Goal: Information Seeking & Learning: Learn about a topic

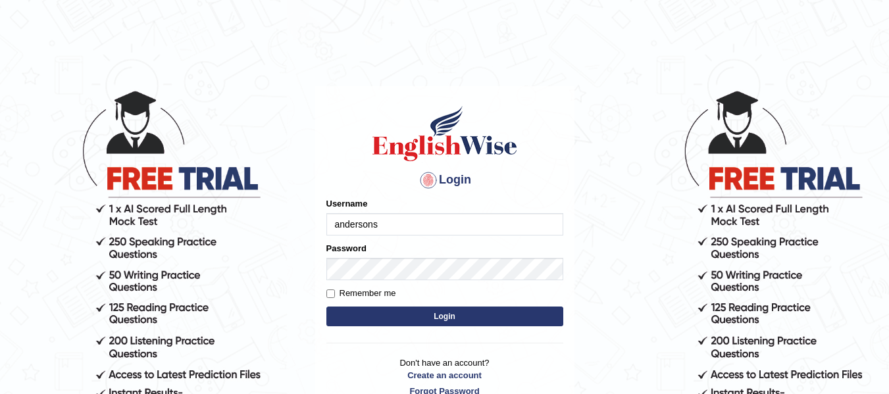
type input "andersons"
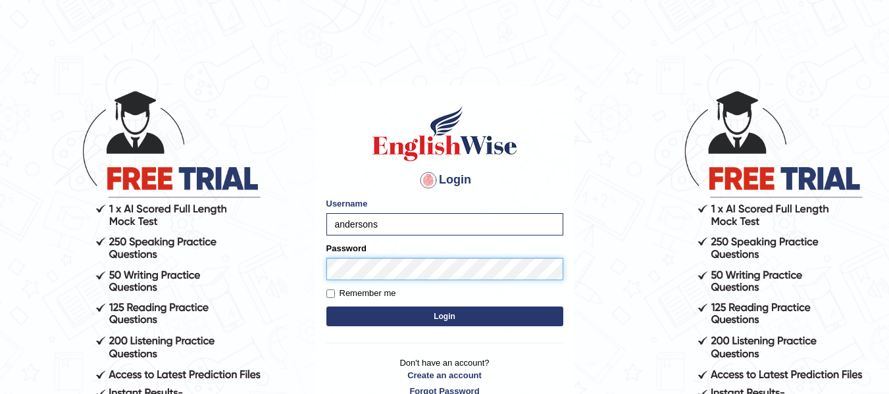
click at [326, 307] on button "Login" at bounding box center [444, 317] width 237 height 20
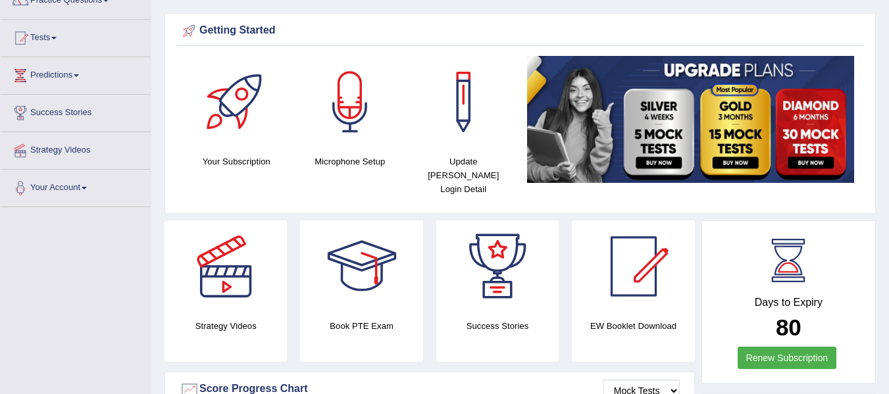
scroll to position [124, 0]
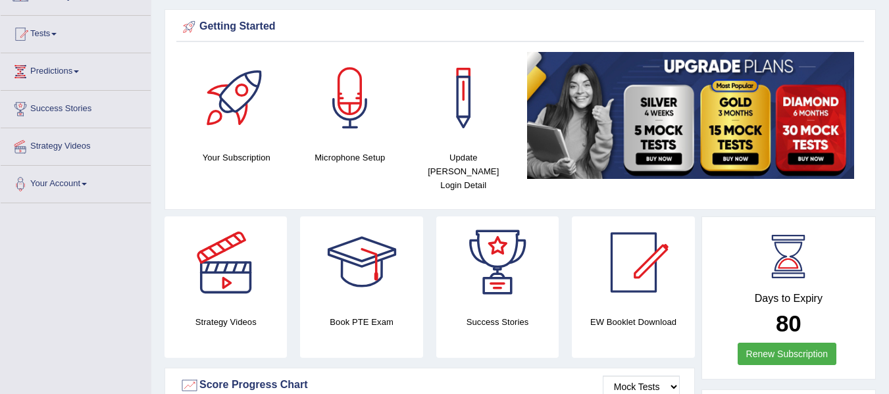
click at [888, 67] on html "Toggle navigation Home Practice Questions Speaking Practice Read Aloud Repeat S…" at bounding box center [444, 73] width 889 height 394
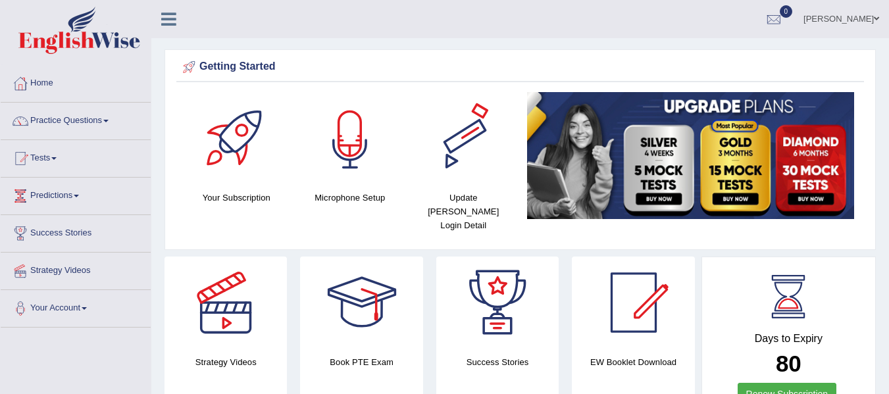
click at [338, 189] on div "Microphone Setup" at bounding box center [350, 148] width 101 height 112
click at [344, 164] on div at bounding box center [350, 138] width 92 height 92
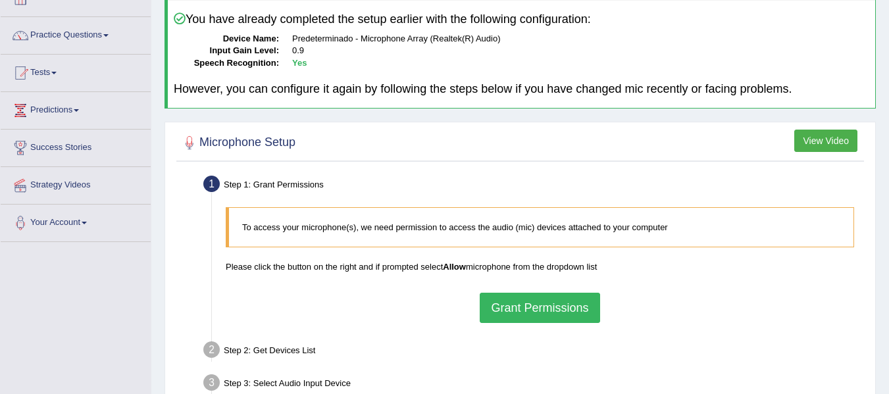
scroll to position [141, 0]
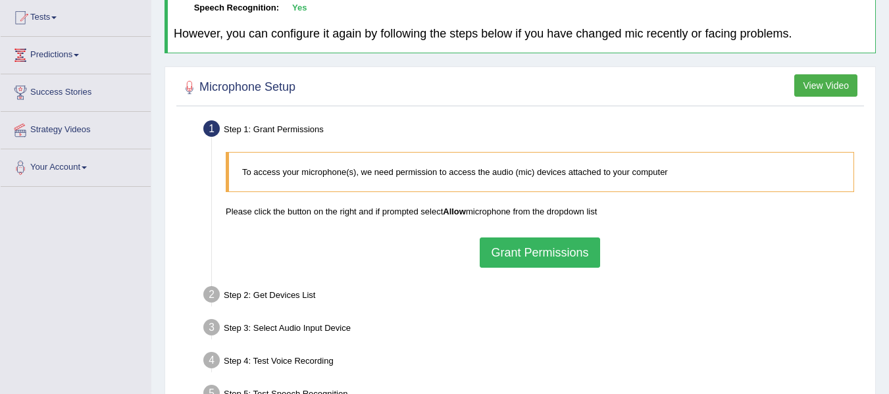
click at [542, 264] on button "Grant Permissions" at bounding box center [540, 252] width 120 height 30
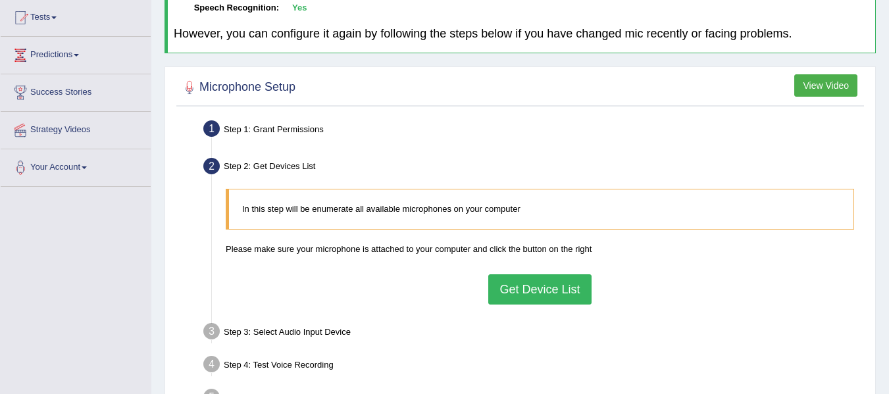
click at [532, 283] on button "Get Device List" at bounding box center [539, 289] width 103 height 30
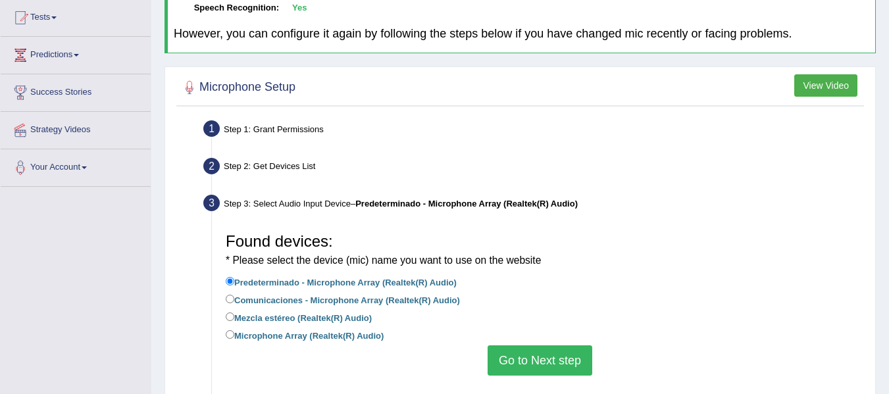
drag, startPoint x: 550, startPoint y: 338, endPoint x: 546, endPoint y: 362, distance: 24.0
click at [549, 349] on div "Found devices: * Please select the device (mic) name you want to use on the web…" at bounding box center [539, 301] width 641 height 162
click at [546, 363] on button "Go to Next step" at bounding box center [539, 360] width 105 height 30
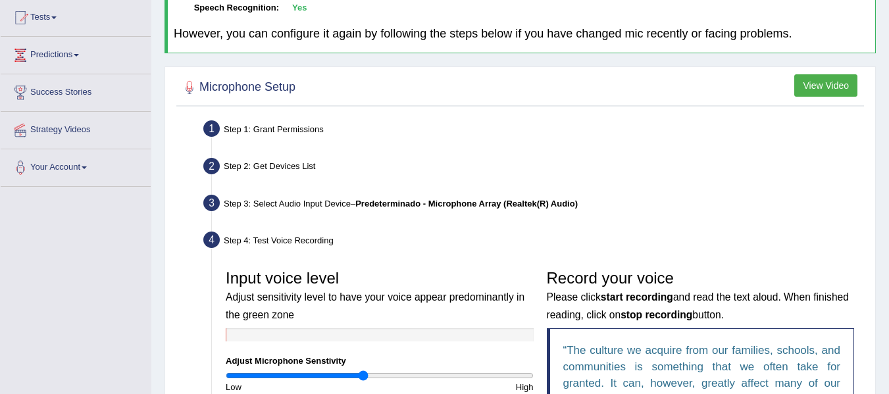
scroll to position [291, 0]
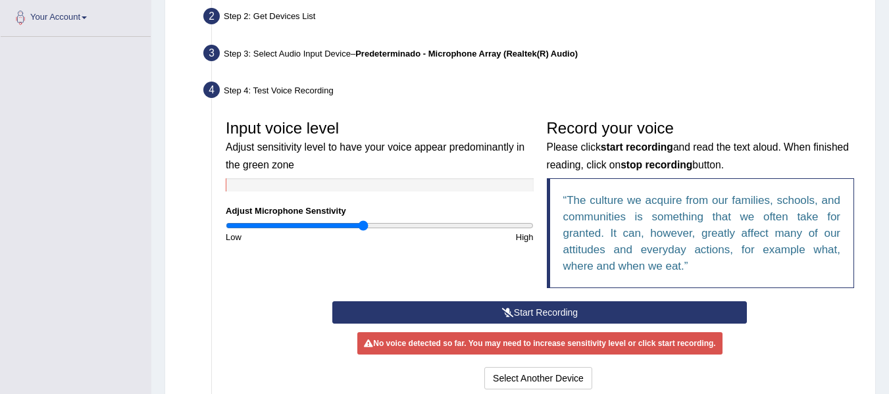
click at [510, 309] on icon at bounding box center [508, 312] width 12 height 9
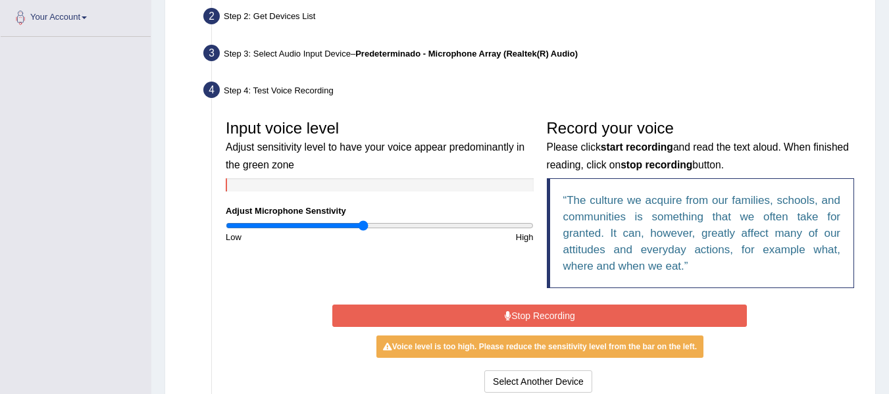
click at [555, 322] on button "Stop Recording" at bounding box center [539, 316] width 414 height 22
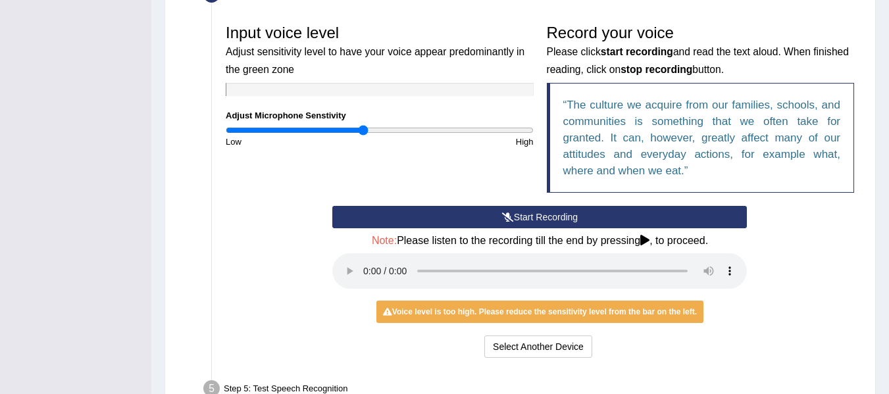
scroll to position [391, 0]
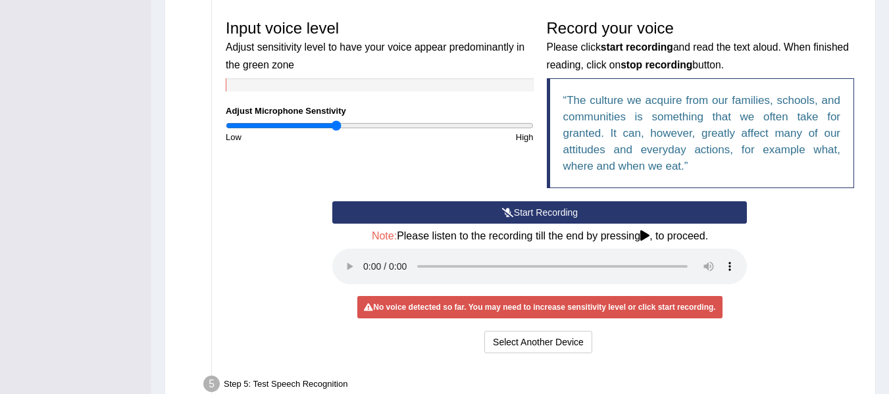
type input "0.72"
click at [337, 122] on input "range" at bounding box center [380, 125] width 308 height 11
click at [469, 207] on button "Start Recording" at bounding box center [539, 212] width 414 height 22
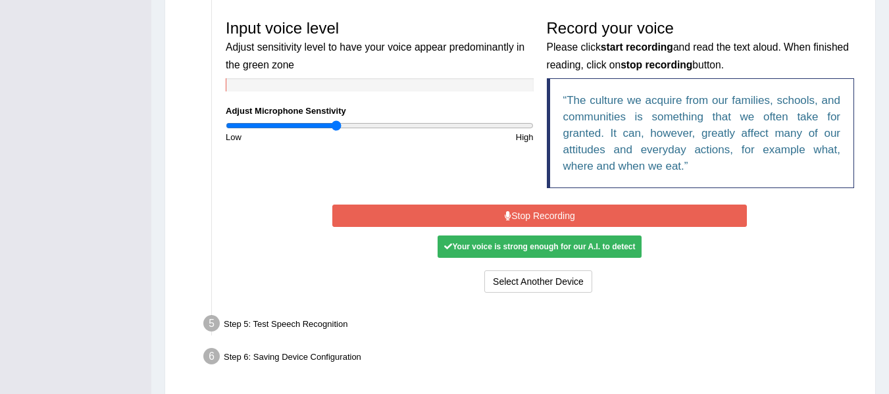
click at [566, 214] on button "Stop Recording" at bounding box center [539, 216] width 414 height 22
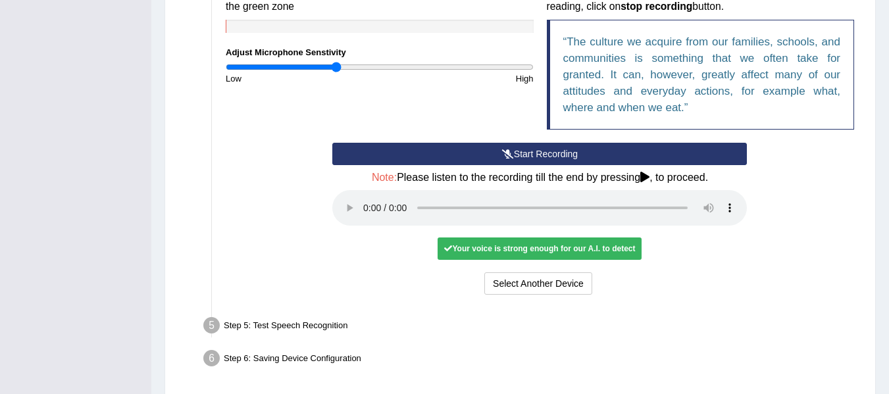
scroll to position [454, 0]
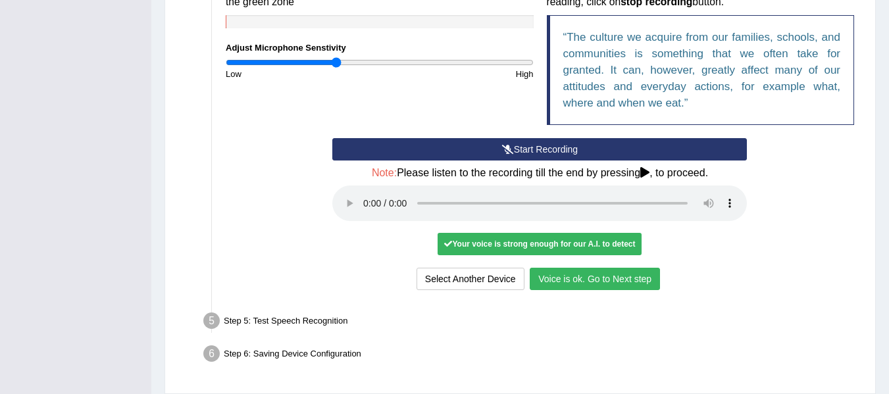
click at [568, 272] on button "Voice is ok. Go to Next step" at bounding box center [595, 279] width 130 height 22
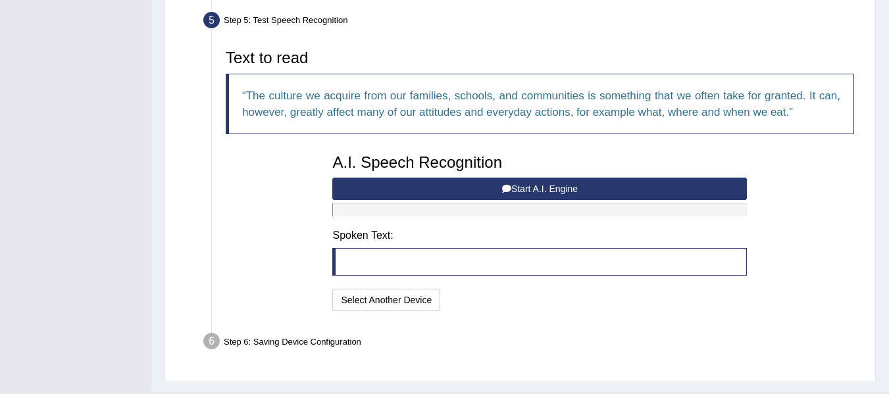
scroll to position [388, 0]
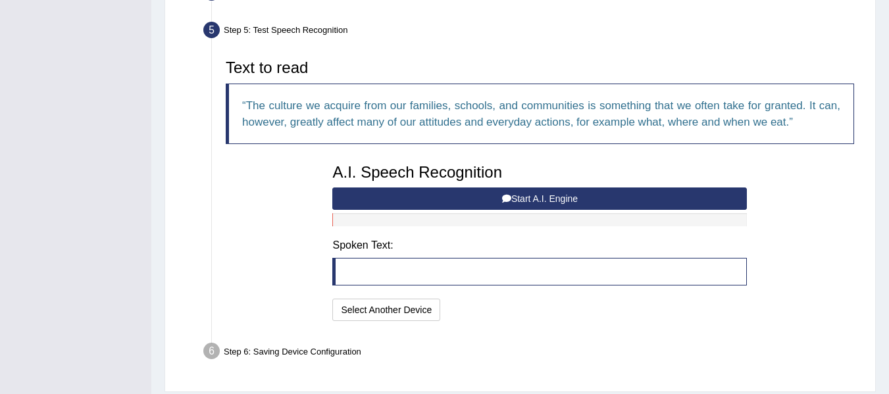
click at [505, 203] on button "Start A.I. Engine" at bounding box center [539, 198] width 414 height 22
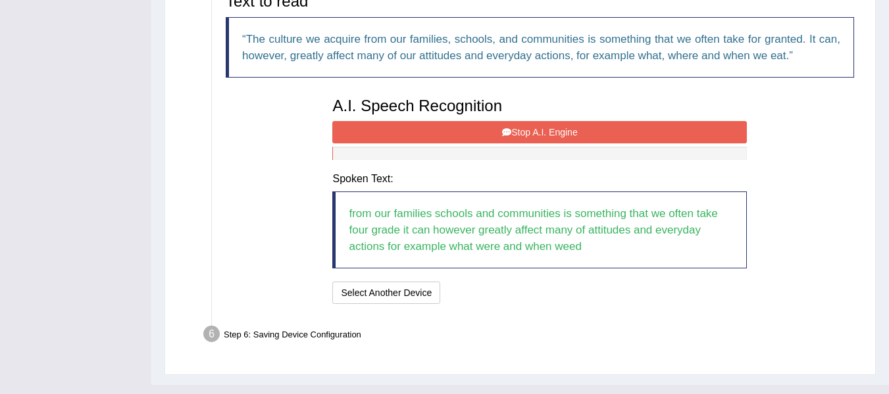
scroll to position [478, 0]
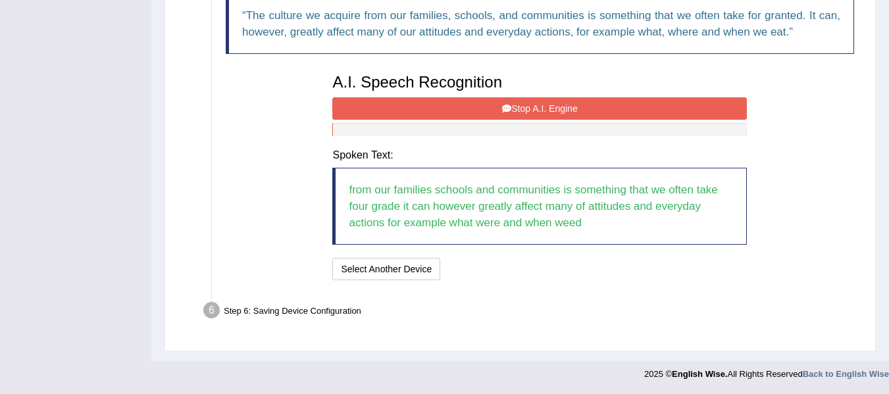
click at [553, 120] on button "Stop A.I. Engine" at bounding box center [539, 108] width 414 height 22
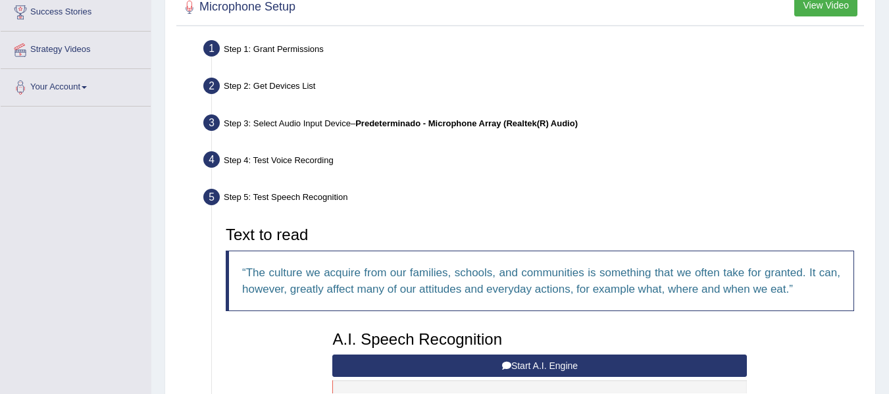
scroll to position [447, 0]
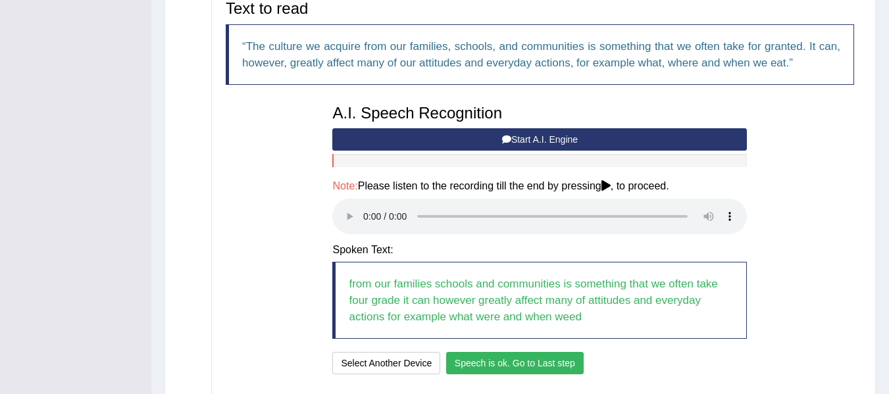
click at [532, 370] on button "Speech is ok. Go to Last step" at bounding box center [514, 363] width 137 height 22
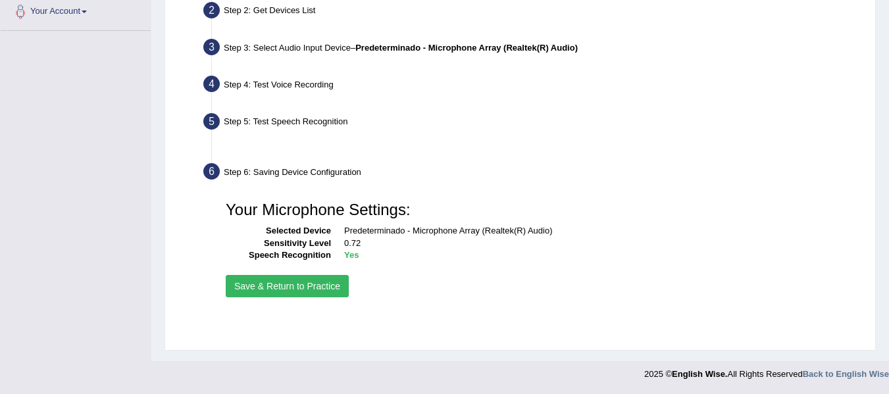
scroll to position [297, 0]
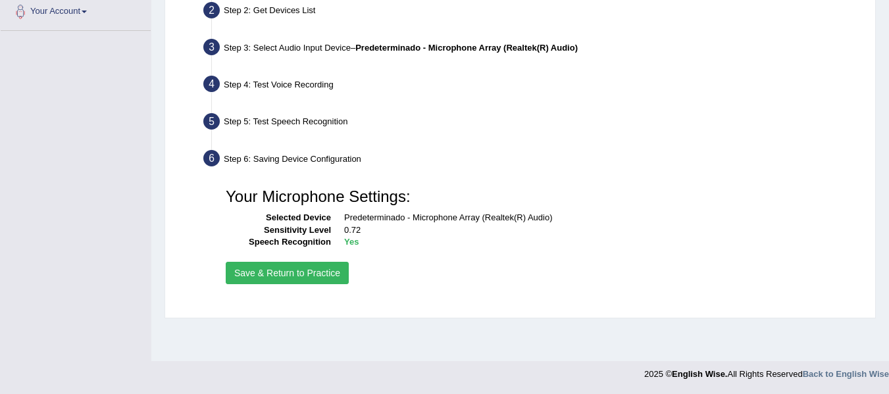
click at [316, 278] on button "Save & Return to Practice" at bounding box center [287, 273] width 123 height 22
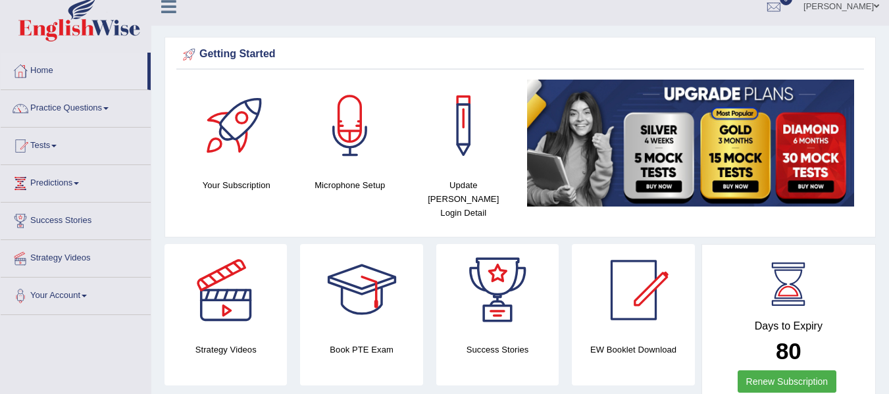
click at [888, 66] on html "Toggle navigation Home Practice Questions Speaking Practice Read Aloud Repeat S…" at bounding box center [444, 185] width 889 height 394
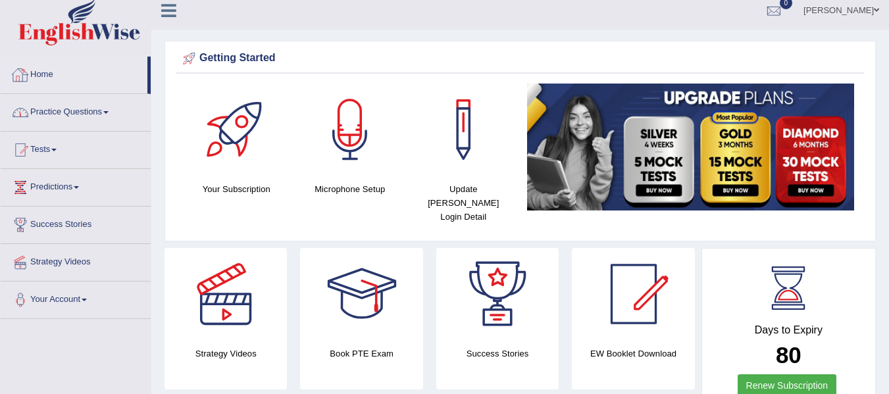
click at [78, 101] on link "Practice Questions" at bounding box center [76, 110] width 150 height 33
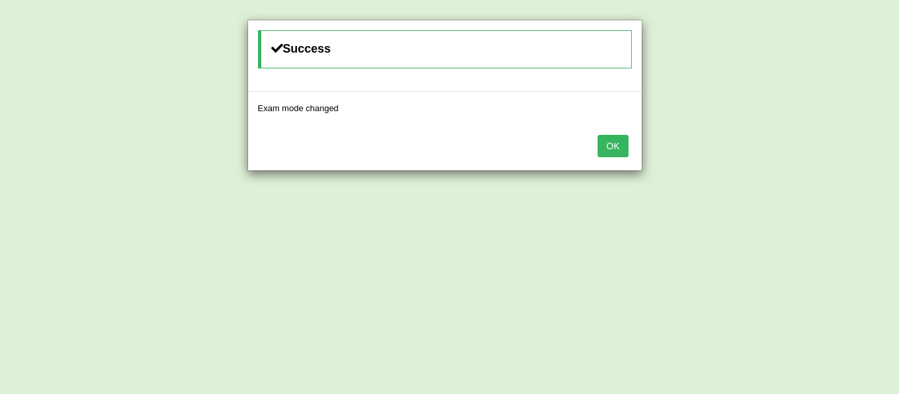
click at [608, 149] on button "OK" at bounding box center [612, 146] width 30 height 22
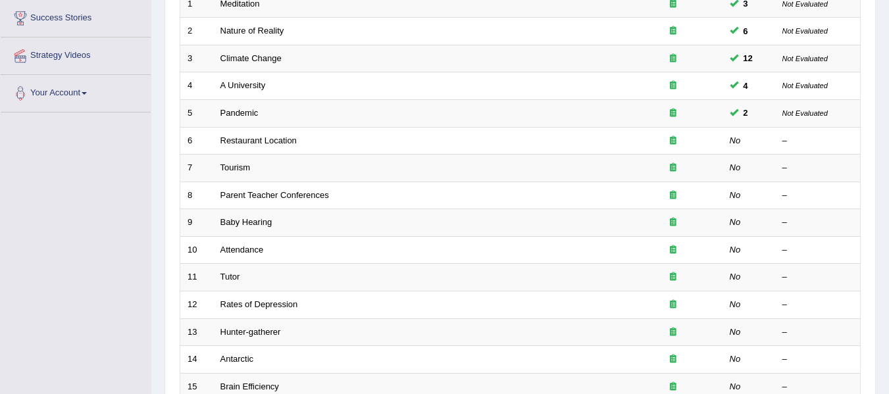
scroll to position [218, 0]
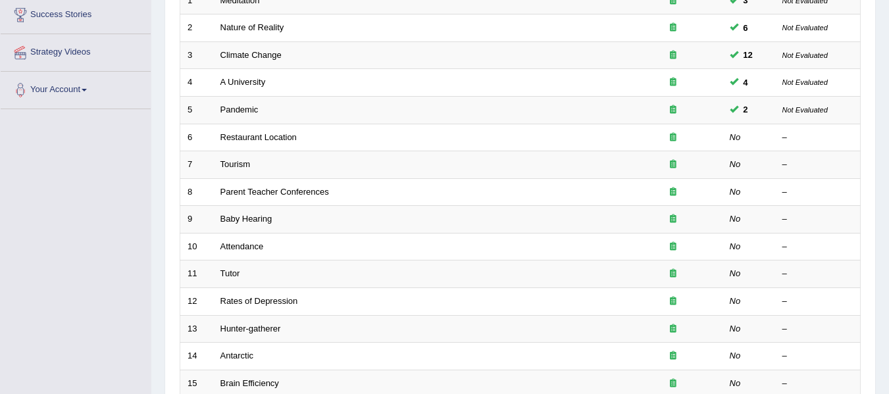
drag, startPoint x: 898, startPoint y: 105, endPoint x: 898, endPoint y: 193, distance: 88.8
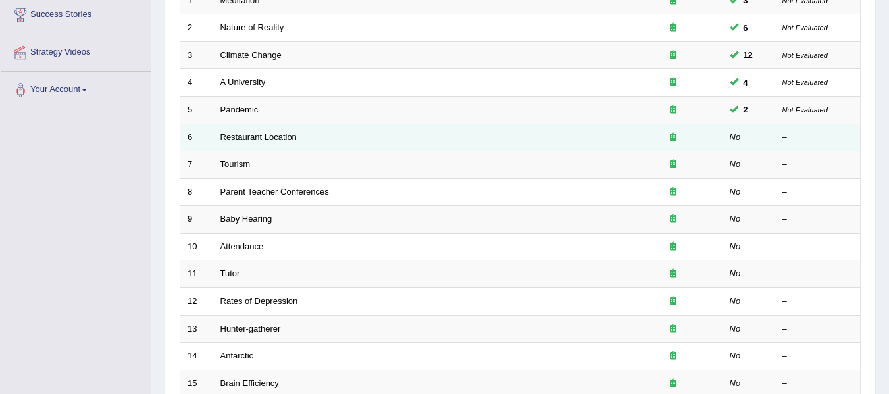
click at [296, 135] on link "Restaurant Location" at bounding box center [258, 137] width 76 height 10
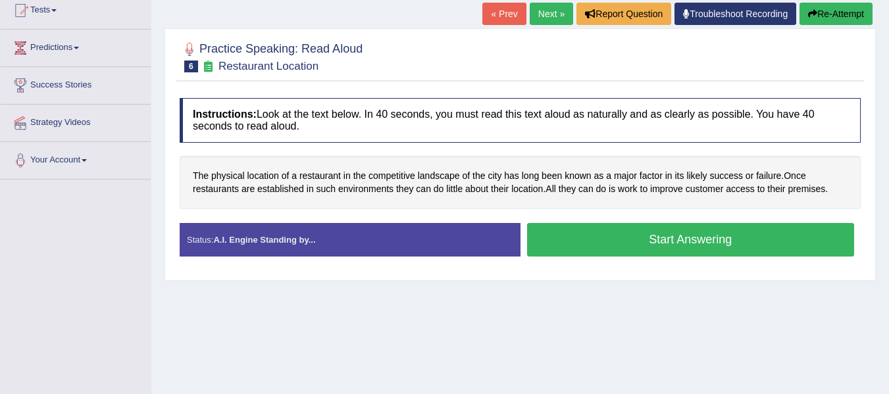
scroll to position [148, 0]
click at [447, 176] on span "landscape" at bounding box center [439, 176] width 42 height 14
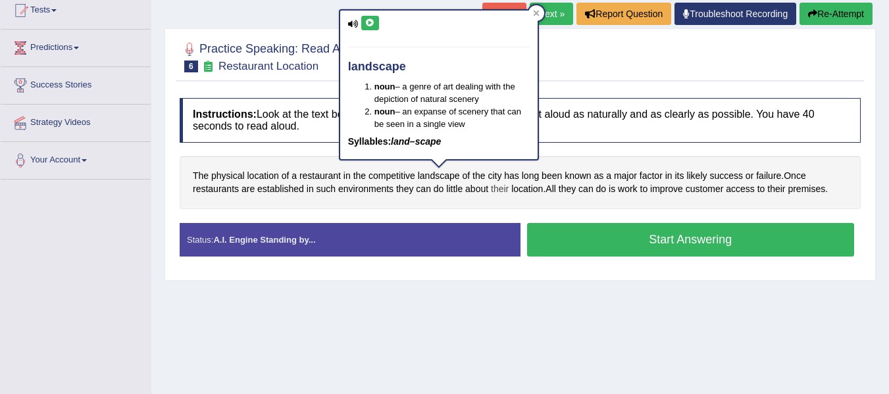
click at [492, 185] on span "their" at bounding box center [500, 189] width 18 height 14
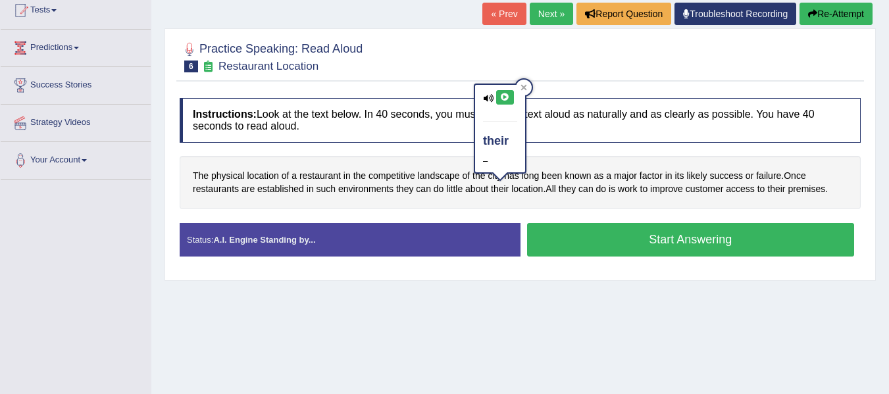
click at [483, 209] on div "The physical location of a restaurant in the competitive landscape of the city …" at bounding box center [520, 182] width 681 height 53
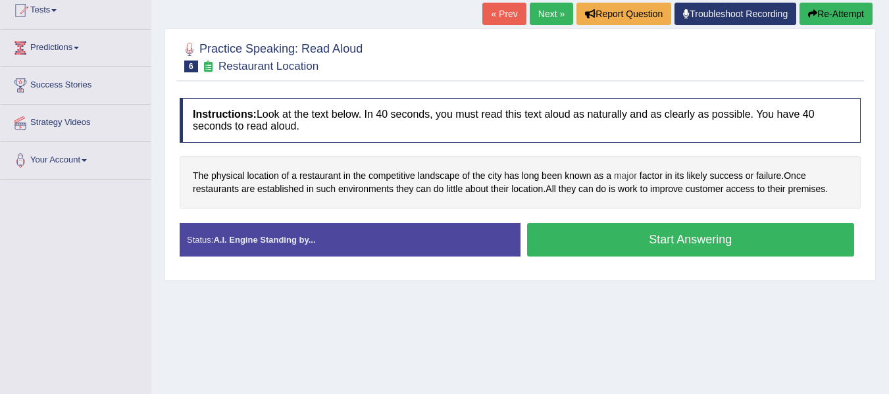
click at [628, 174] on span "major" at bounding box center [625, 176] width 23 height 14
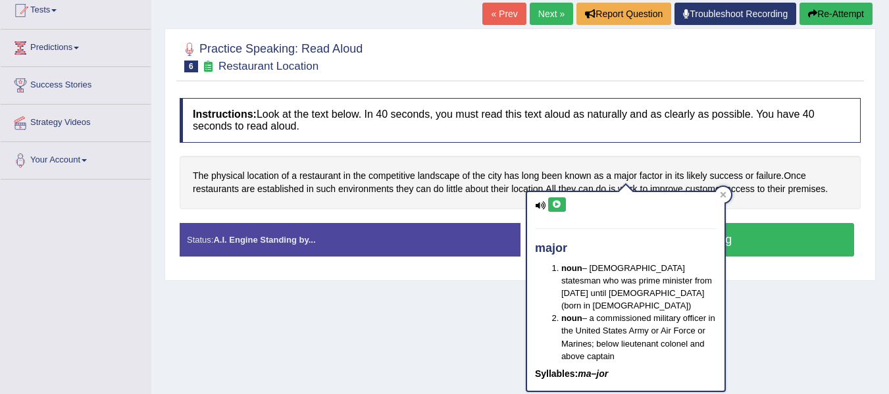
click at [557, 204] on icon at bounding box center [557, 205] width 10 height 8
click at [720, 195] on icon at bounding box center [723, 194] width 7 height 7
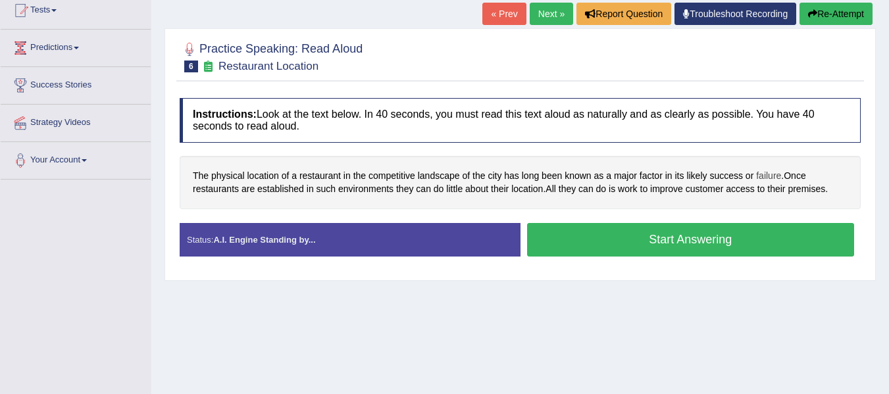
click at [770, 175] on span "failure" at bounding box center [768, 176] width 25 height 14
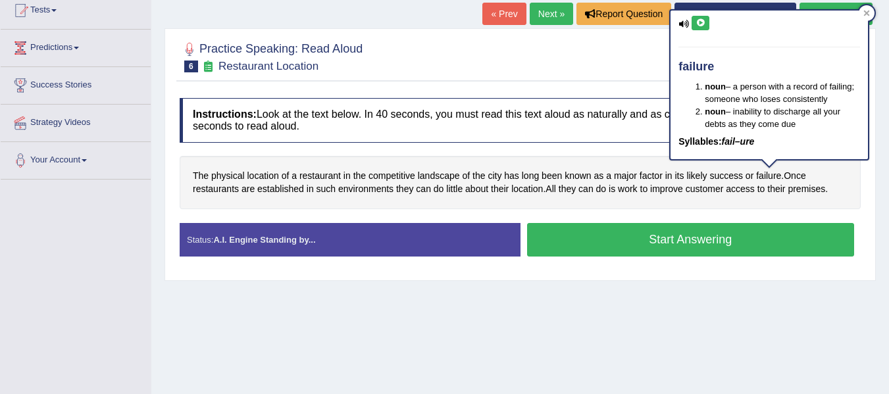
click at [697, 29] on button at bounding box center [700, 23] width 18 height 14
click at [674, 194] on span "improve" at bounding box center [666, 189] width 33 height 14
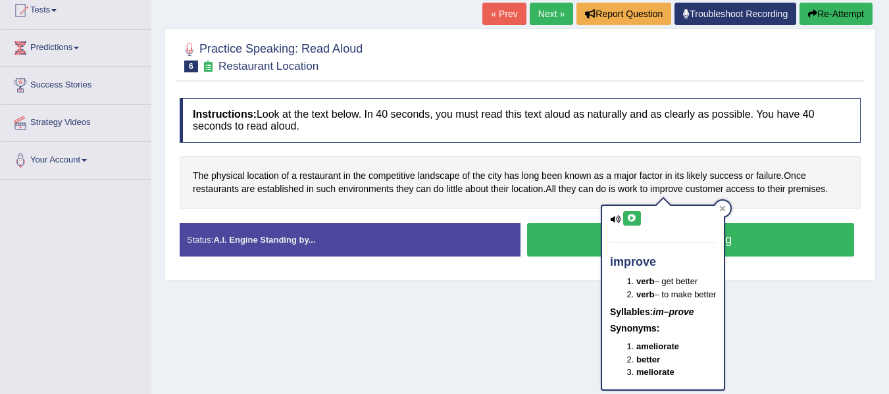
click at [284, 202] on div "The physical location of a restaurant in the competitive landscape of the city …" at bounding box center [520, 182] width 681 height 53
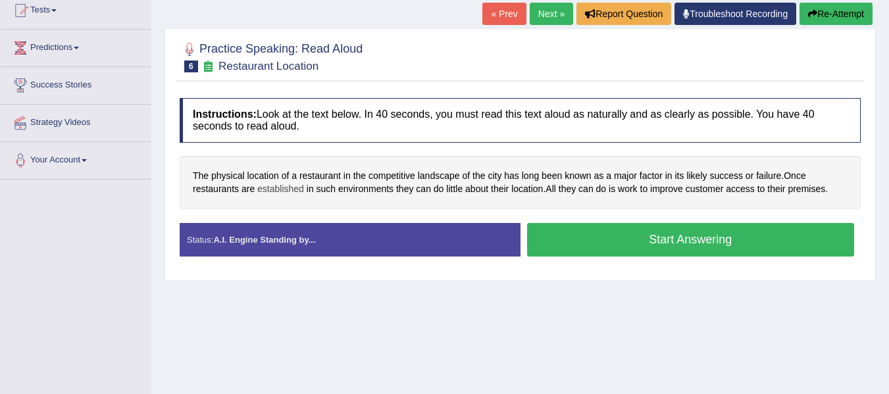
click at [287, 186] on span "established" at bounding box center [280, 189] width 47 height 14
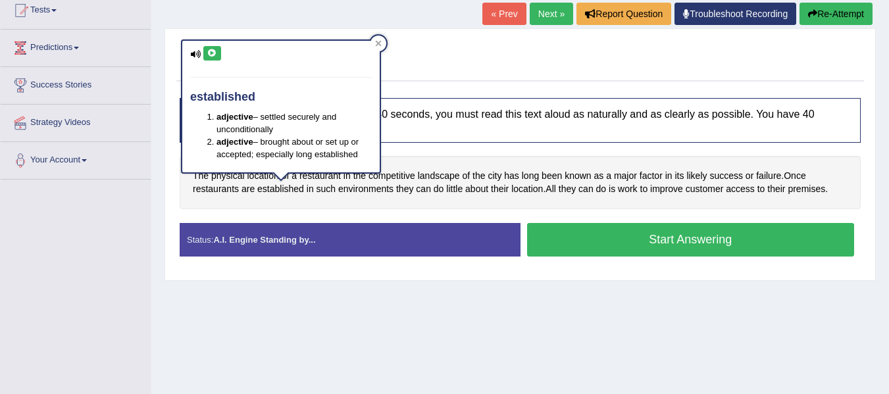
click at [222, 46] on div "established adjective – settled securely and unconditionally adjective – brough…" at bounding box center [280, 107] width 197 height 132
click at [217, 56] on button at bounding box center [212, 53] width 18 height 14
click at [335, 203] on div "The physical location of a restaurant in the competitive landscape of the city …" at bounding box center [520, 182] width 681 height 53
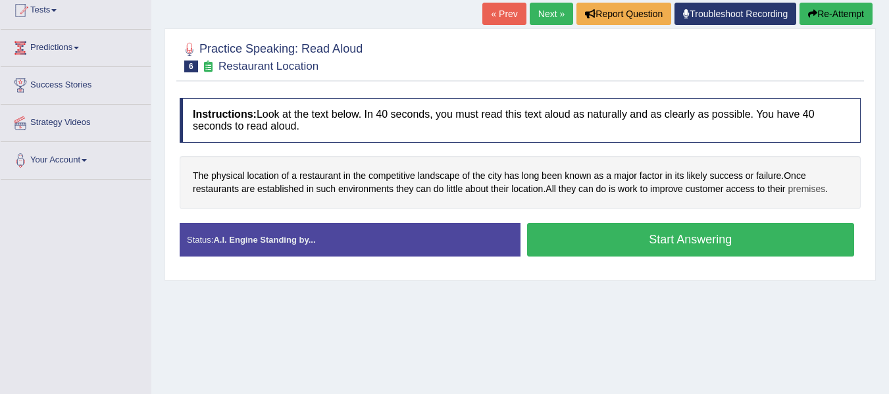
click at [804, 190] on span "premises" at bounding box center [805, 189] width 37 height 14
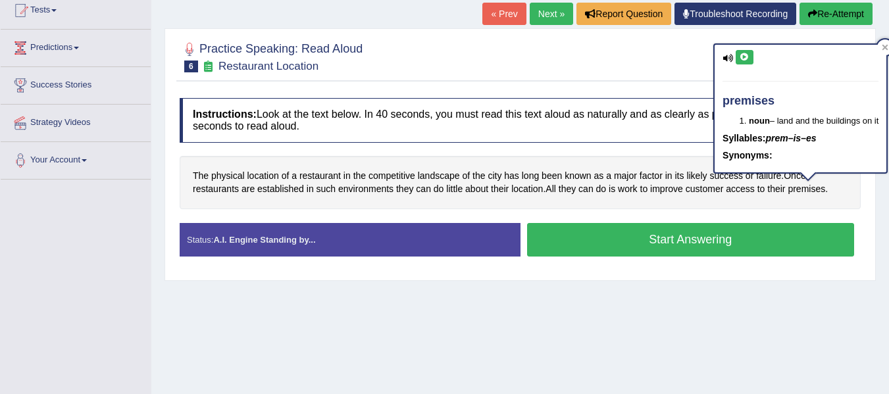
click at [745, 58] on icon at bounding box center [744, 57] width 10 height 8
click at [620, 236] on button "Start Answering" at bounding box center [691, 240] width 328 height 34
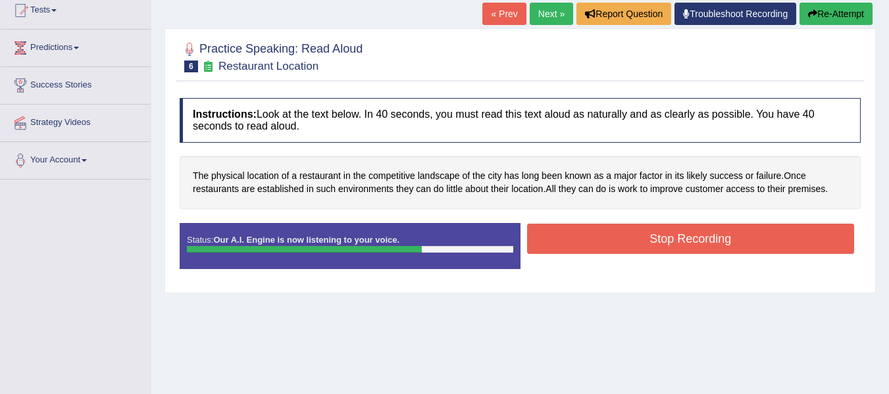
click at [684, 231] on button "Stop Recording" at bounding box center [691, 239] width 328 height 30
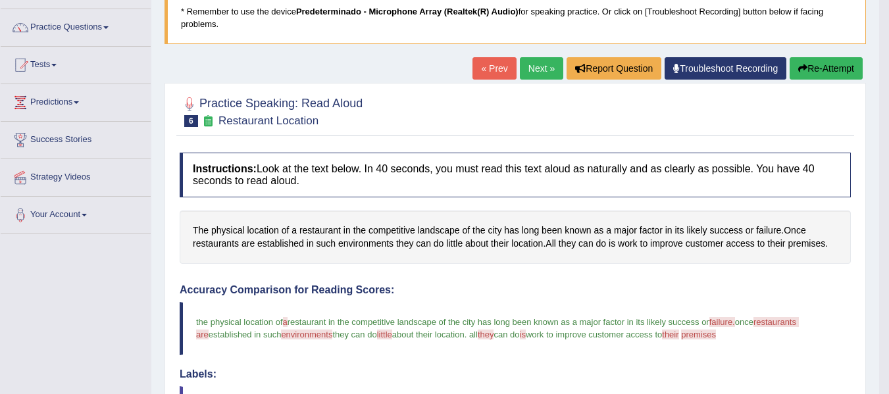
scroll to position [82, 0]
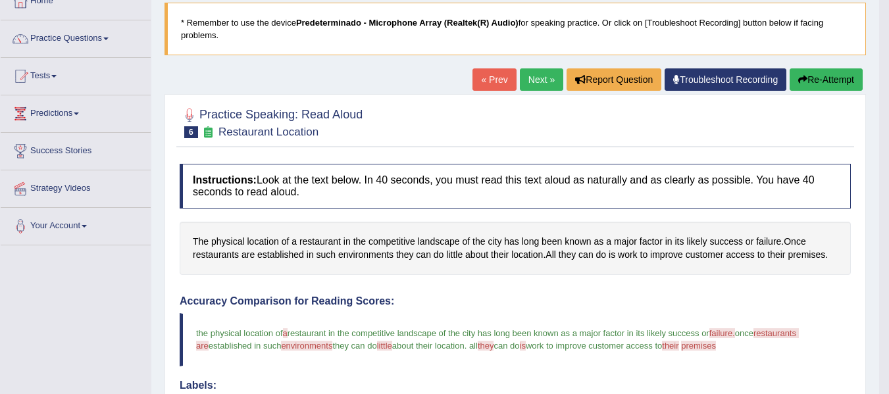
click at [531, 70] on link "Next »" at bounding box center [541, 79] width 43 height 22
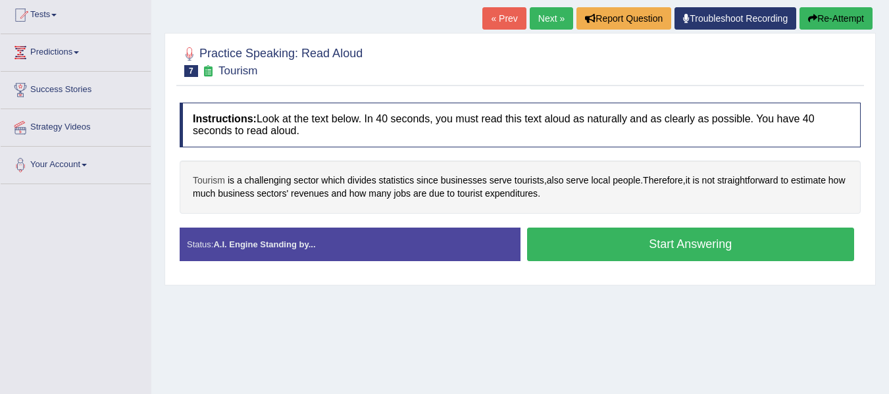
click at [205, 179] on span "Tourism" at bounding box center [209, 181] width 32 height 14
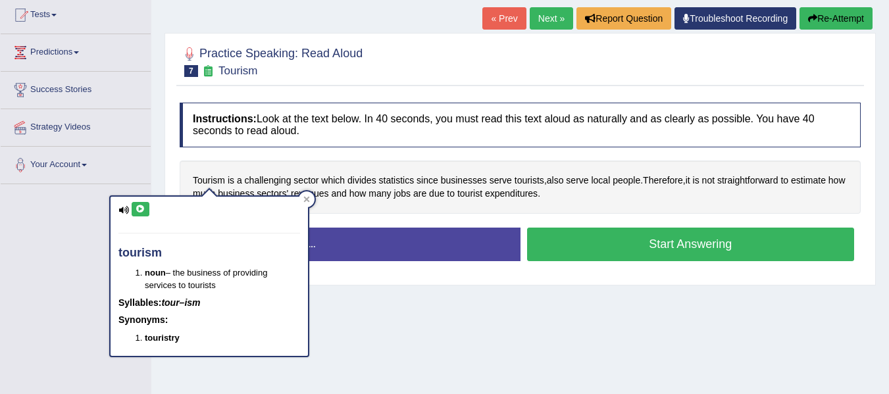
click at [142, 207] on icon at bounding box center [141, 209] width 10 height 8
click at [399, 180] on span "statistics" at bounding box center [397, 181] width 36 height 14
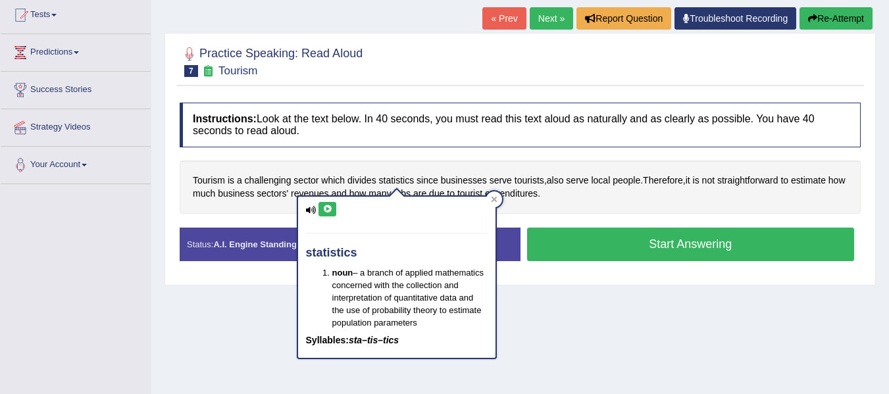
click at [327, 210] on icon at bounding box center [327, 209] width 10 height 8
click at [522, 180] on span "tourists" at bounding box center [529, 181] width 30 height 14
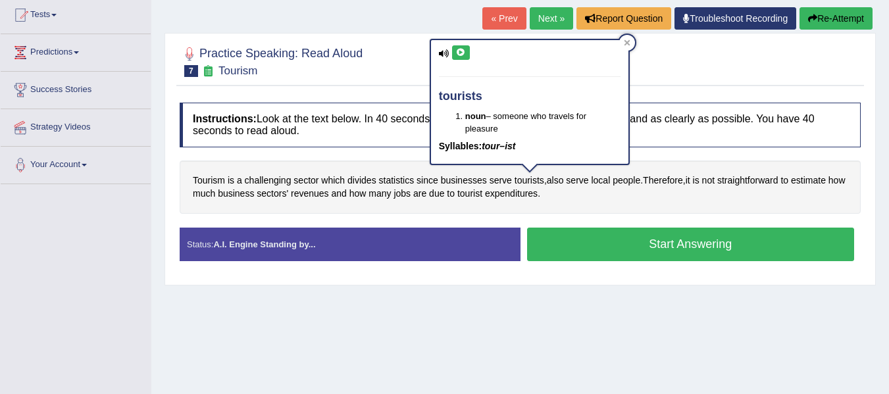
click at [466, 53] on button at bounding box center [461, 52] width 18 height 14
click at [207, 184] on span "Tourism" at bounding box center [209, 181] width 32 height 14
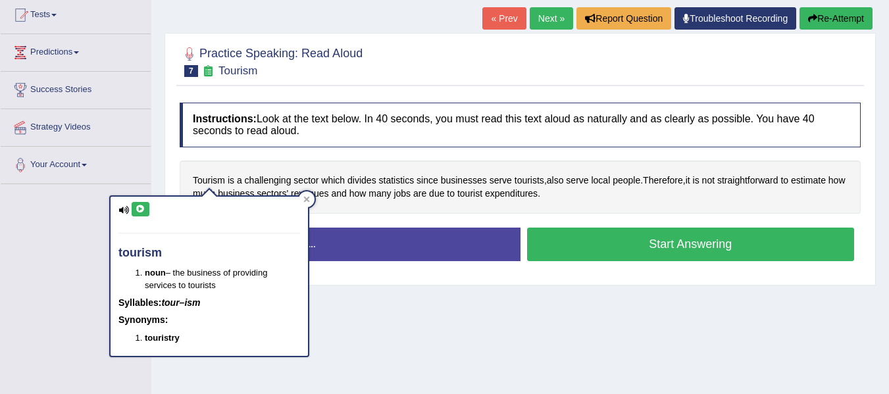
click at [139, 205] on icon at bounding box center [141, 209] width 10 height 8
click at [747, 182] on span "straightforward" at bounding box center [747, 181] width 61 height 14
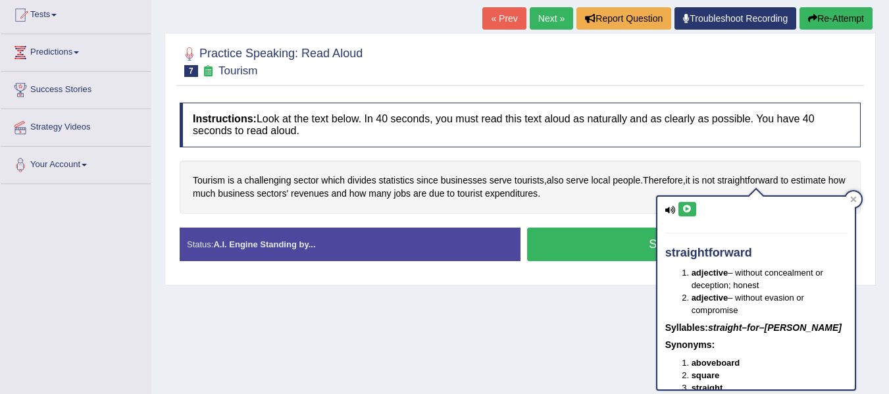
click at [693, 211] on button at bounding box center [687, 209] width 18 height 14
click at [447, 189] on div "Tourism is a challenging sector which divides statistics since businesses serve…" at bounding box center [520, 187] width 681 height 53
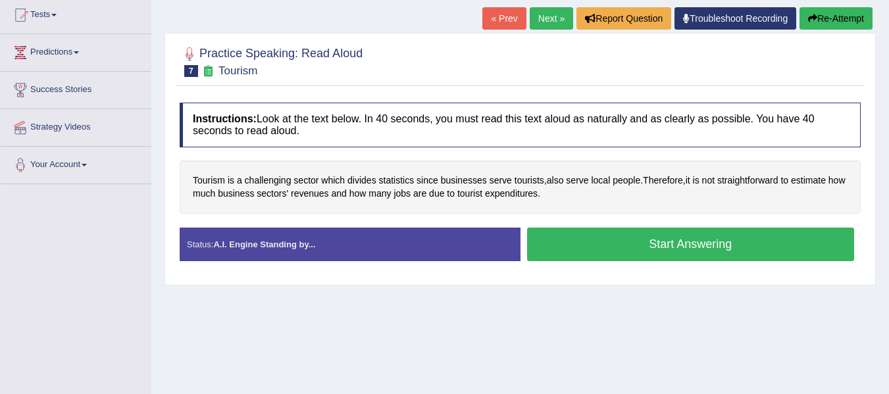
click at [447, 194] on div "Tourism is a challenging sector which divides statistics since businesses serve…" at bounding box center [520, 187] width 681 height 53
click at [444, 192] on span "due" at bounding box center [436, 194] width 15 height 14
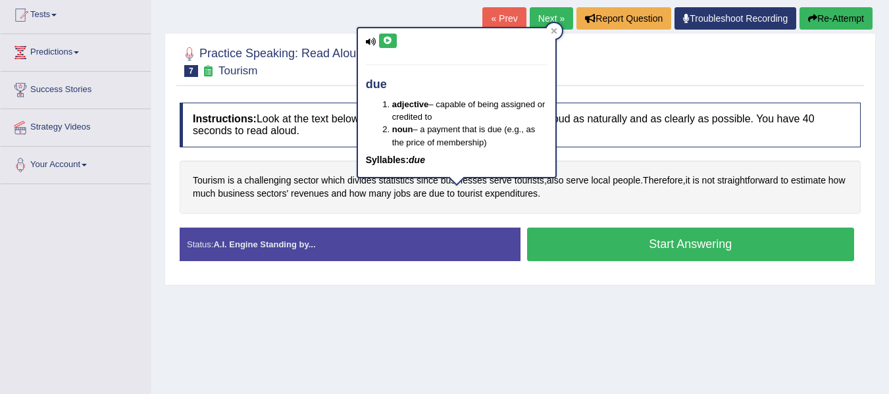
click at [388, 41] on icon at bounding box center [388, 41] width 10 height 8
click at [537, 193] on span "expenditures" at bounding box center [511, 194] width 53 height 14
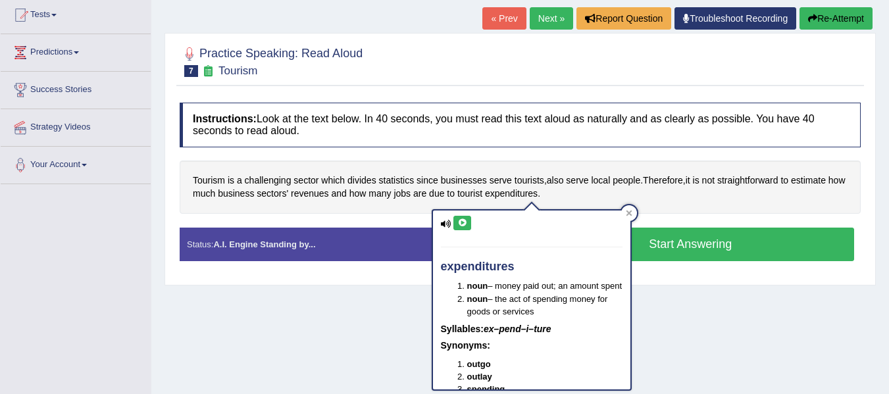
click at [459, 223] on icon at bounding box center [462, 223] width 10 height 8
click at [712, 222] on div "Instructions: Look at the text below. In 40 seconds, you must read this text al…" at bounding box center [519, 187] width 687 height 182
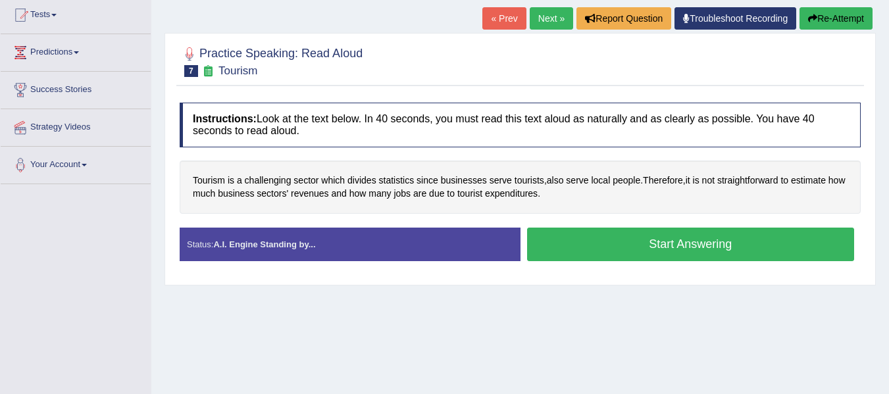
click at [709, 243] on button "Start Answering" at bounding box center [691, 245] width 328 height 34
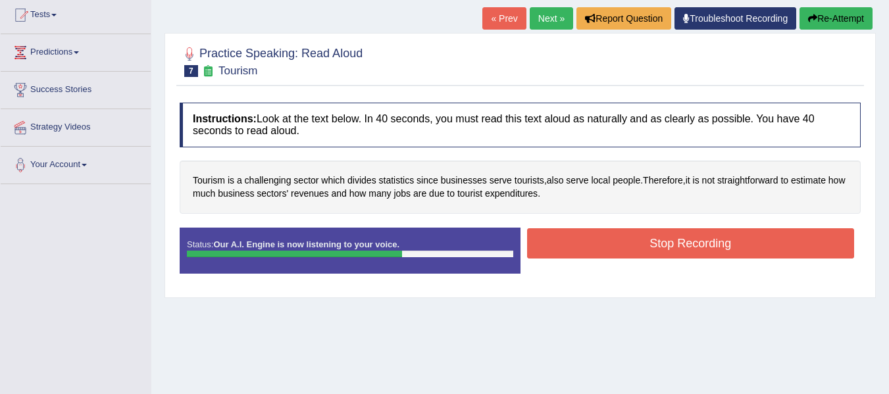
click at [588, 241] on button "Stop Recording" at bounding box center [691, 243] width 328 height 30
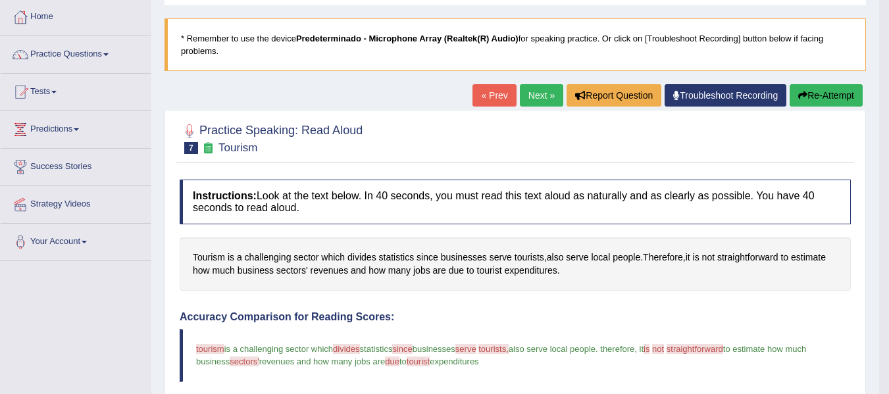
scroll to position [57, 0]
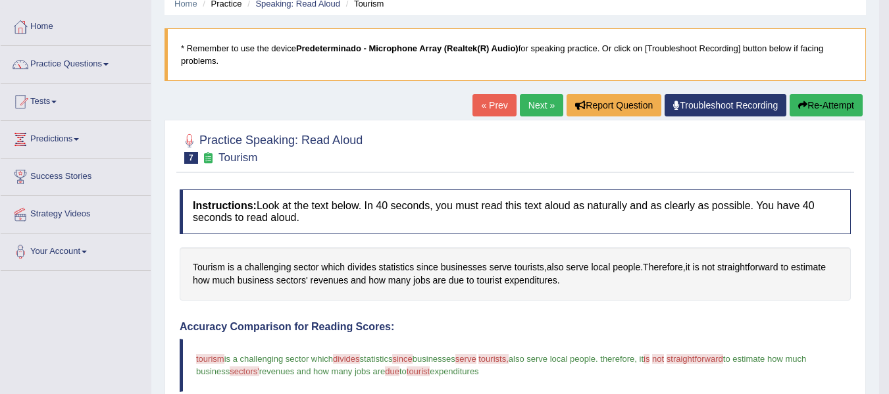
click at [834, 99] on button "Re-Attempt" at bounding box center [825, 105] width 73 height 22
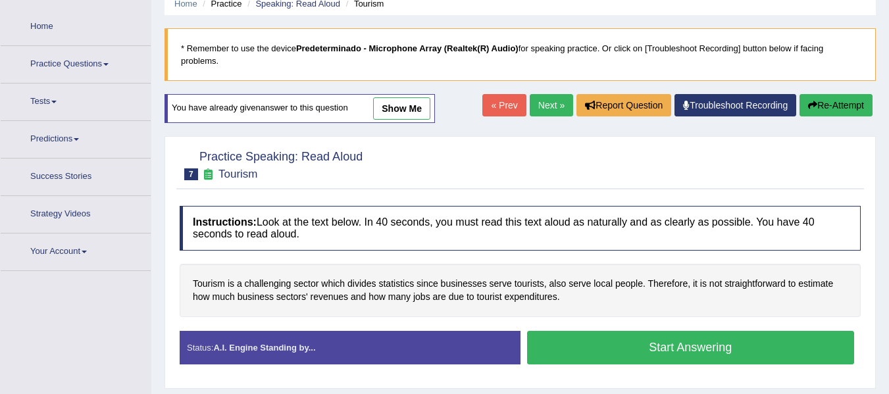
scroll to position [57, 0]
click at [204, 274] on div "Tourism is a challenging sector which divides statistics since businesses serve…" at bounding box center [520, 290] width 681 height 53
click at [205, 281] on span "Tourism" at bounding box center [209, 284] width 32 height 14
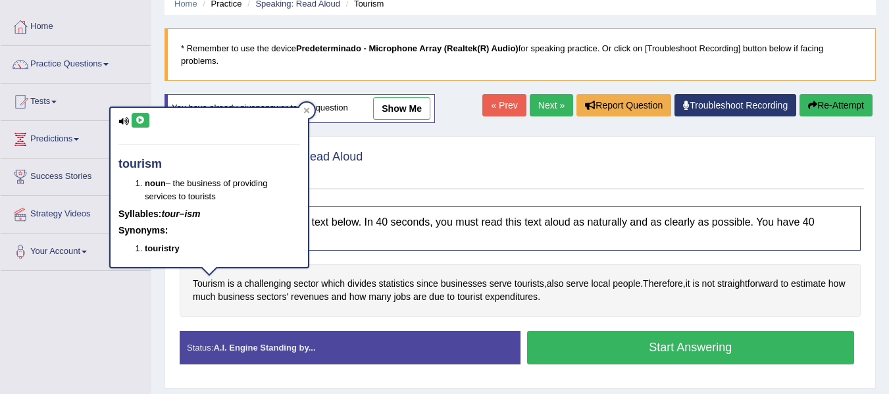
click at [134, 115] on button at bounding box center [141, 120] width 18 height 14
click at [636, 355] on button "Start Answering" at bounding box center [691, 348] width 328 height 34
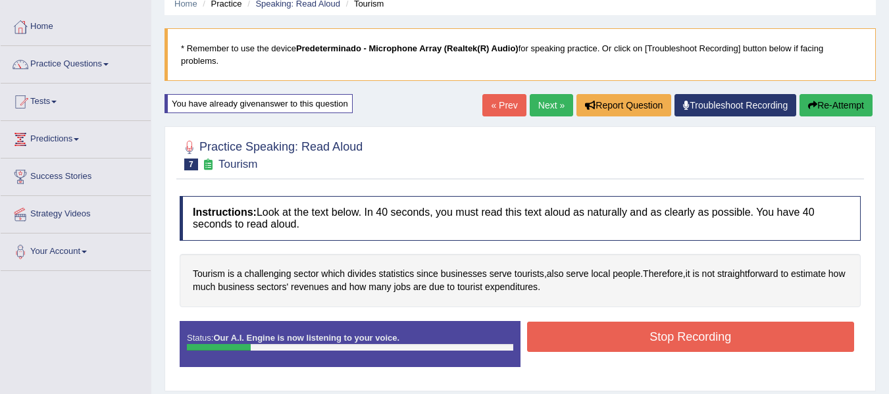
click at [831, 109] on button "Re-Attempt" at bounding box center [835, 105] width 73 height 22
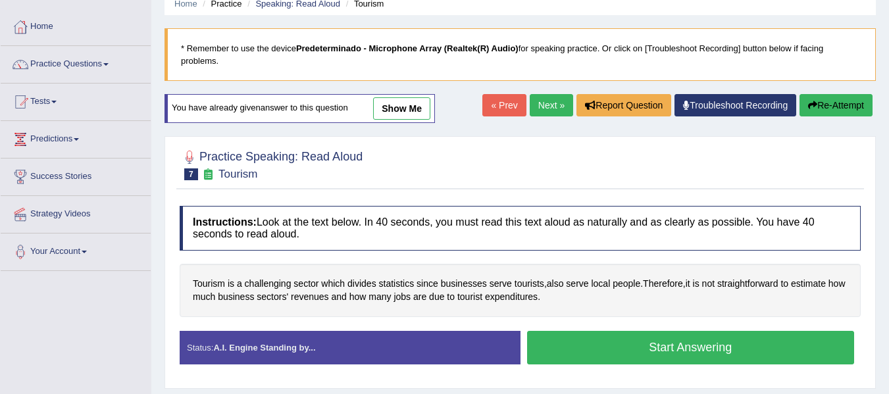
click at [672, 351] on button "Start Answering" at bounding box center [691, 348] width 328 height 34
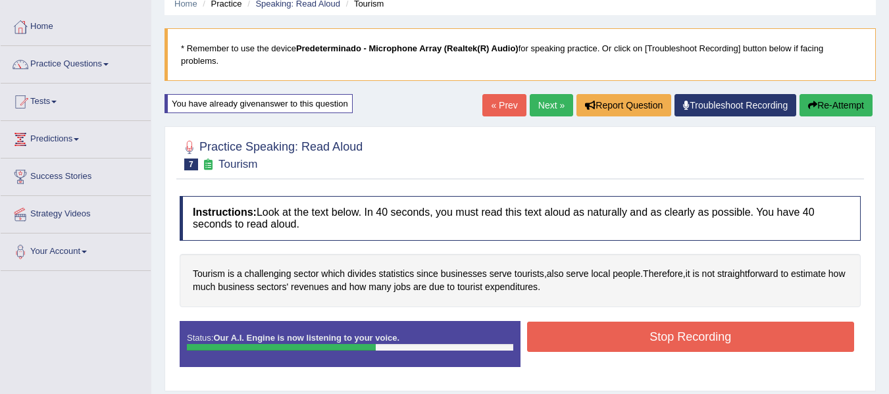
click at [654, 326] on button "Stop Recording" at bounding box center [691, 337] width 328 height 30
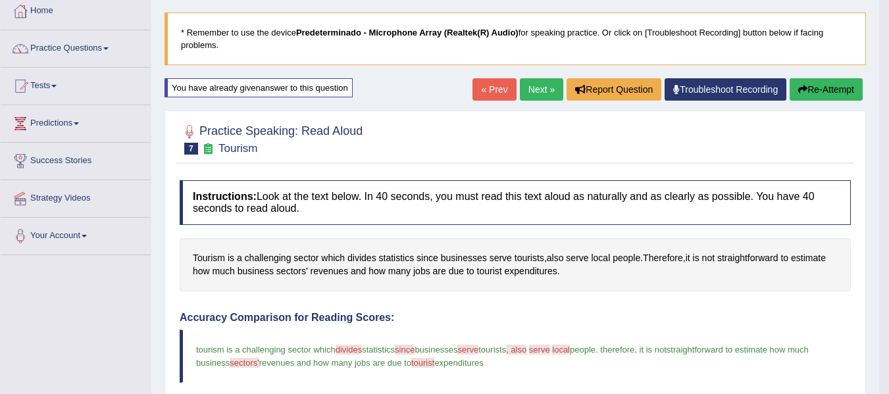
scroll to position [44, 0]
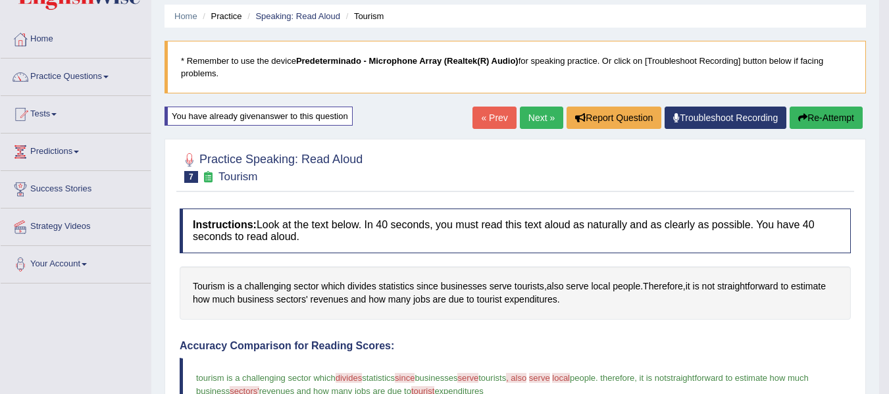
click at [537, 123] on link "Next »" at bounding box center [541, 118] width 43 height 22
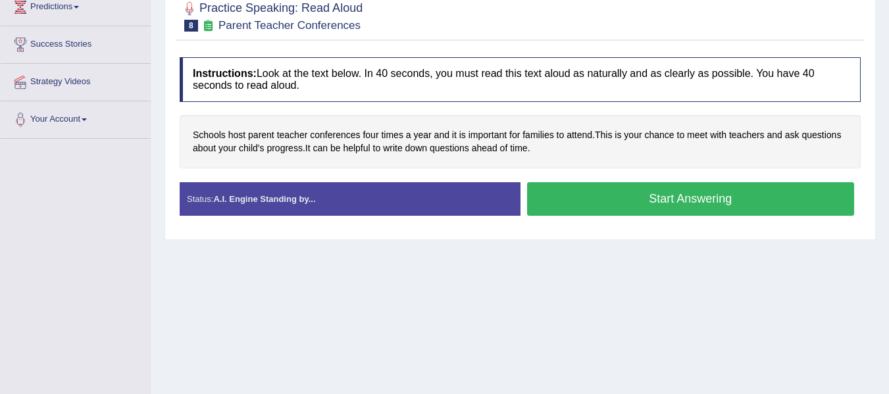
click at [639, 200] on button "Start Answering" at bounding box center [691, 199] width 328 height 34
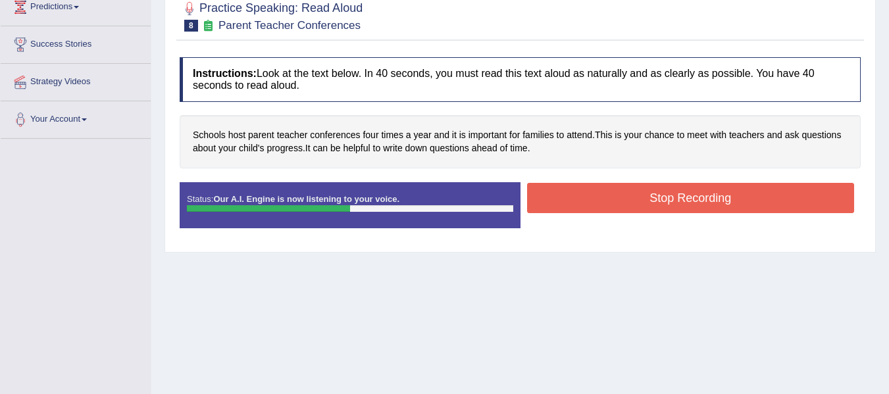
click at [655, 199] on button "Stop Recording" at bounding box center [691, 198] width 328 height 30
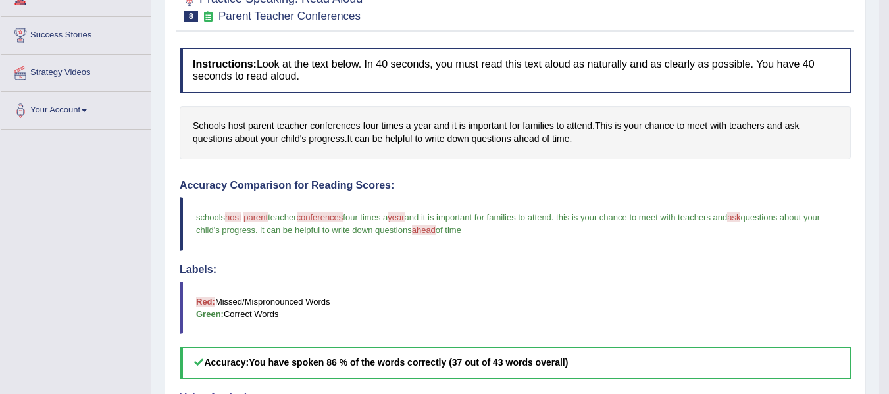
scroll to position [193, 0]
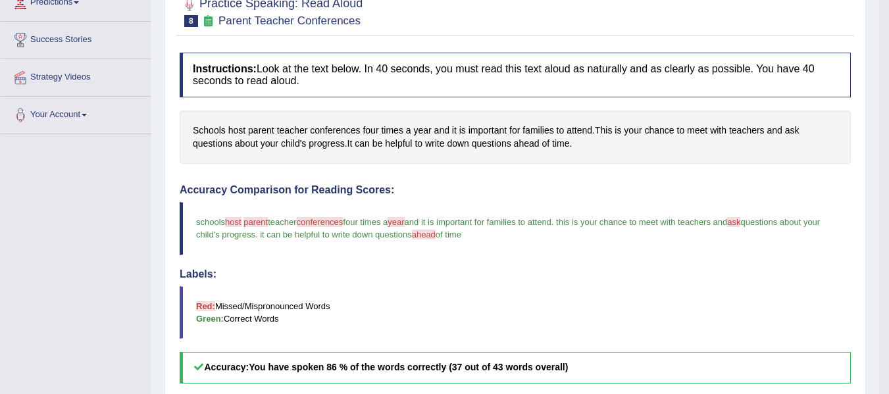
click at [319, 224] on span "conferences" at bounding box center [320, 222] width 47 height 10
click at [435, 236] on span "ahead" at bounding box center [424, 235] width 24 height 10
click at [535, 140] on span "ahead" at bounding box center [527, 144] width 26 height 14
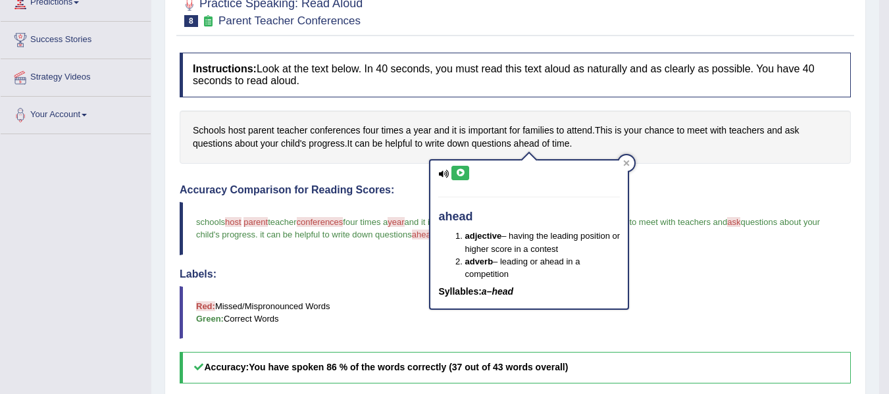
click at [464, 172] on icon at bounding box center [460, 173] width 10 height 8
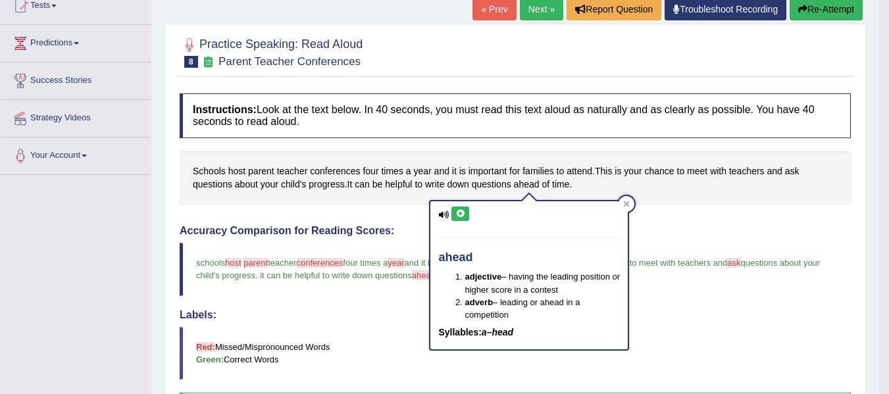
scroll to position [91, 0]
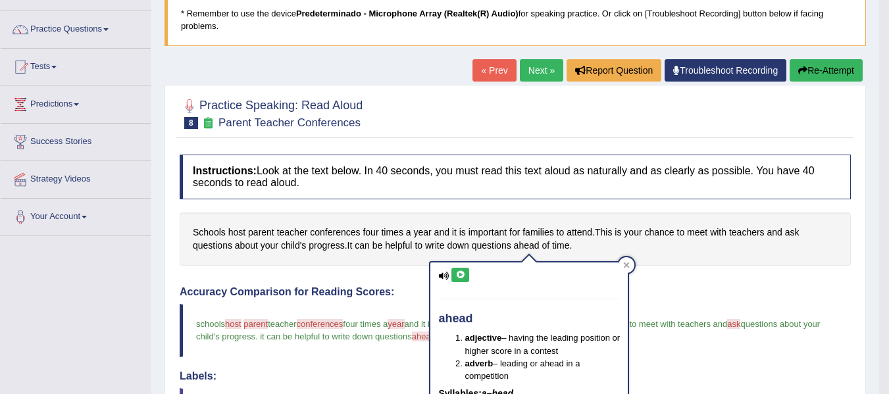
click at [830, 66] on button "Re-Attempt" at bounding box center [825, 70] width 73 height 22
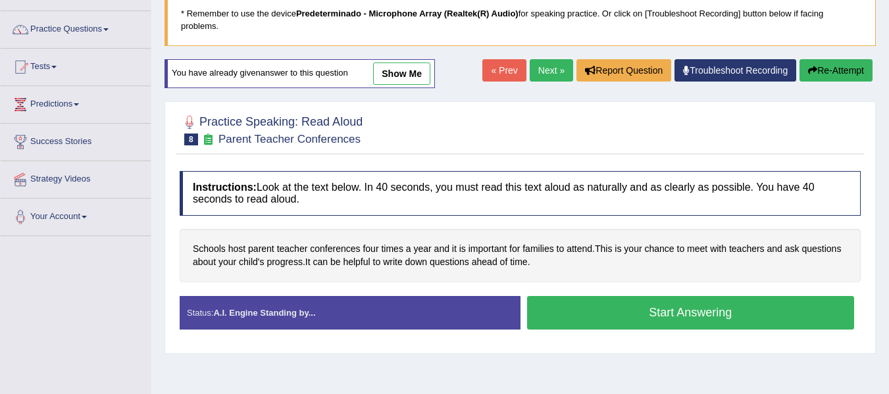
click at [660, 312] on button "Start Answering" at bounding box center [691, 313] width 328 height 34
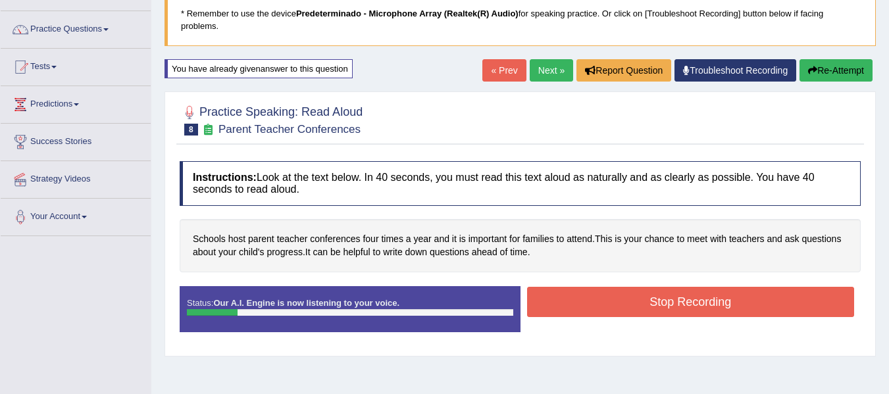
drag, startPoint x: 811, startPoint y: 56, endPoint x: 815, endPoint y: 67, distance: 11.9
click at [812, 57] on div "Home Practice Speaking: Read Aloud Parent Teacher Conferences * Remember to use…" at bounding box center [519, 238] width 737 height 658
click at [815, 67] on button "Re-Attempt" at bounding box center [835, 70] width 73 height 22
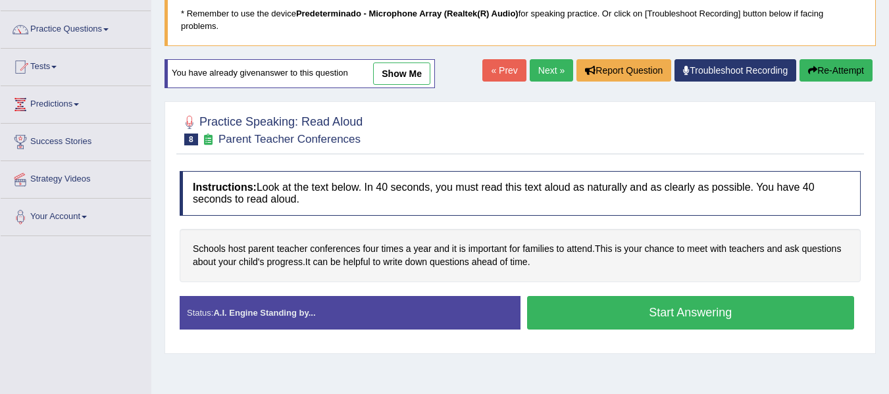
click at [669, 300] on button "Start Answering" at bounding box center [691, 313] width 328 height 34
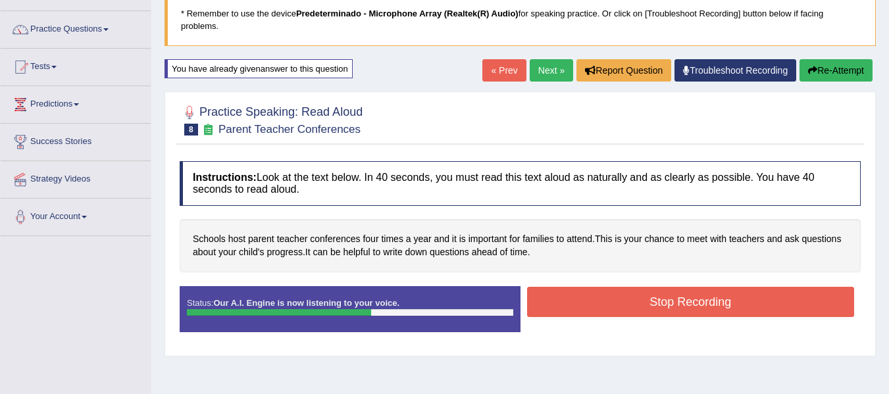
click at [668, 300] on button "Stop Recording" at bounding box center [691, 302] width 328 height 30
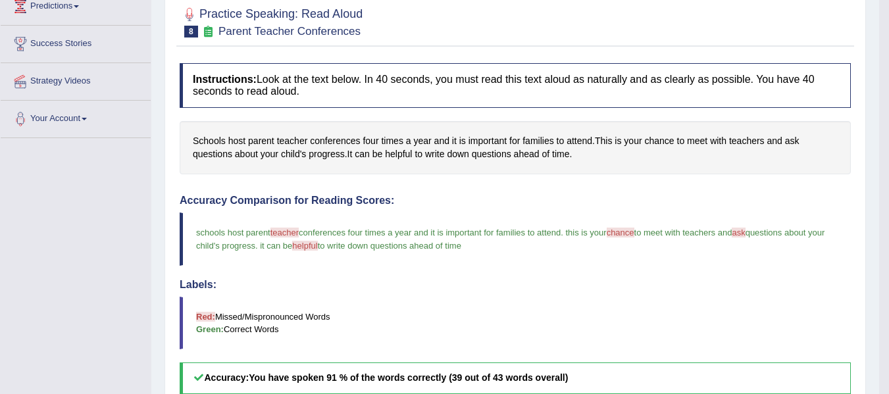
scroll to position [150, 0]
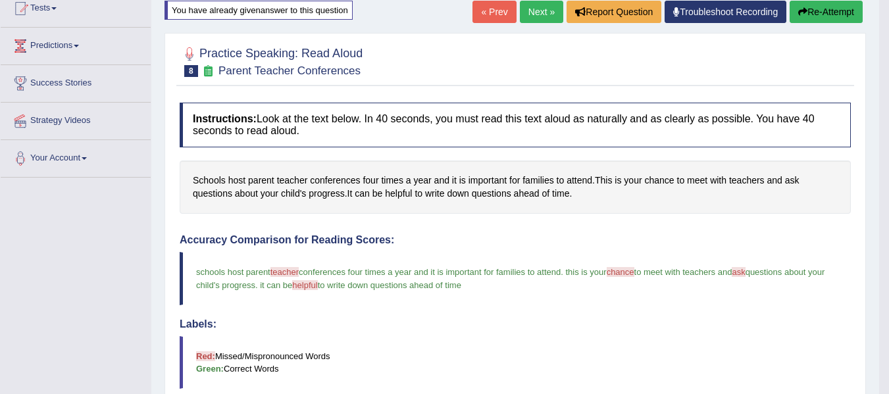
click at [821, 18] on button "Re-Attempt" at bounding box center [825, 12] width 73 height 22
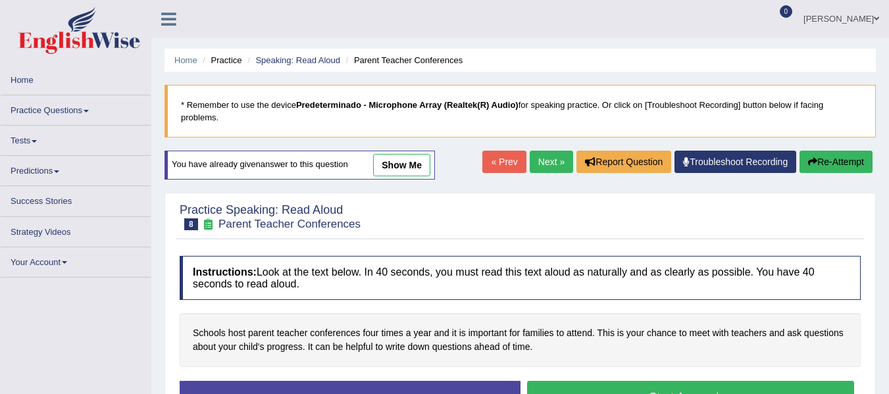
click at [730, 381] on button "Start Answering" at bounding box center [691, 398] width 328 height 34
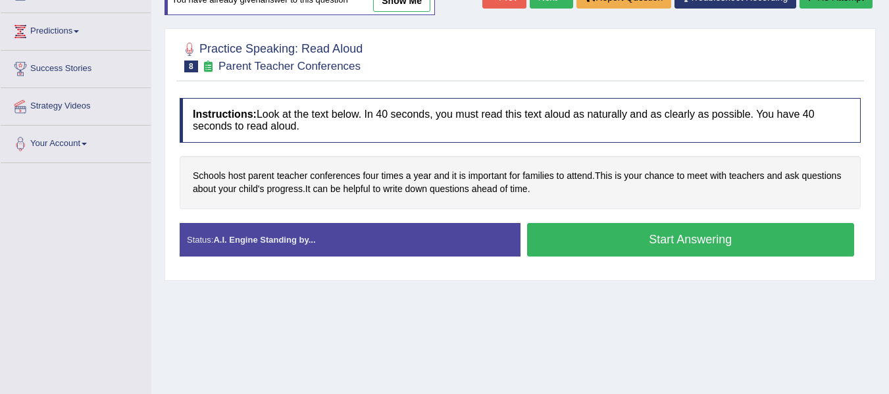
scroll to position [150, 0]
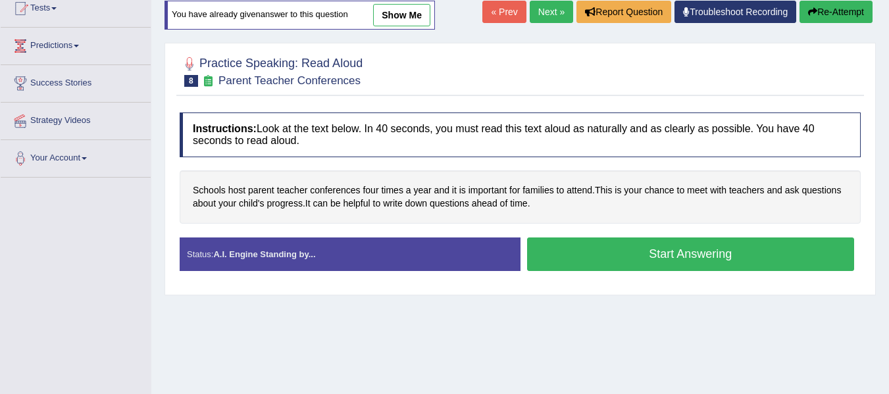
click at [591, 259] on button "Start Answering" at bounding box center [691, 254] width 328 height 34
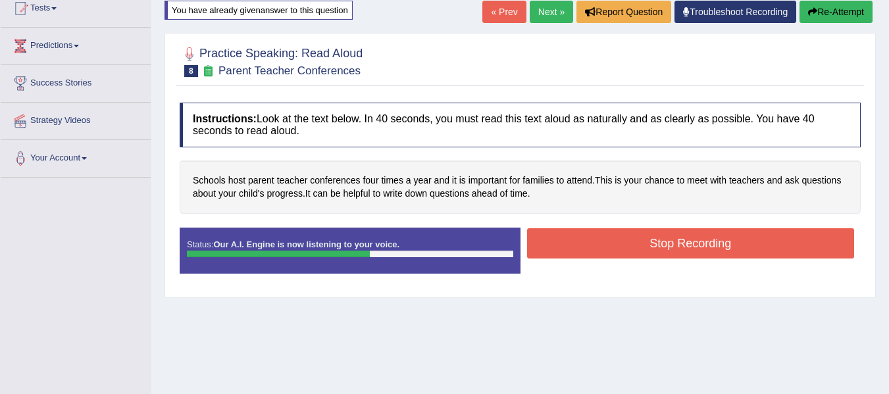
click at [767, 247] on button "Stop Recording" at bounding box center [691, 243] width 328 height 30
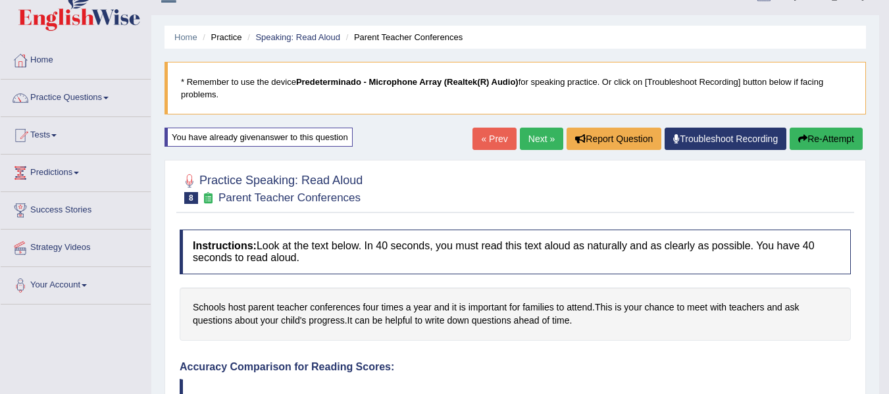
scroll to position [22, 0]
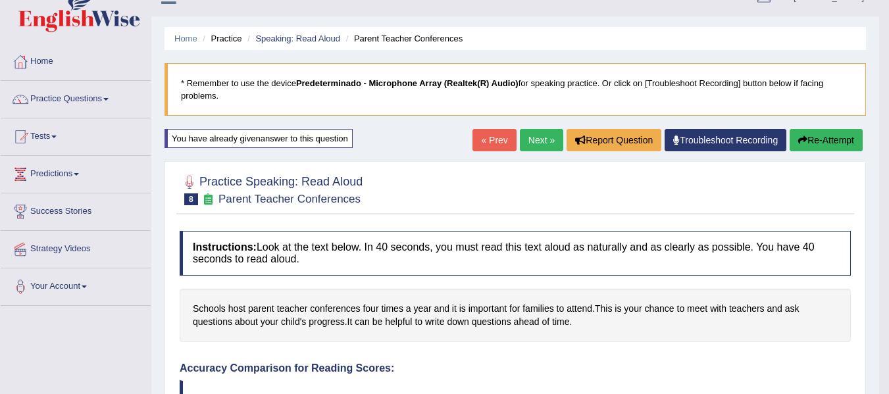
click at [536, 148] on link "Next »" at bounding box center [541, 140] width 43 height 22
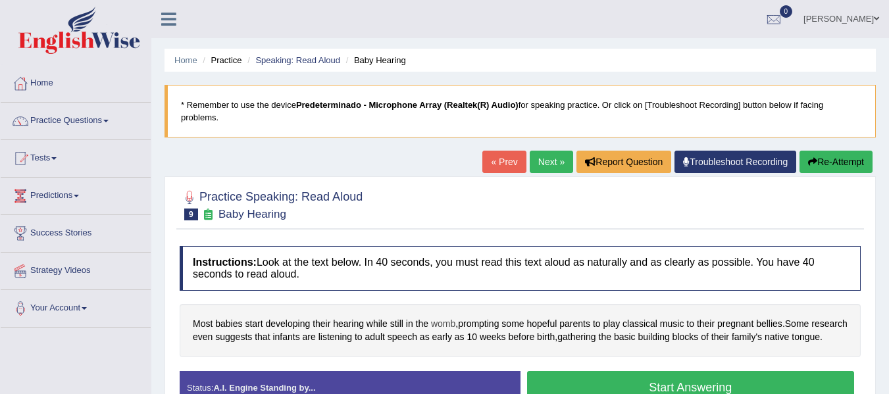
click at [446, 323] on span "womb" at bounding box center [443, 324] width 24 height 14
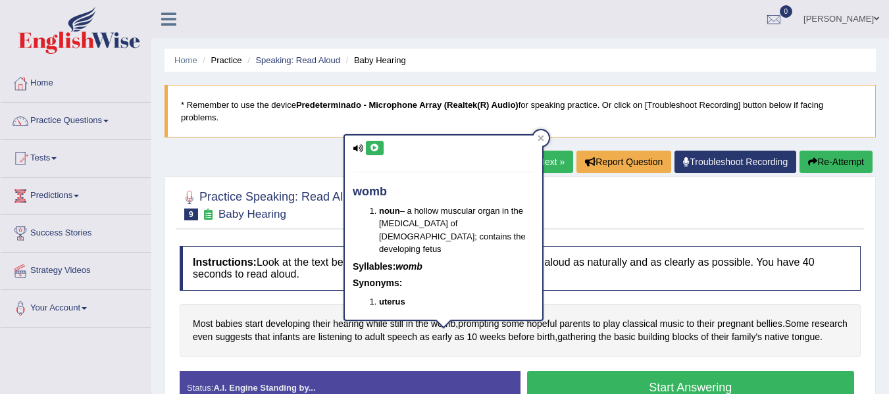
click at [381, 147] on button at bounding box center [375, 148] width 18 height 14
click at [443, 357] on div "Most babies start developing their hearing while still in the womb , prompting …" at bounding box center [520, 330] width 681 height 53
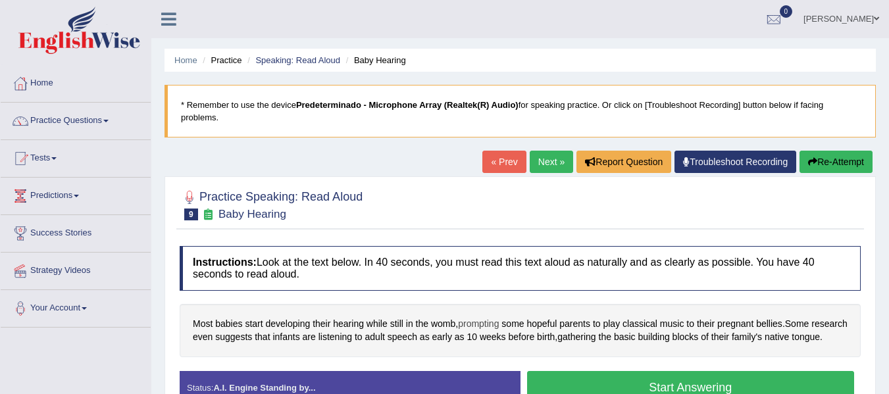
click at [485, 326] on span "prompting" at bounding box center [478, 324] width 41 height 14
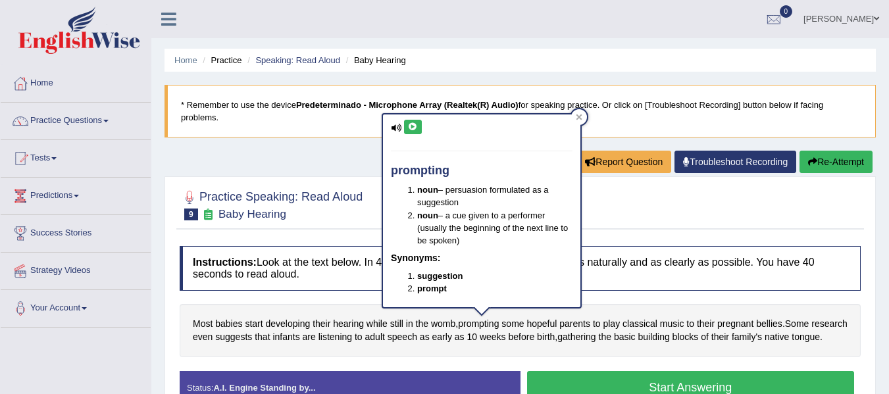
click at [416, 126] on icon at bounding box center [413, 127] width 10 height 8
click at [547, 323] on span "hopeful" at bounding box center [541, 324] width 30 height 14
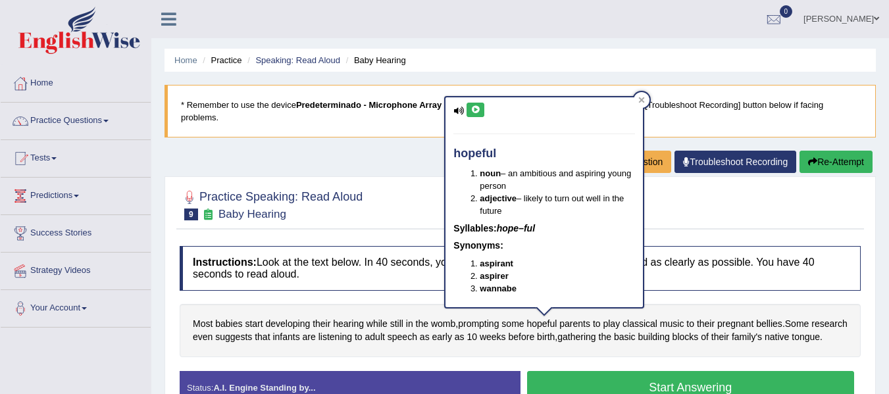
click at [476, 106] on icon at bounding box center [475, 110] width 10 height 8
click at [553, 351] on div "Most babies start developing their hearing while still in the womb , prompting …" at bounding box center [520, 330] width 681 height 53
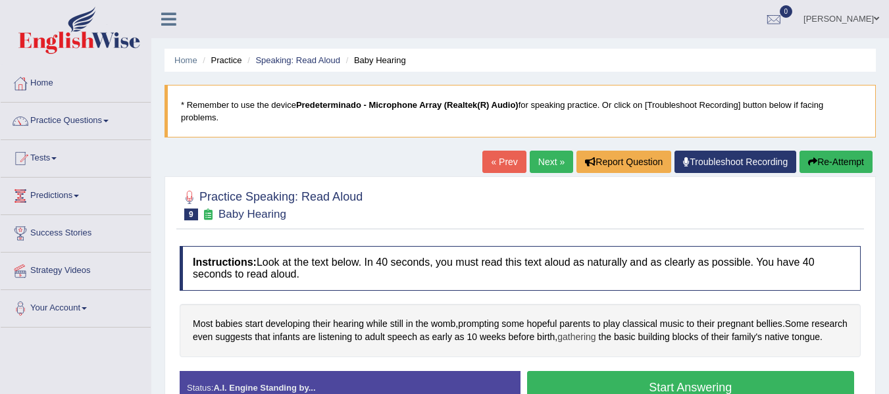
click at [595, 333] on span "gathering" at bounding box center [576, 337] width 38 height 14
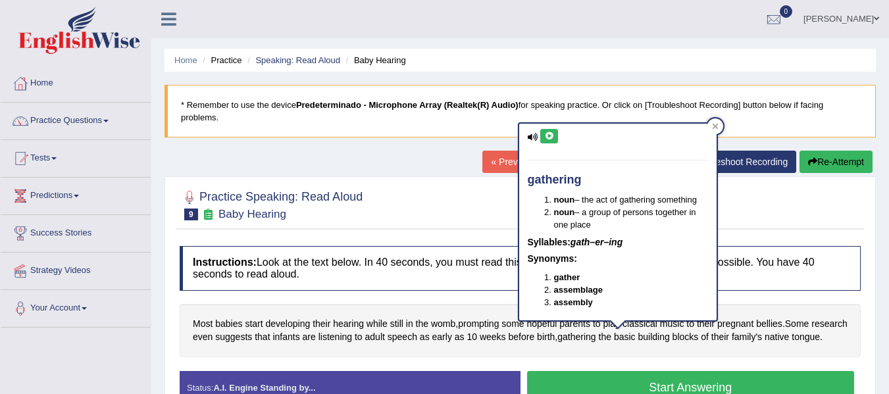
click at [549, 139] on icon at bounding box center [549, 136] width 10 height 8
click at [614, 347] on div "Most babies start developing their hearing while still in the womb , prompting …" at bounding box center [520, 330] width 681 height 53
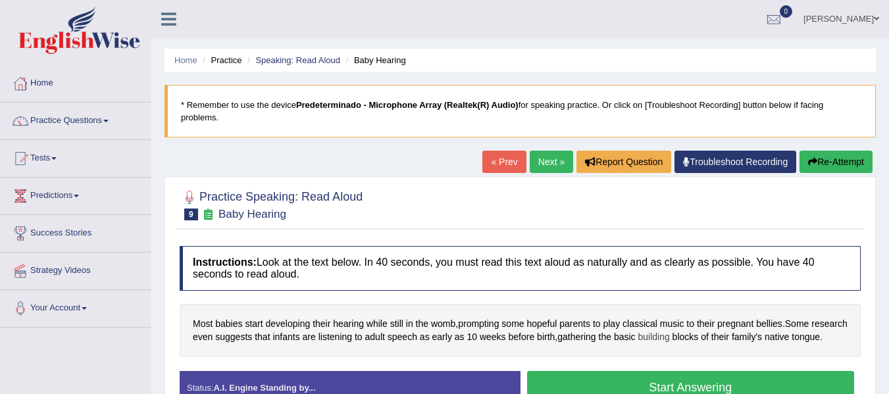
click at [669, 335] on span "building" at bounding box center [653, 337] width 32 height 14
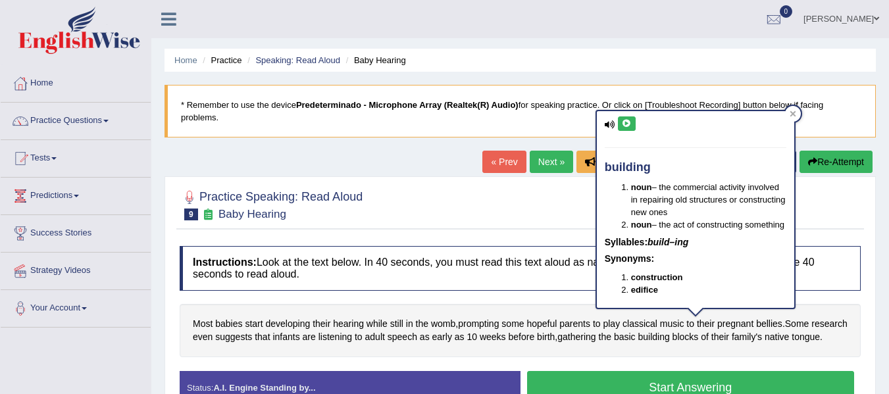
click at [626, 111] on div "building noun – the commercial activity involved in repairing old structures or…" at bounding box center [695, 209] width 197 height 197
click at [626, 118] on button at bounding box center [627, 123] width 18 height 14
click at [791, 344] on span "tongue" at bounding box center [805, 337] width 28 height 14
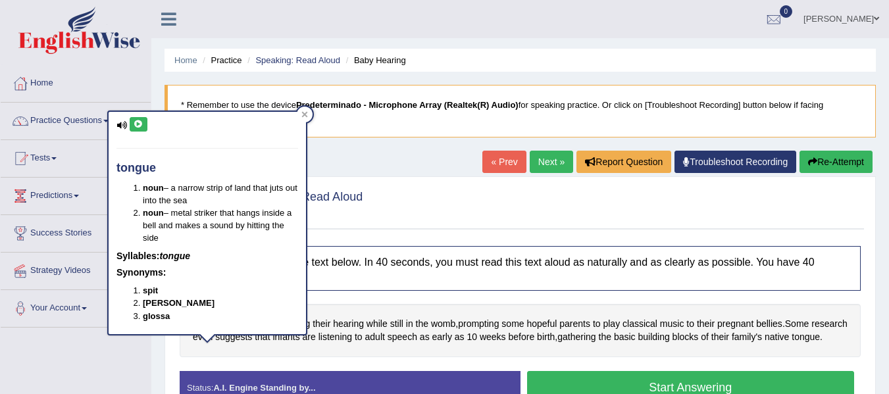
click at [134, 122] on icon at bounding box center [139, 124] width 10 height 8
click at [829, 202] on div at bounding box center [520, 204] width 681 height 40
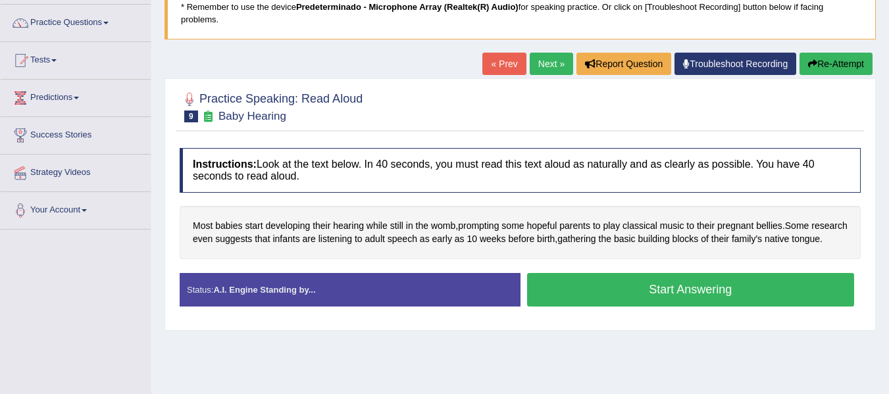
scroll to position [104, 0]
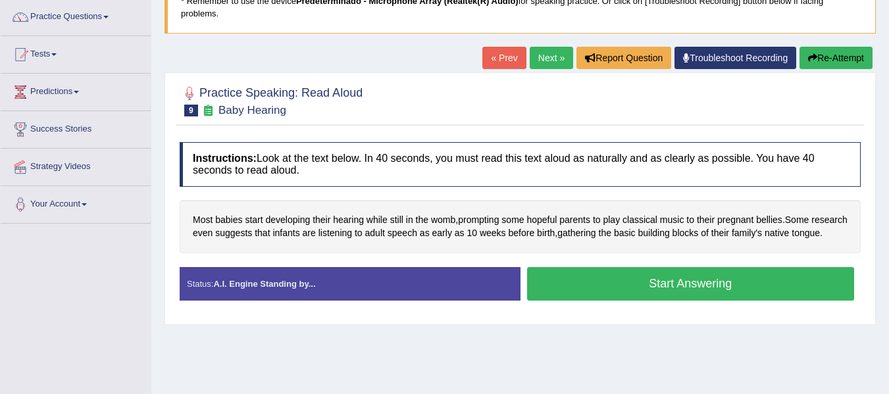
click at [671, 291] on button "Start Answering" at bounding box center [691, 284] width 328 height 34
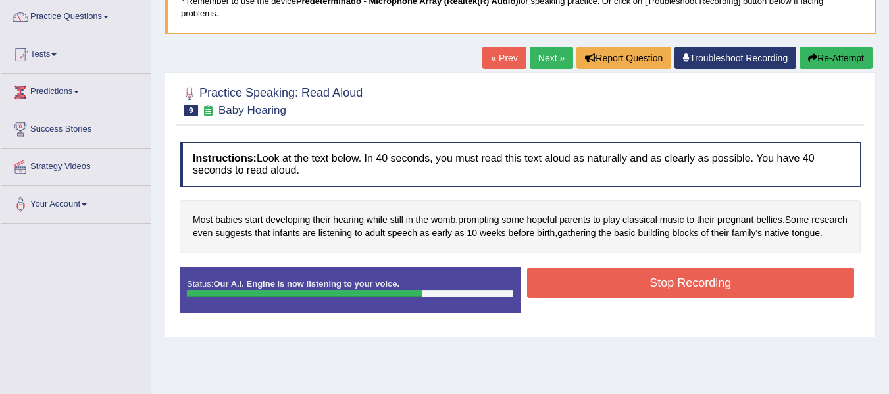
drag, startPoint x: 610, startPoint y: 315, endPoint x: 610, endPoint y: 307, distance: 7.9
click at [610, 307] on div "Status: Our A.I. Engine is now listening to your voice. Start Answering Stop Re…" at bounding box center [520, 296] width 681 height 59
click at [610, 298] on button "Stop Recording" at bounding box center [691, 283] width 328 height 30
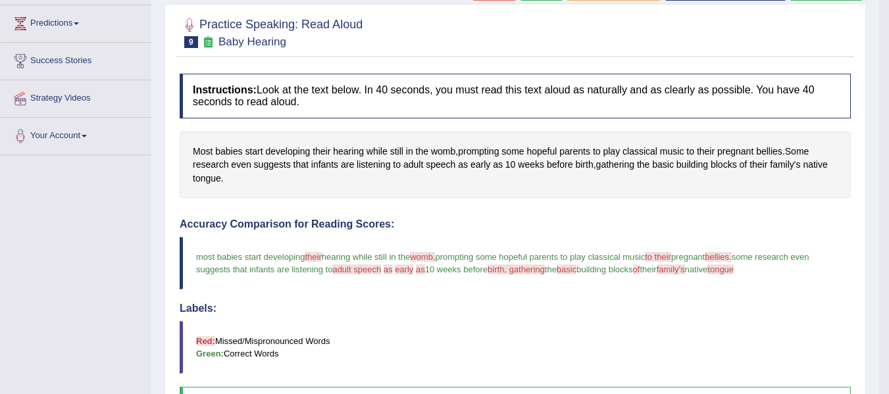
scroll to position [0, 0]
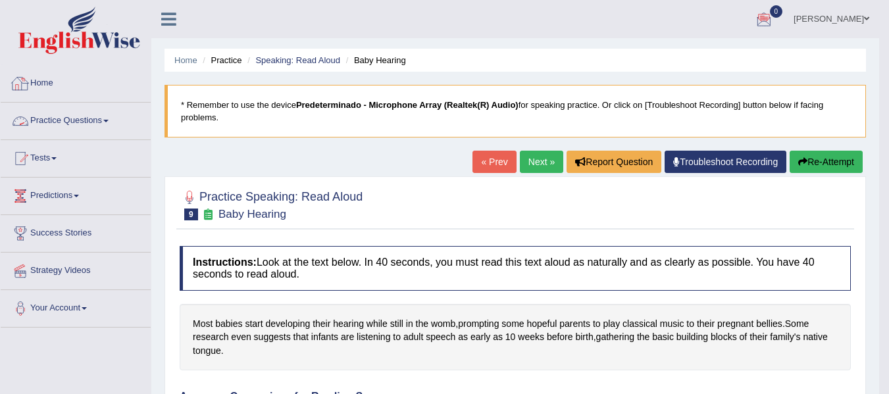
click at [81, 125] on link "Practice Questions" at bounding box center [76, 119] width 150 height 33
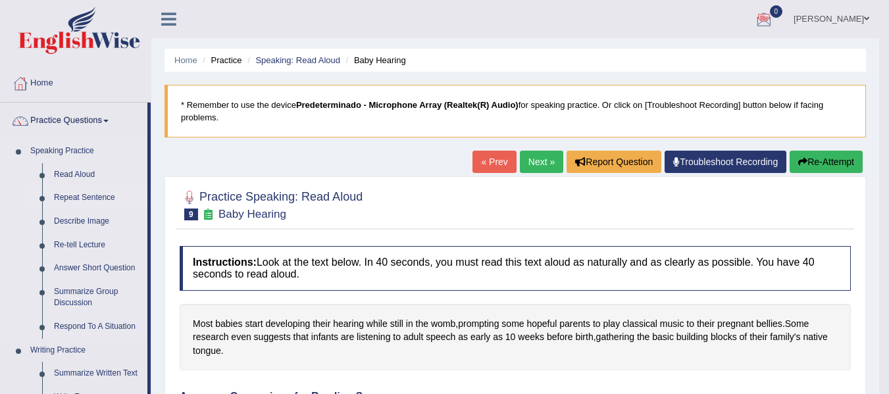
click at [80, 198] on link "Repeat Sentence" at bounding box center [97, 198] width 99 height 24
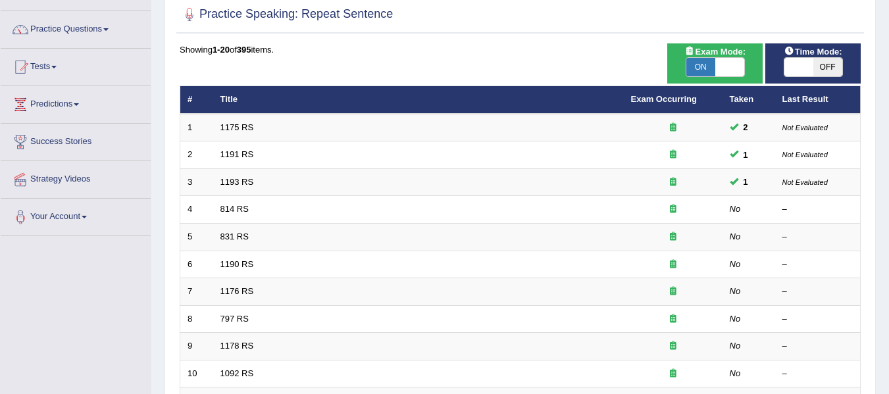
scroll to position [90, 0]
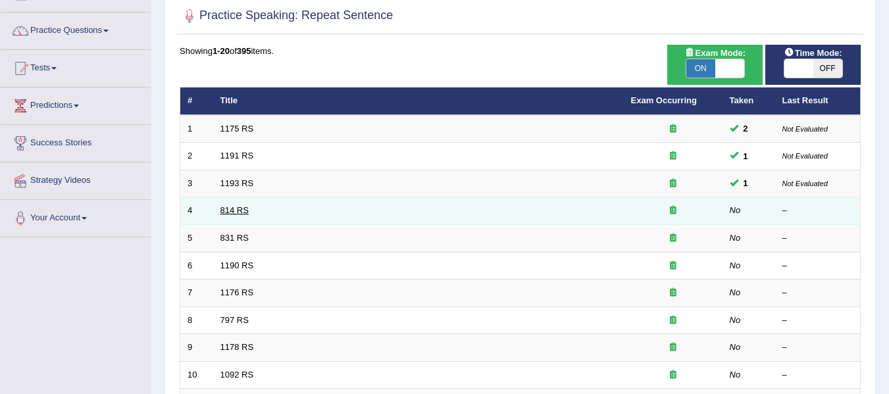
click at [246, 211] on link "814 RS" at bounding box center [234, 210] width 28 height 10
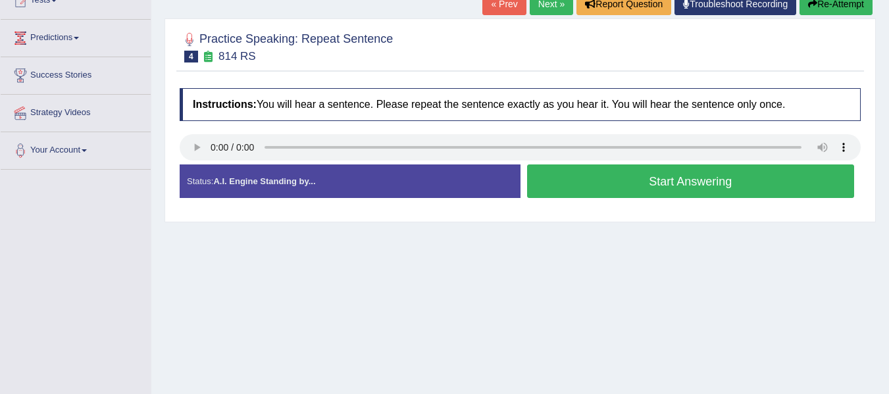
scroll to position [135, 0]
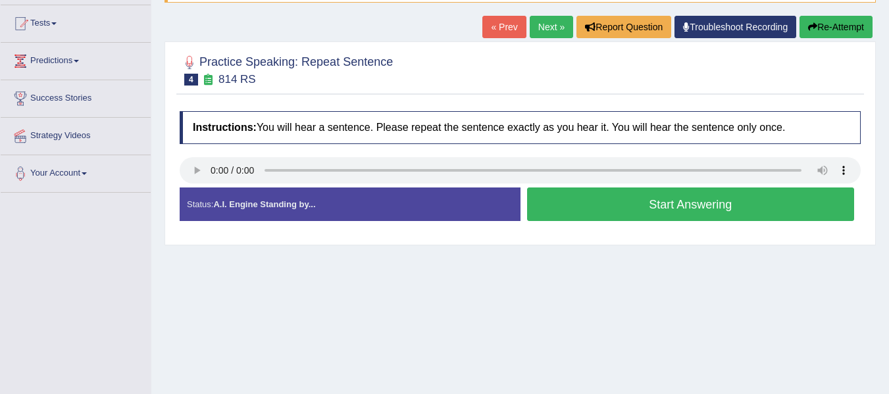
click at [715, 197] on button "Start Answering" at bounding box center [691, 204] width 328 height 34
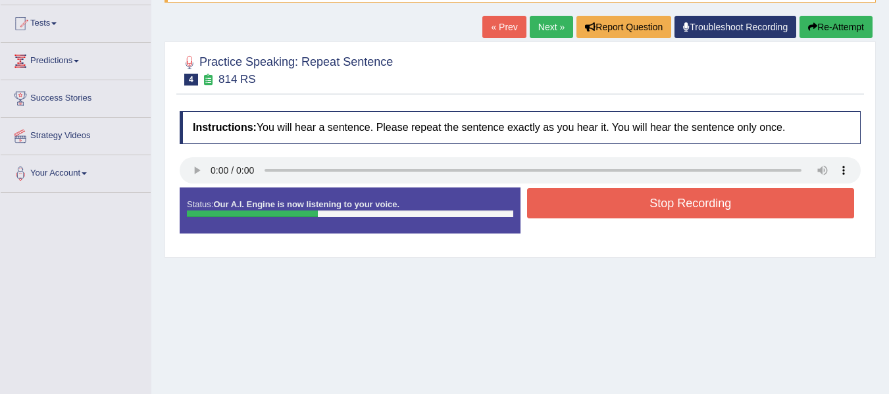
click at [715, 197] on button "Stop Recording" at bounding box center [691, 203] width 328 height 30
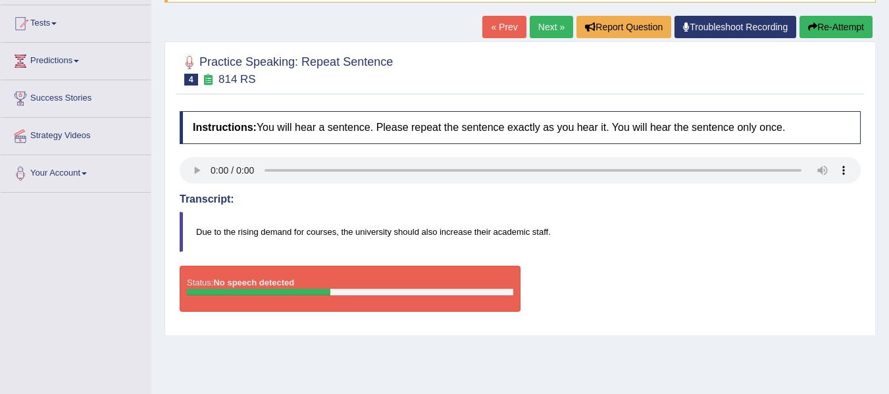
click at [819, 33] on button "Re-Attempt" at bounding box center [835, 27] width 73 height 22
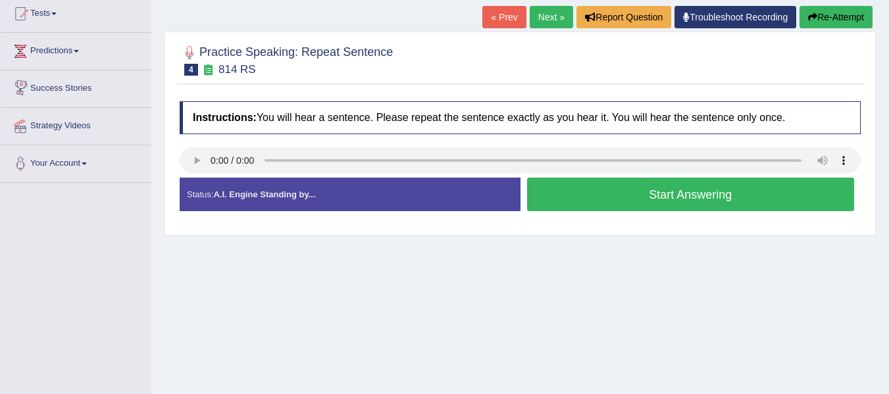
scroll to position [26, 0]
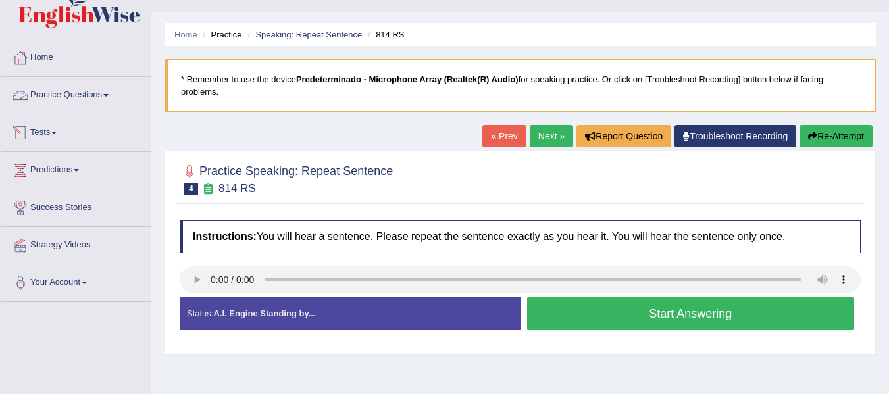
click at [92, 104] on link "Practice Questions" at bounding box center [76, 93] width 150 height 33
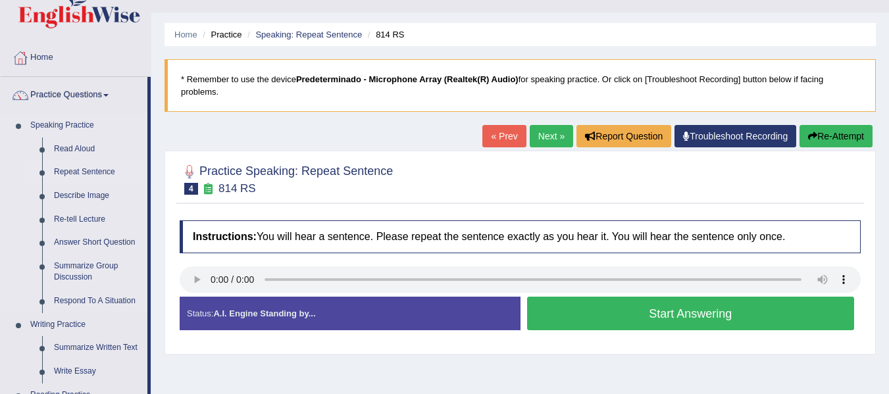
click at [94, 166] on link "Repeat Sentence" at bounding box center [97, 173] width 99 height 24
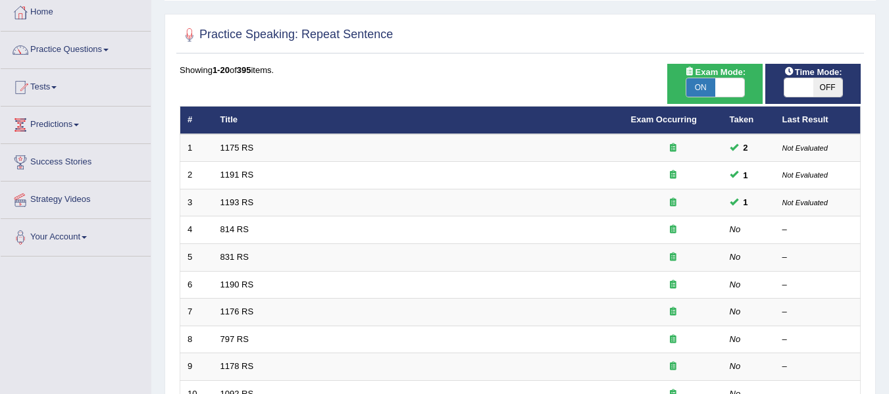
scroll to position [82, 0]
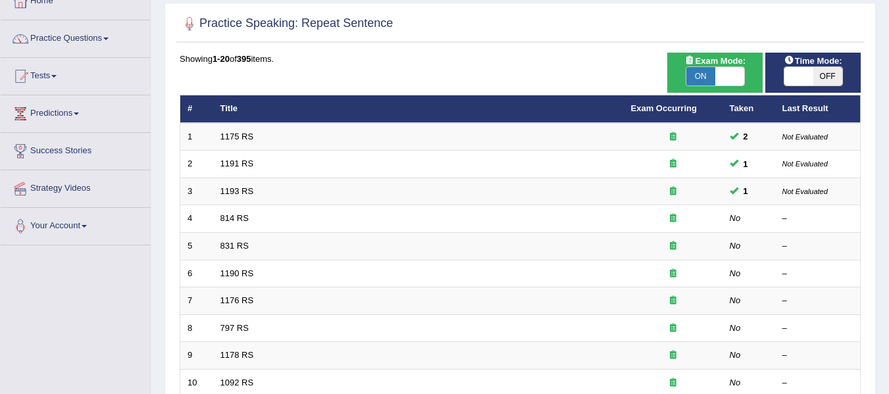
click at [811, 69] on span at bounding box center [798, 76] width 29 height 18
click at [822, 80] on span "OFF" at bounding box center [827, 76] width 29 height 18
checkbox input "true"
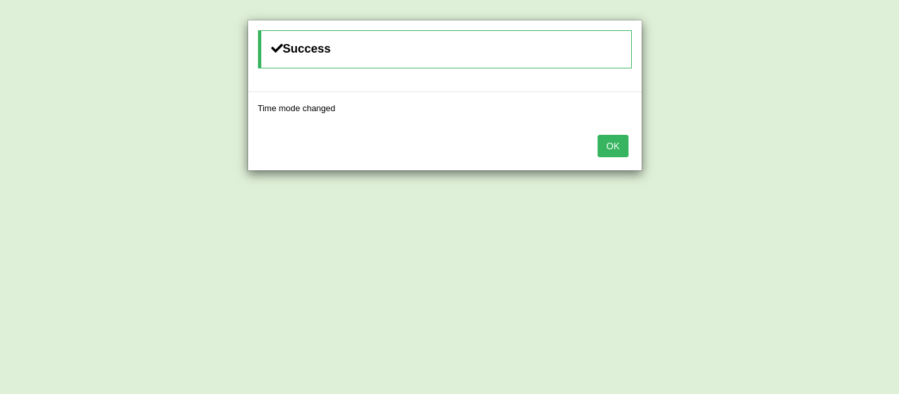
click at [595, 142] on div "OK" at bounding box center [444, 147] width 393 height 46
click at [600, 145] on button "OK" at bounding box center [612, 146] width 30 height 22
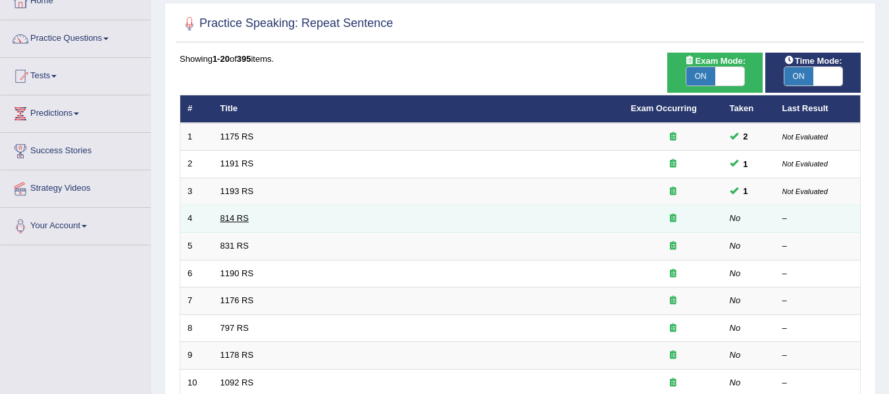
click at [237, 216] on link "814 RS" at bounding box center [234, 218] width 28 height 10
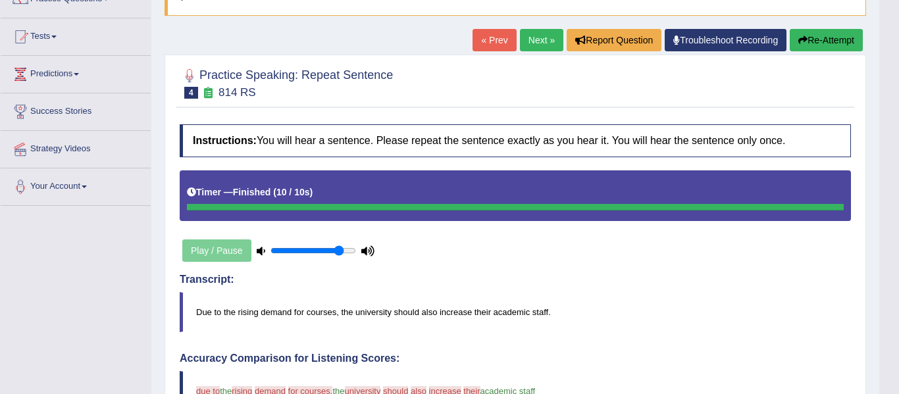
drag, startPoint x: 896, startPoint y: 149, endPoint x: 896, endPoint y: 166, distance: 17.1
click at [888, 166] on body "Toggle navigation Home Practice Questions Speaking Practice Read Aloud Repeat S…" at bounding box center [449, 75] width 899 height 394
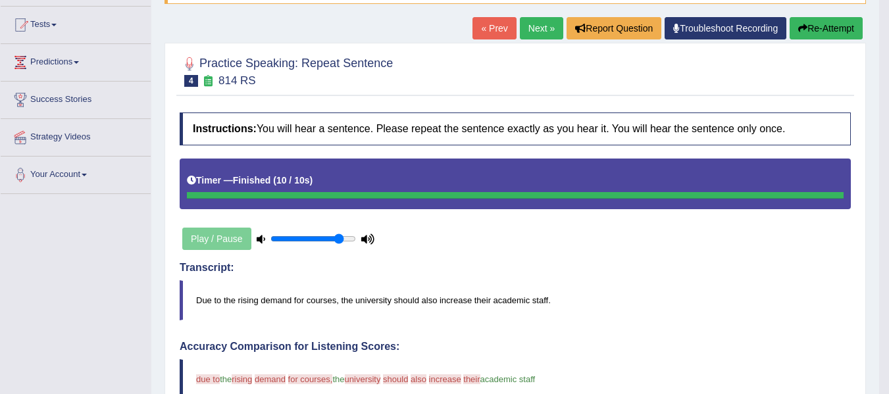
scroll to position [99, 0]
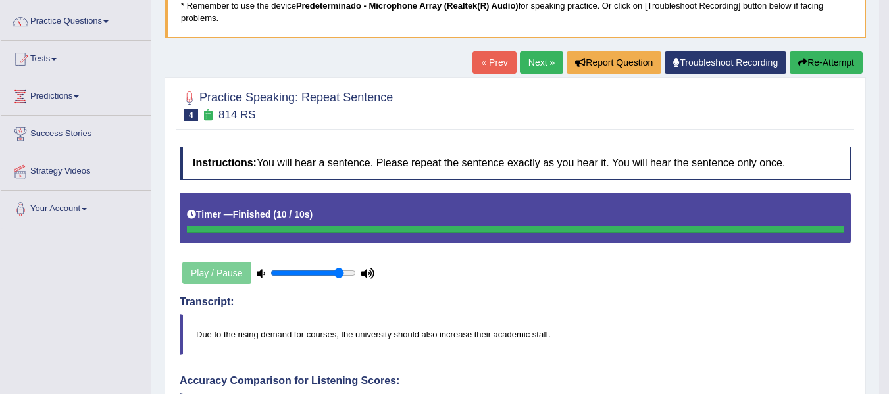
click at [539, 56] on link "Next »" at bounding box center [541, 62] width 43 height 22
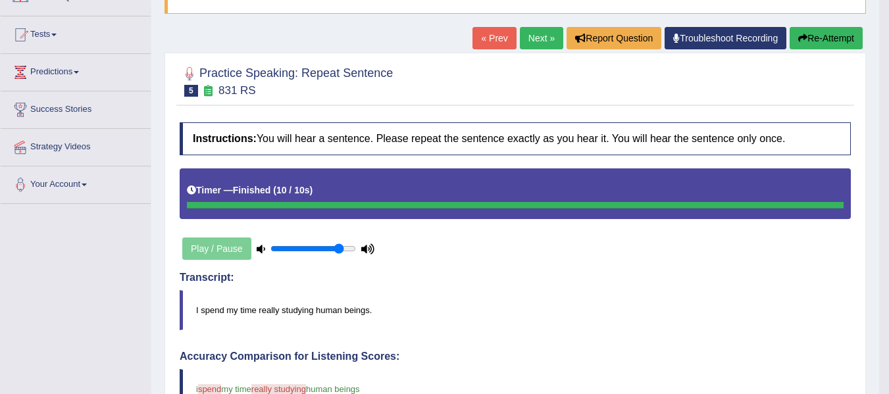
scroll to position [99, 0]
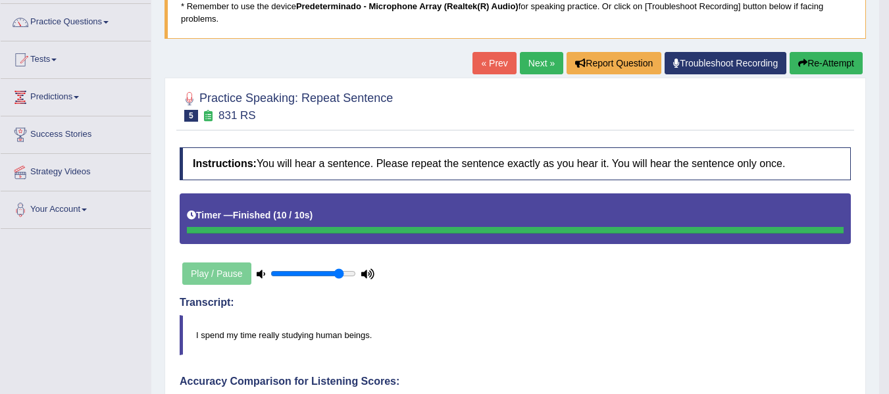
click at [535, 57] on link "Next »" at bounding box center [541, 63] width 43 height 22
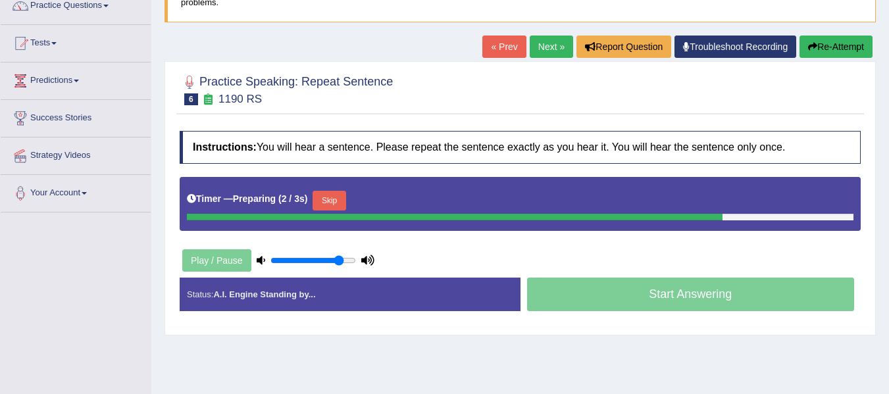
scroll to position [128, 0]
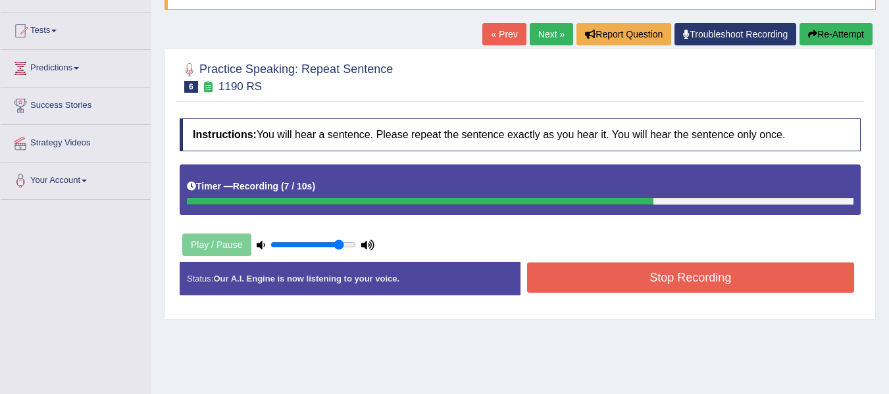
drag, startPoint x: 807, startPoint y: 262, endPoint x: 805, endPoint y: 272, distance: 10.2
click at [805, 272] on div "Status: Our A.I. Engine is now listening to your voice. Start Answering Stop Re…" at bounding box center [520, 285] width 681 height 47
click at [805, 272] on button "Stop Recording" at bounding box center [691, 277] width 328 height 30
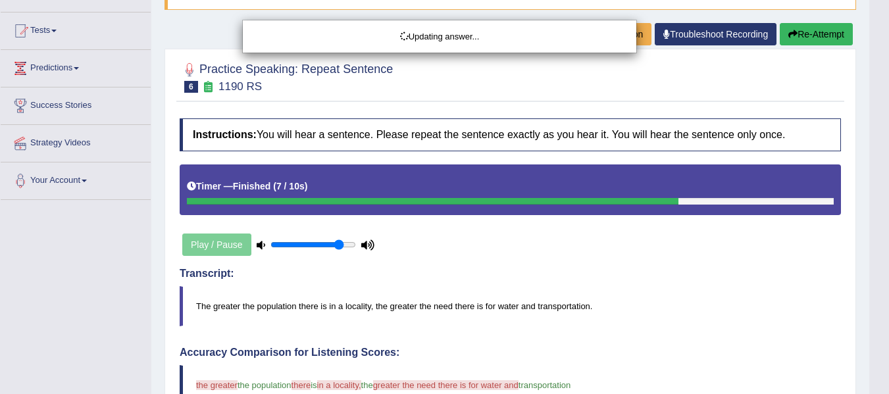
drag, startPoint x: 898, startPoint y: 220, endPoint x: 897, endPoint y: 244, distance: 24.3
click at [888, 244] on html "Toggle navigation Home Practice Questions Speaking Practice Read Aloud Repeat S…" at bounding box center [444, 69] width 889 height 394
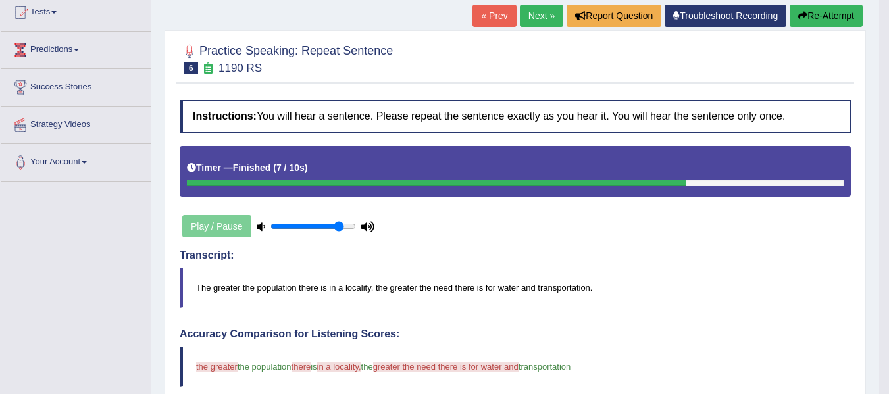
scroll to position [75, 0]
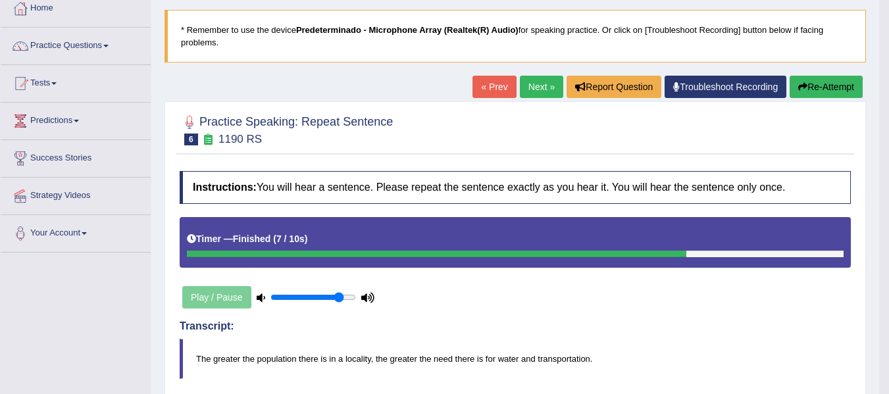
click at [527, 94] on link "Next »" at bounding box center [541, 87] width 43 height 22
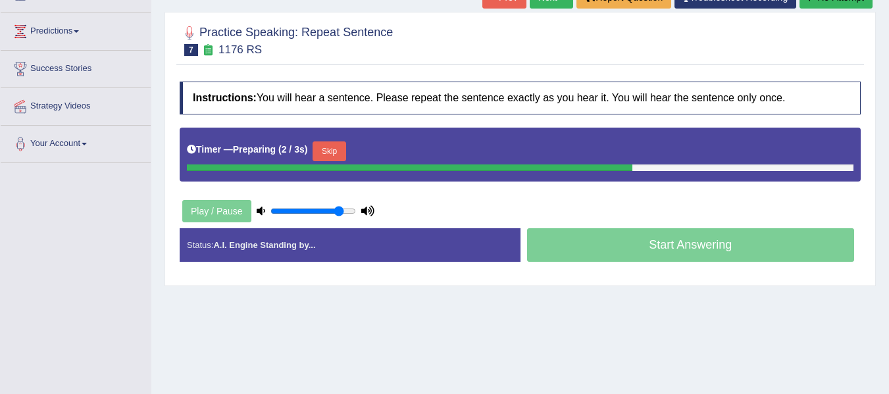
scroll to position [168, 0]
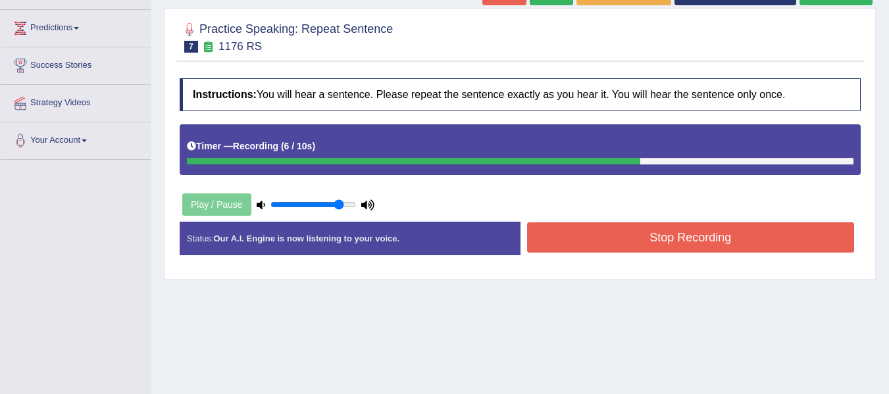
click at [718, 232] on button "Stop Recording" at bounding box center [691, 237] width 328 height 30
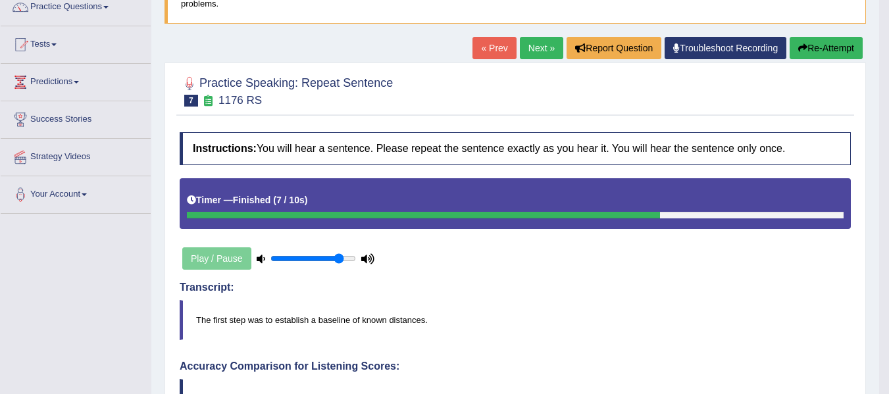
scroll to position [0, 0]
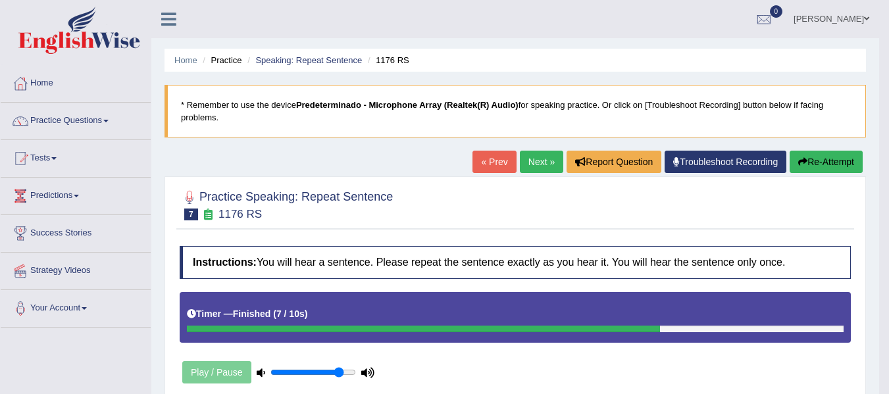
click at [814, 164] on button "Re-Attempt" at bounding box center [825, 162] width 73 height 22
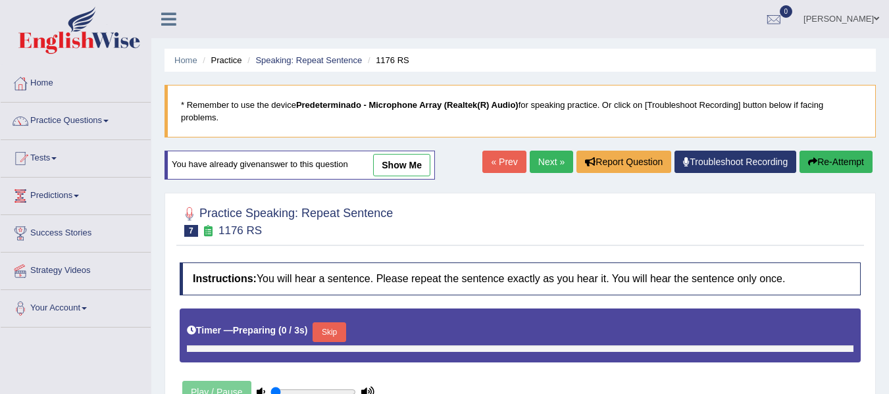
type input "0.85"
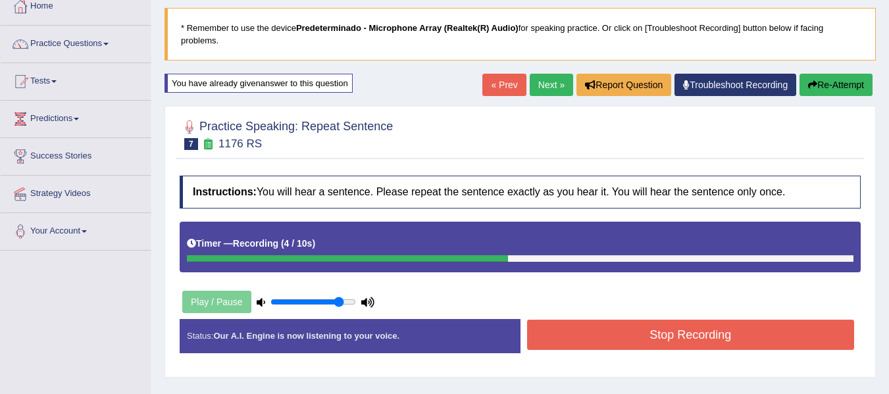
scroll to position [80, 0]
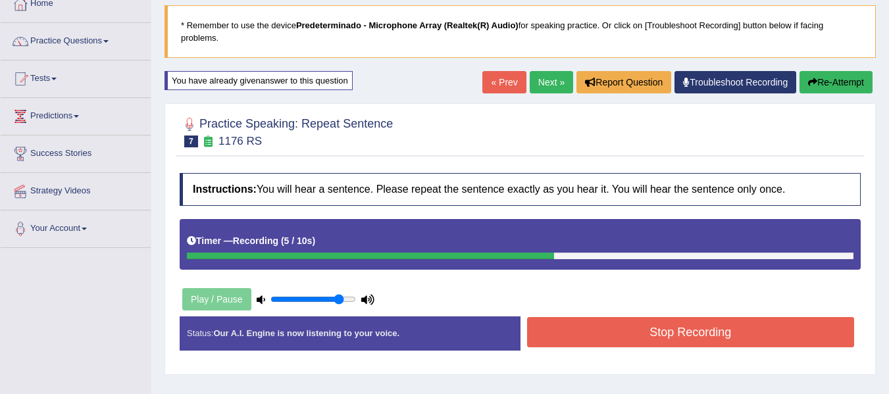
click at [731, 329] on button "Stop Recording" at bounding box center [691, 332] width 328 height 30
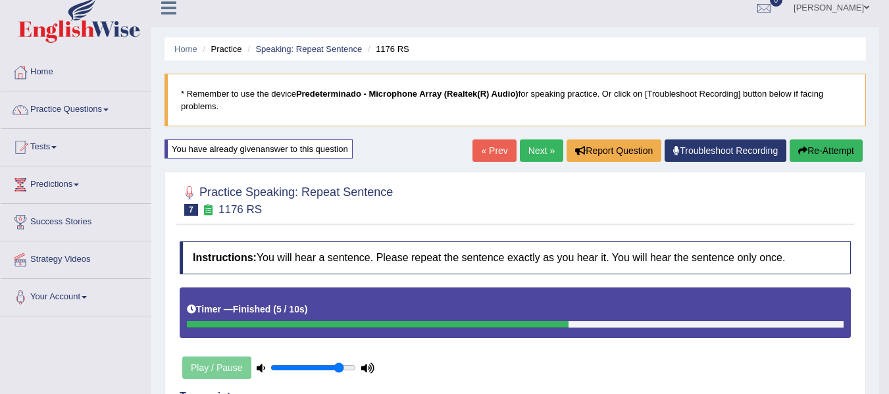
scroll to position [5, 0]
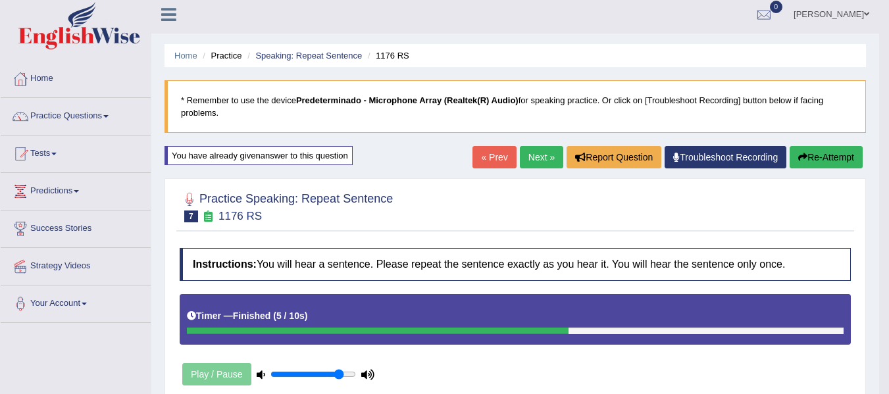
click at [533, 157] on link "Next »" at bounding box center [541, 157] width 43 height 22
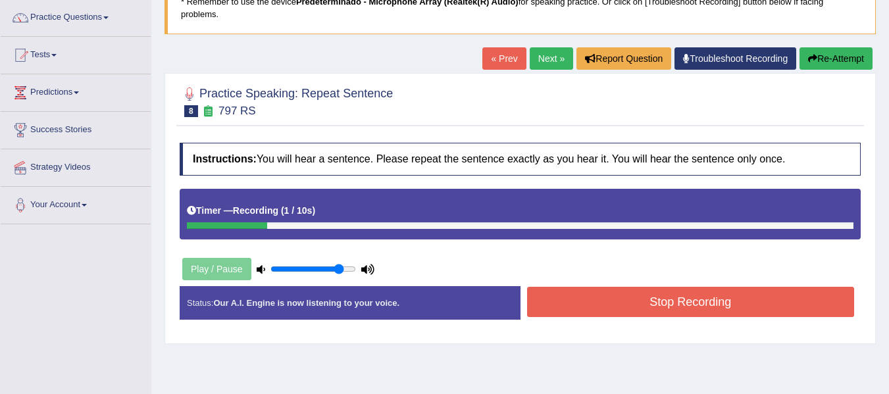
scroll to position [92, 0]
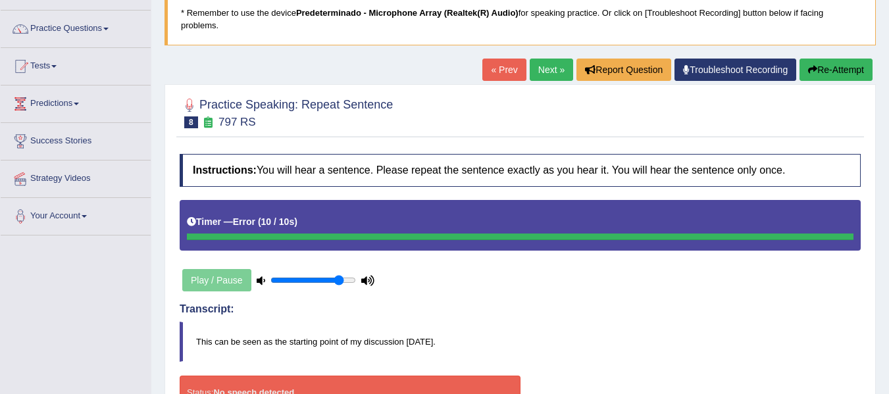
click at [505, 72] on link "« Prev" at bounding box center [503, 70] width 43 height 22
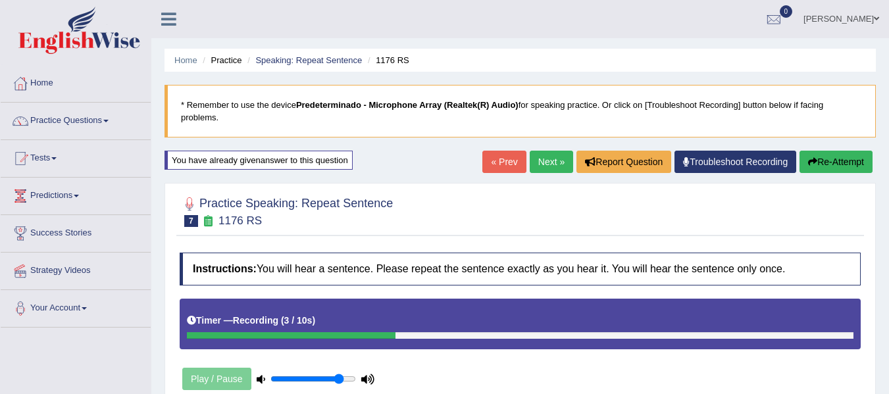
click at [491, 167] on link "« Prev" at bounding box center [503, 162] width 43 height 22
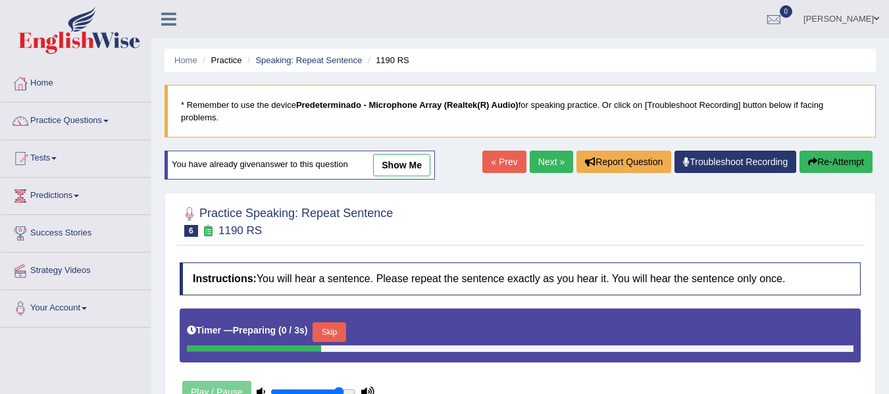
click at [493, 176] on div "« Prev Next » Report Question Troubleshoot Recording Re-Attempt" at bounding box center [678, 164] width 393 height 26
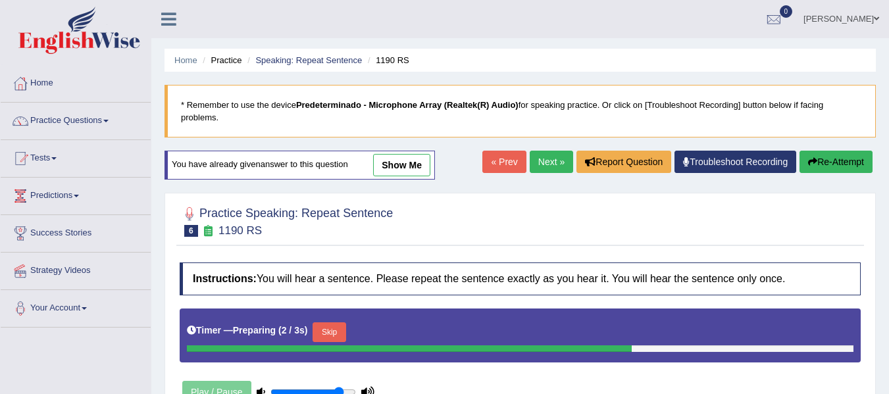
click at [493, 176] on div "« Prev Next » Report Question Troubleshoot Recording Re-Attempt" at bounding box center [678, 164] width 393 height 26
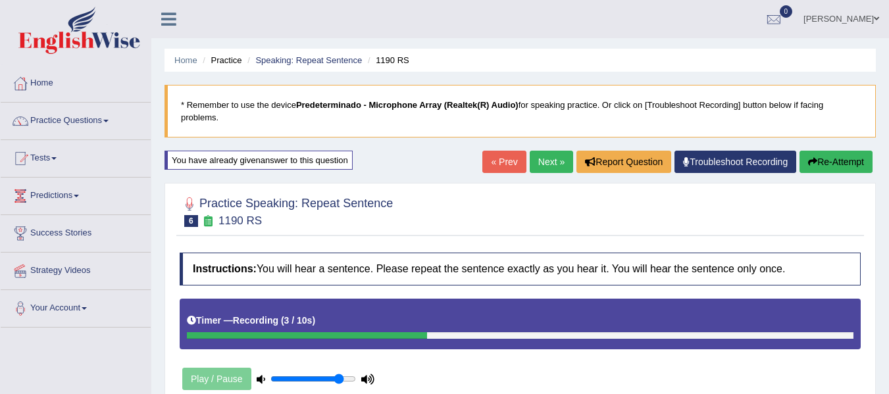
click at [533, 171] on link "Next »" at bounding box center [551, 162] width 43 height 22
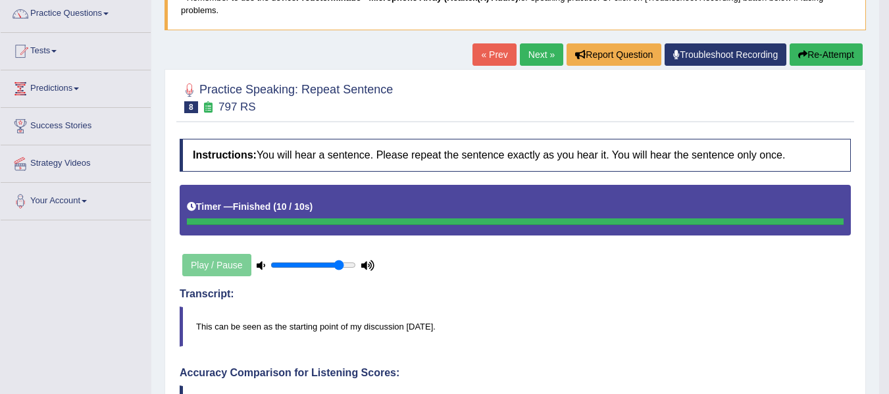
scroll to position [91, 0]
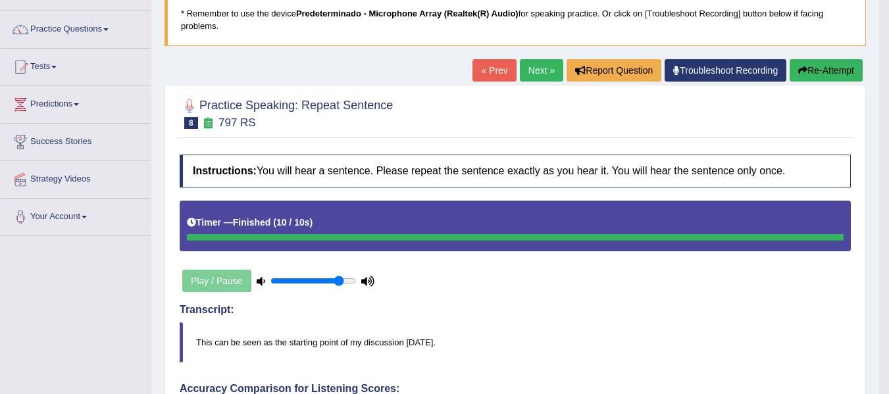
click at [534, 78] on link "Next »" at bounding box center [541, 70] width 43 height 22
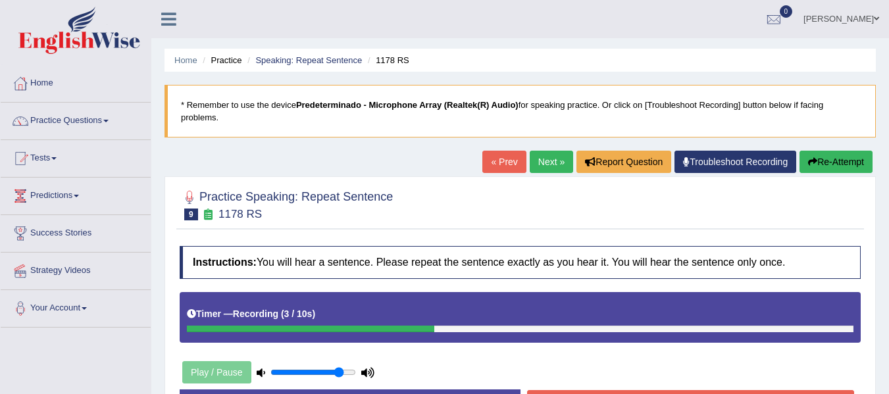
click at [505, 159] on link "« Prev" at bounding box center [503, 162] width 43 height 22
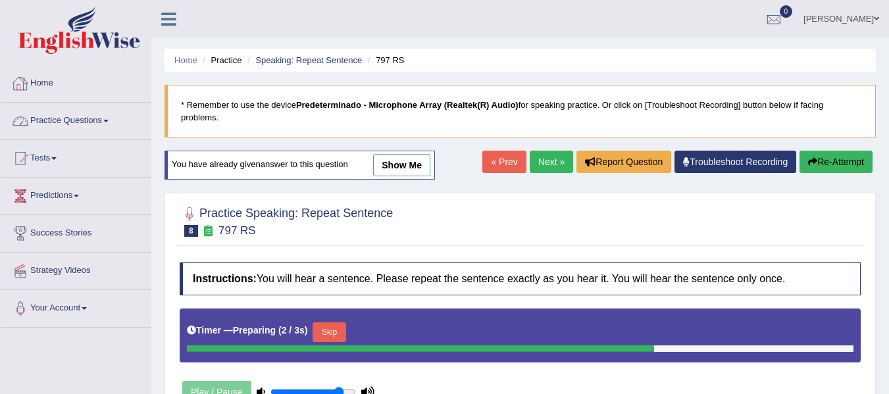
click at [55, 74] on link "Home" at bounding box center [76, 81] width 150 height 33
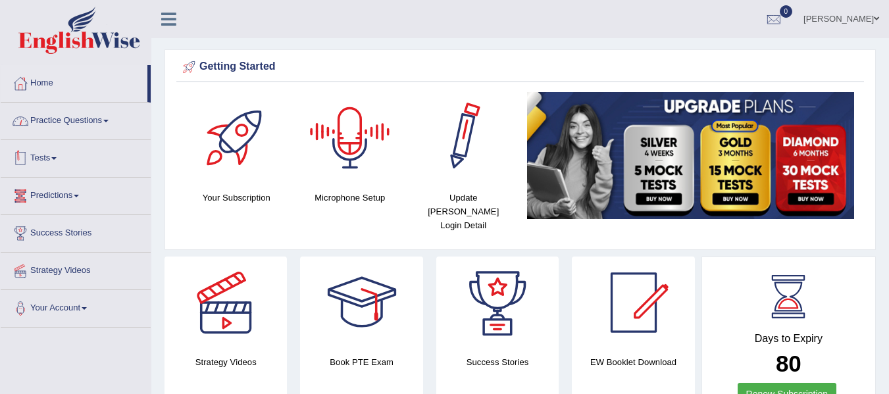
click at [59, 118] on link "Practice Questions" at bounding box center [76, 119] width 150 height 33
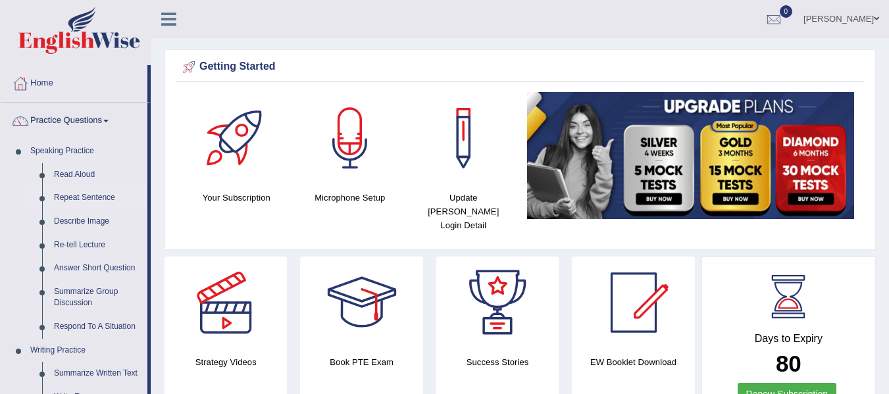
click at [84, 201] on link "Repeat Sentence" at bounding box center [97, 198] width 99 height 24
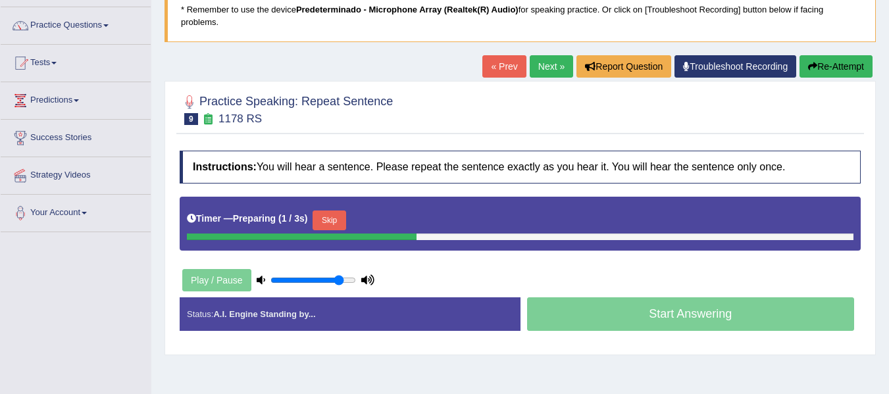
scroll to position [97, 0]
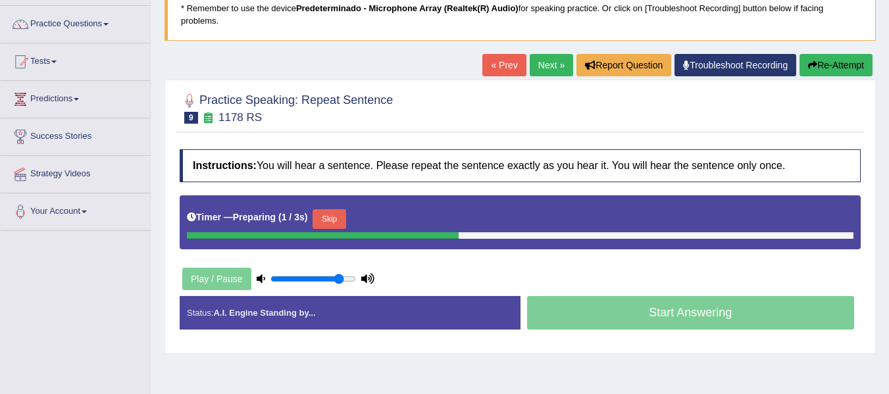
drag, startPoint x: 898, startPoint y: 118, endPoint x: 898, endPoint y: 170, distance: 52.0
click at [888, 170] on html "Toggle navigation Home Practice Questions Speaking Practice Read Aloud Repeat S…" at bounding box center [444, 100] width 889 height 394
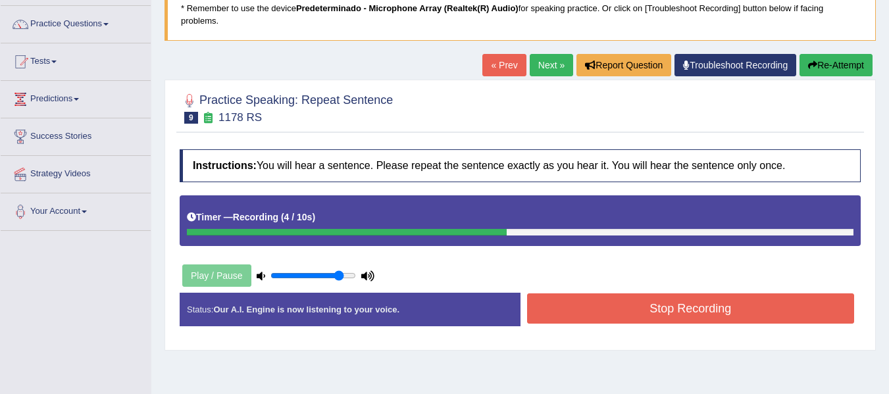
click at [721, 299] on button "Stop Recording" at bounding box center [691, 308] width 328 height 30
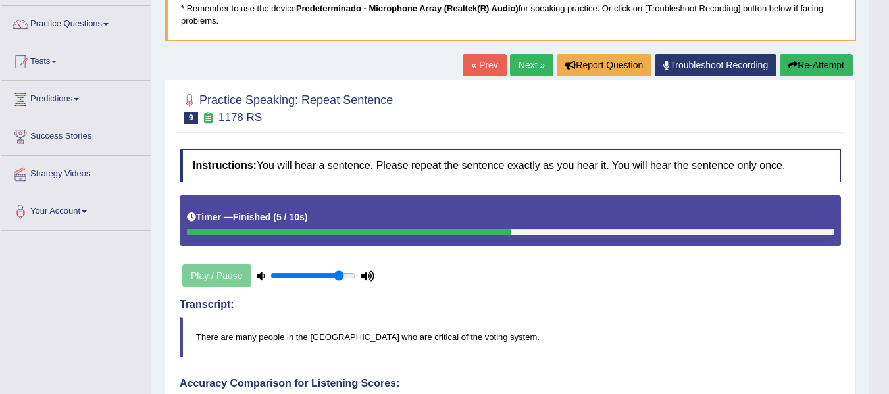
scroll to position [101, 0]
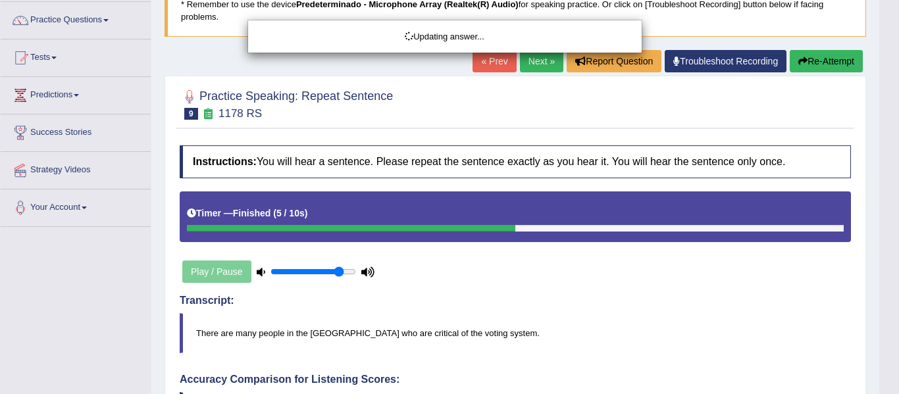
drag, startPoint x: 898, startPoint y: 156, endPoint x: 898, endPoint y: 172, distance: 16.4
click at [888, 172] on html "Toggle navigation Home Practice Questions Speaking Practice Read Aloud Repeat S…" at bounding box center [449, 96] width 899 height 394
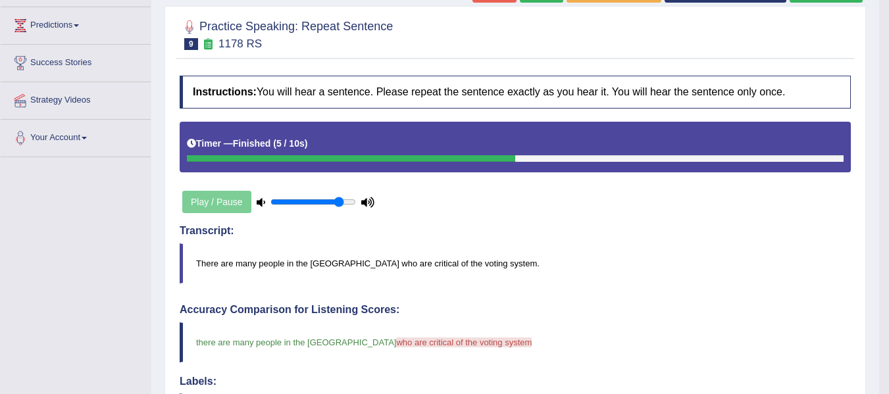
scroll to position [89, 0]
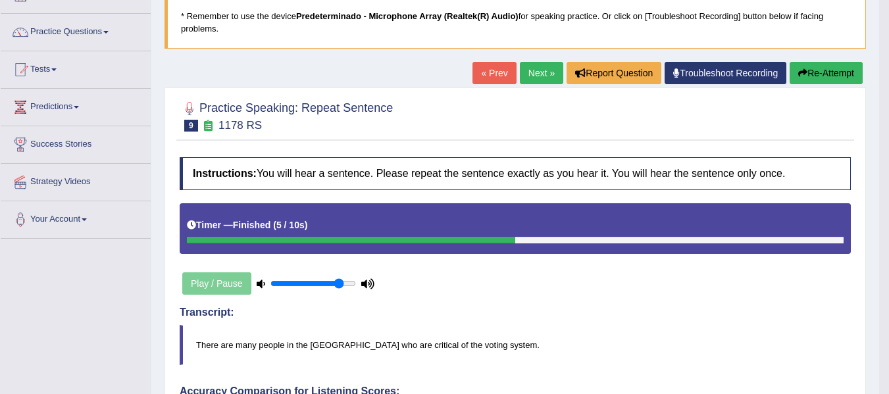
click at [531, 74] on link "Next »" at bounding box center [541, 73] width 43 height 22
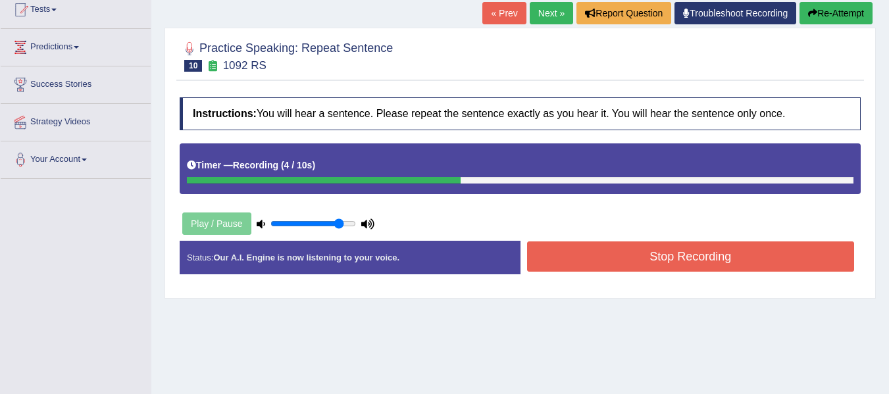
click at [660, 264] on button "Stop Recording" at bounding box center [691, 256] width 328 height 30
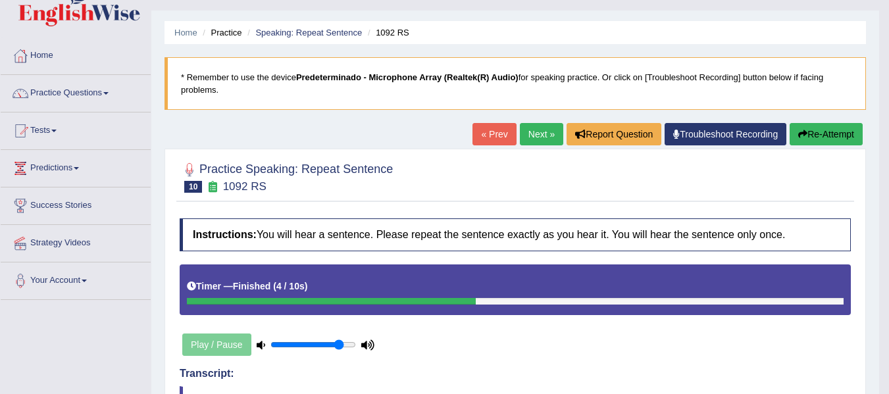
scroll to position [19, 0]
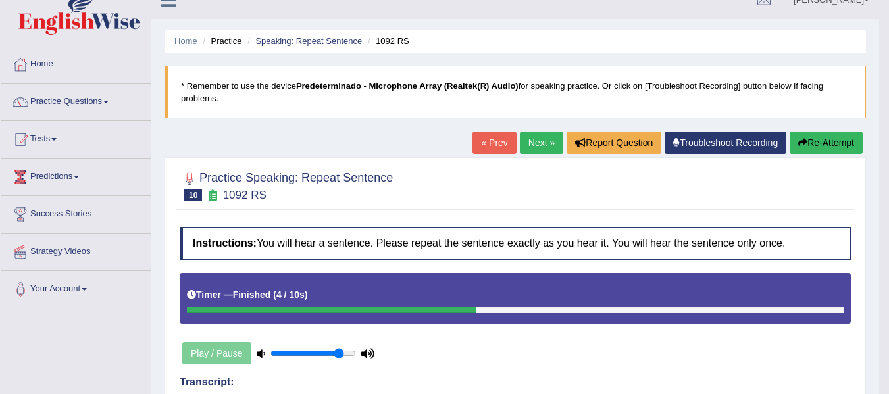
click at [829, 149] on button "Re-Attempt" at bounding box center [825, 143] width 73 height 22
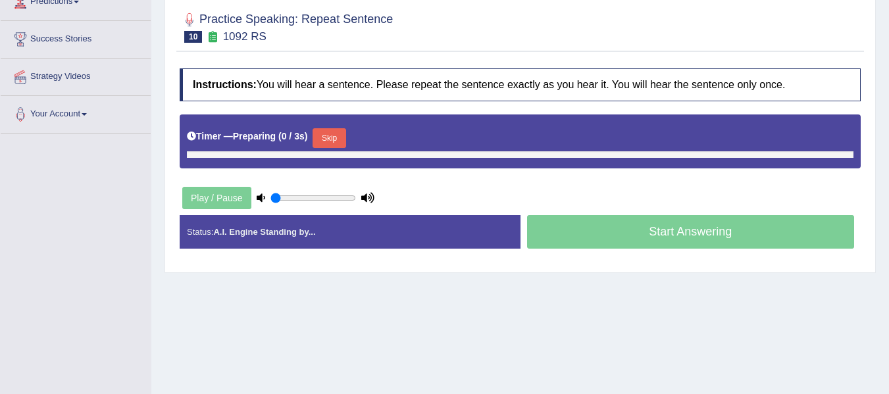
type input "0.85"
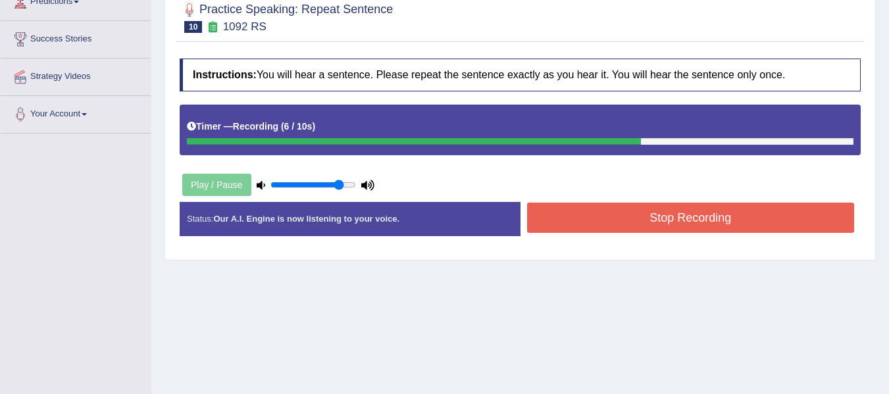
click at [739, 237] on div "Status: Our A.I. Engine is now listening to your voice. Start Answering Stop Re…" at bounding box center [520, 225] width 681 height 47
click at [741, 230] on button "Stop Recording" at bounding box center [691, 218] width 328 height 30
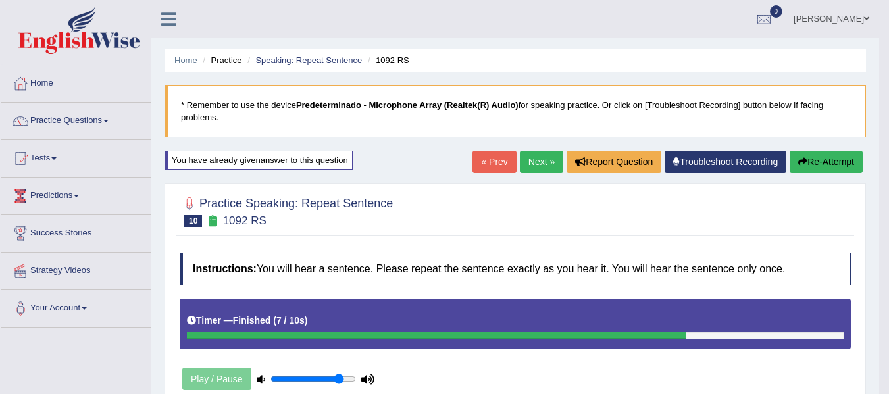
click at [539, 162] on link "Next »" at bounding box center [541, 162] width 43 height 22
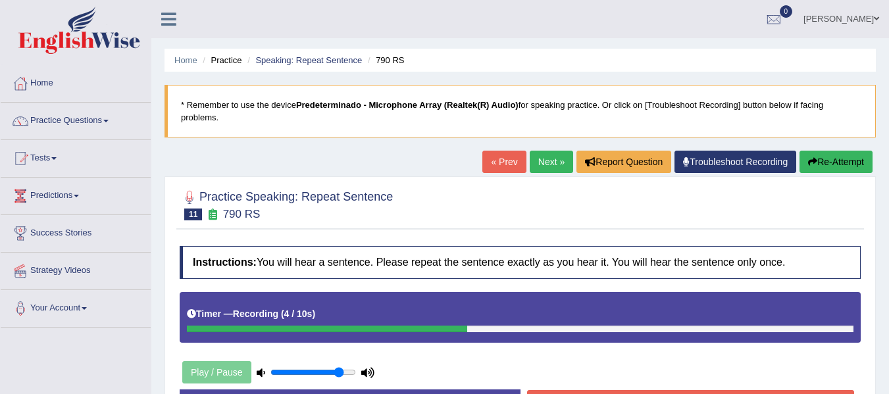
click at [814, 162] on button "Re-Attempt" at bounding box center [835, 162] width 73 height 22
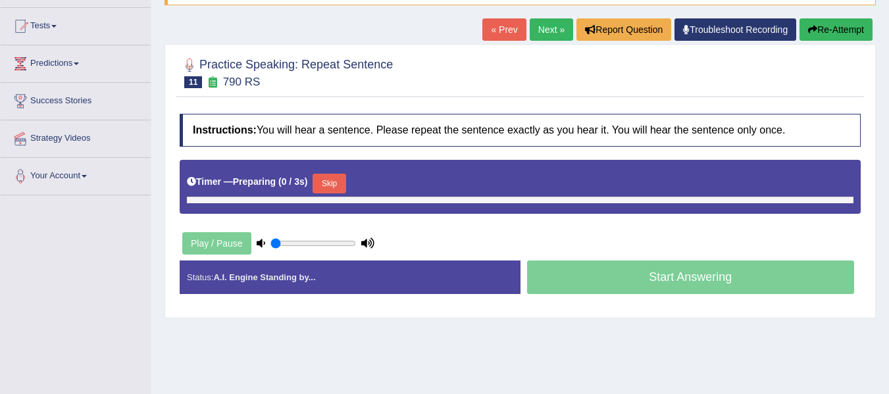
type input "0.85"
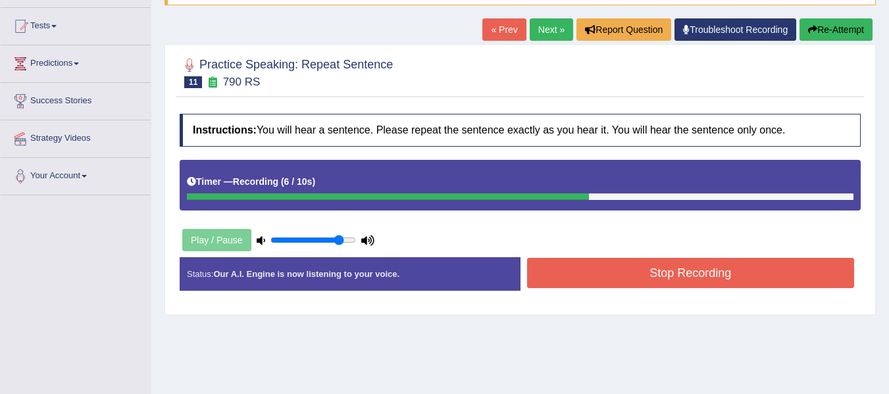
click at [601, 267] on button "Stop Recording" at bounding box center [691, 273] width 328 height 30
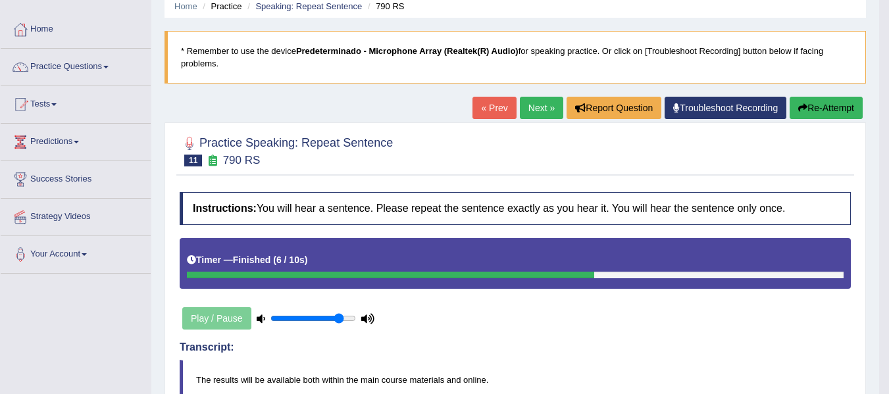
scroll to position [10, 0]
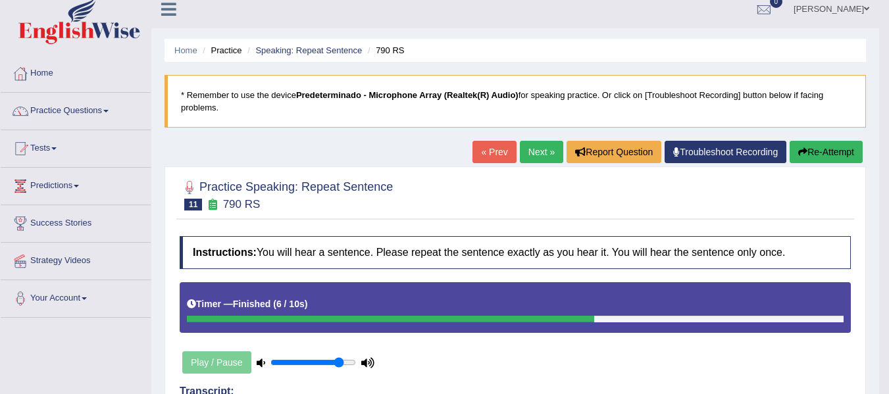
click at [836, 150] on button "Re-Attempt" at bounding box center [825, 152] width 73 height 22
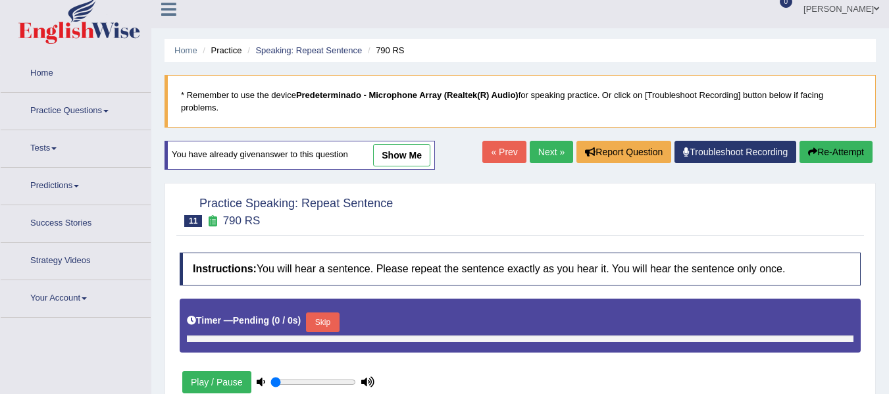
scroll to position [10, 0]
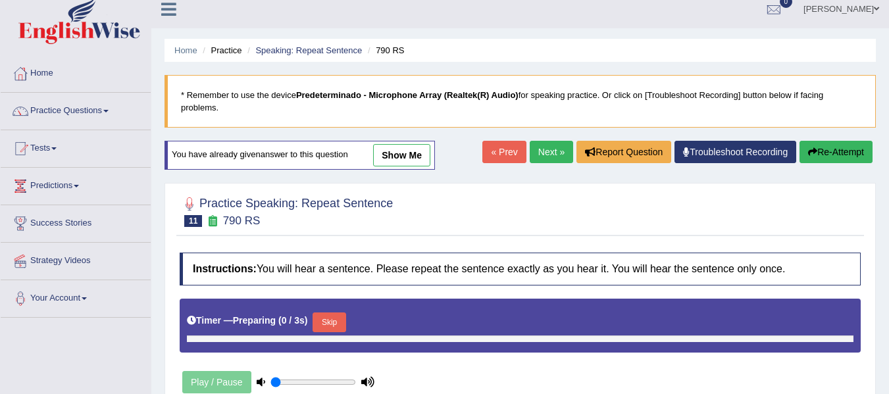
type input "0.85"
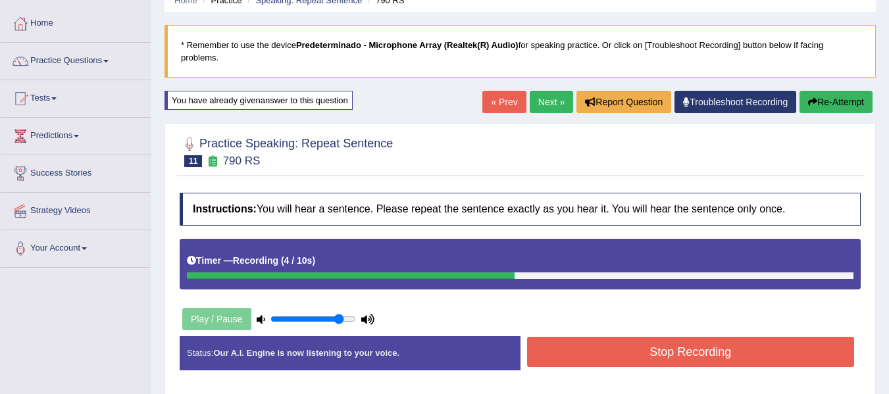
scroll to position [80, 0]
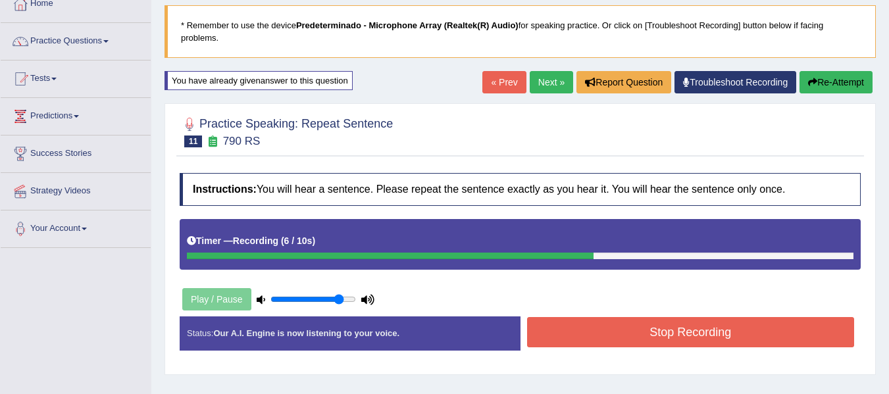
click at [429, 385] on div "Home Practice Speaking: Repeat Sentence 790 RS * Remember to use the device Pre…" at bounding box center [519, 249] width 737 height 658
click at [620, 342] on button "Stop Recording" at bounding box center [691, 332] width 328 height 30
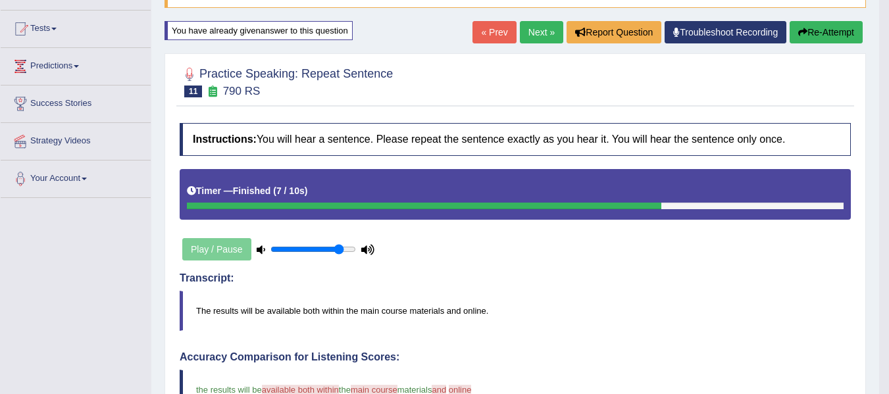
scroll to position [112, 0]
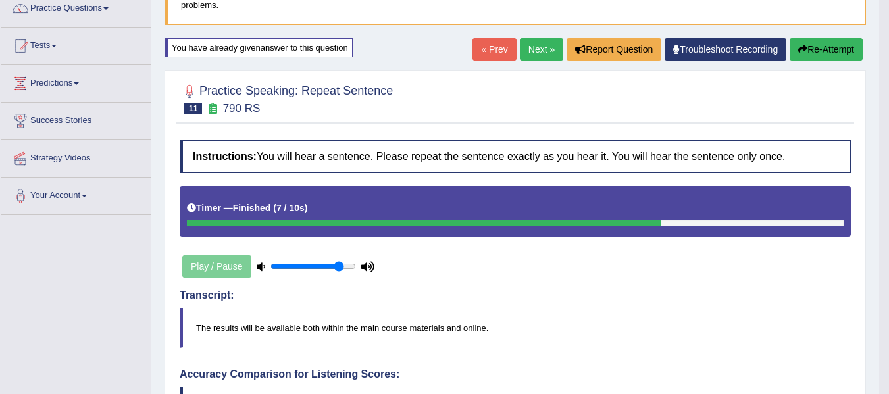
click at [528, 47] on link "Next »" at bounding box center [541, 49] width 43 height 22
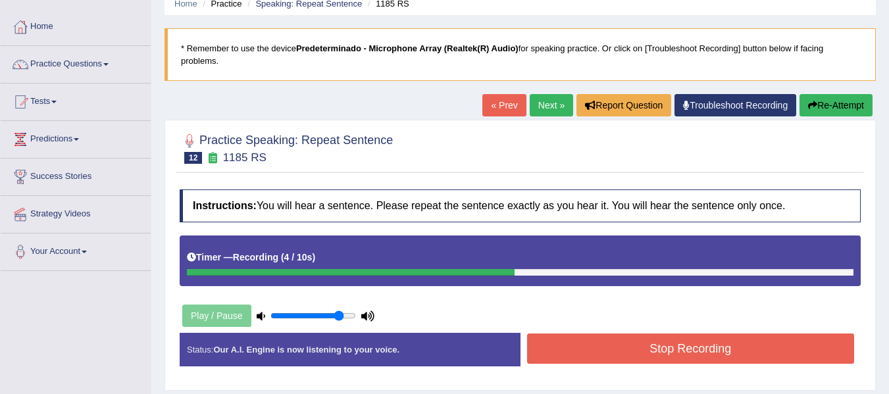
scroll to position [203, 0]
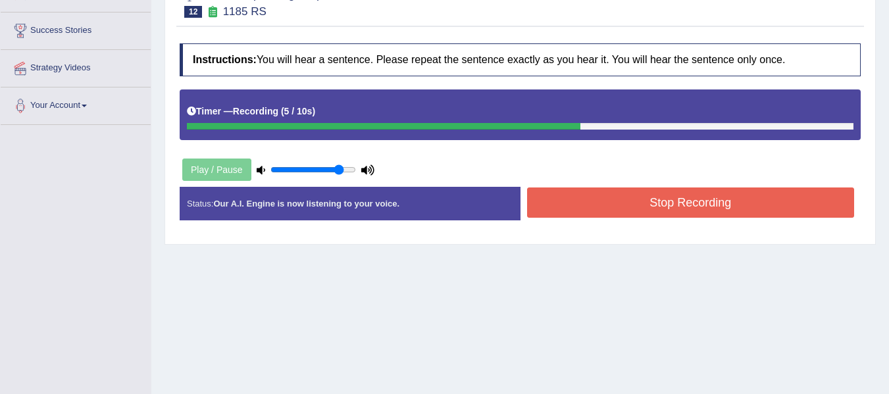
click at [729, 199] on button "Stop Recording" at bounding box center [691, 202] width 328 height 30
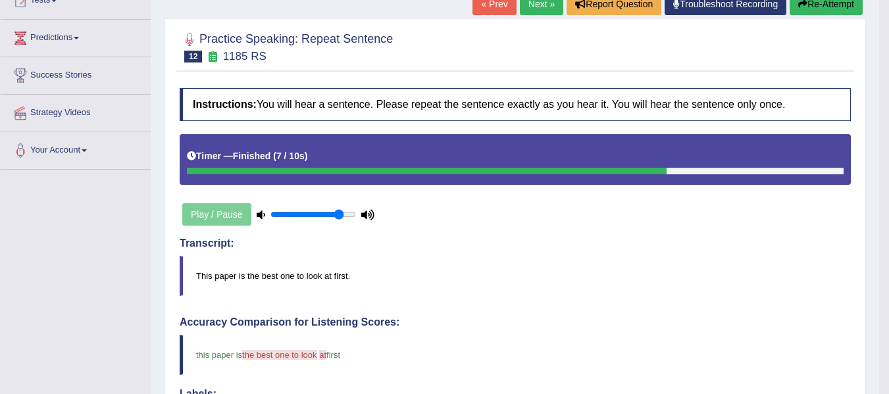
scroll to position [44, 0]
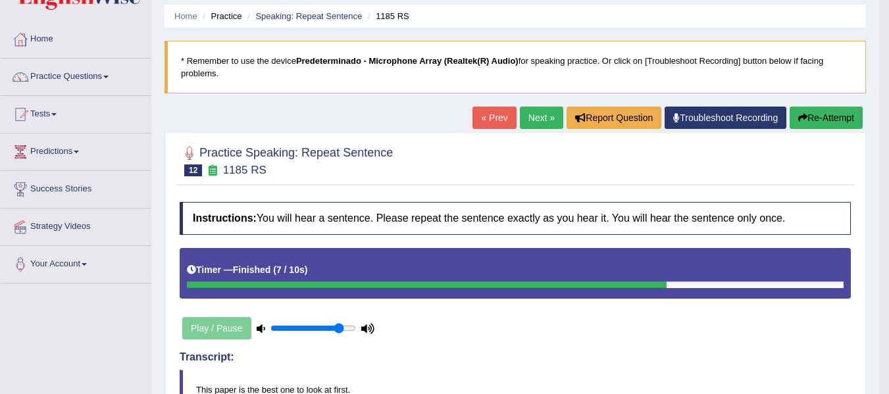
click at [520, 122] on link "Next »" at bounding box center [541, 118] width 43 height 22
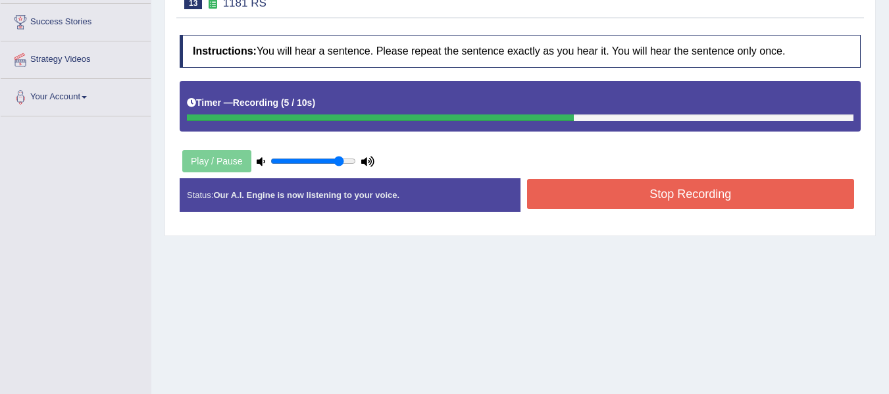
scroll to position [228, 0]
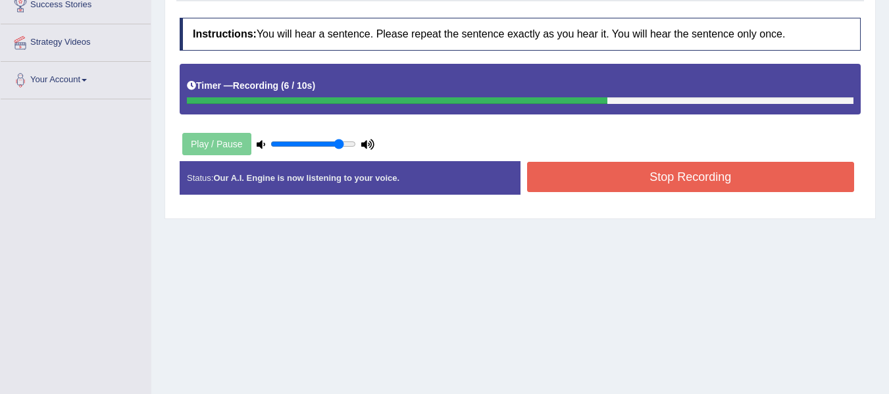
click at [714, 186] on button "Stop Recording" at bounding box center [691, 177] width 328 height 30
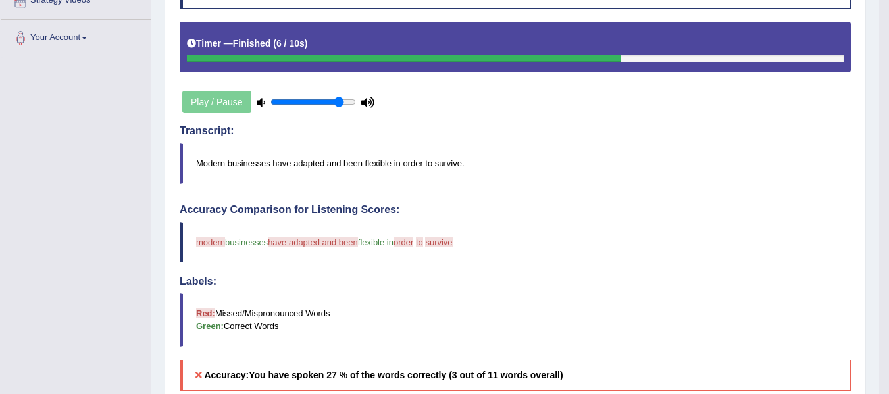
scroll to position [74, 0]
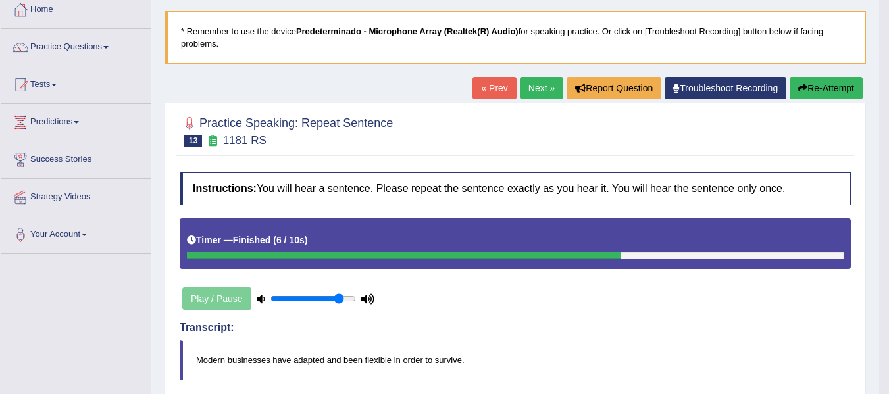
click at [532, 89] on link "Next »" at bounding box center [541, 88] width 43 height 22
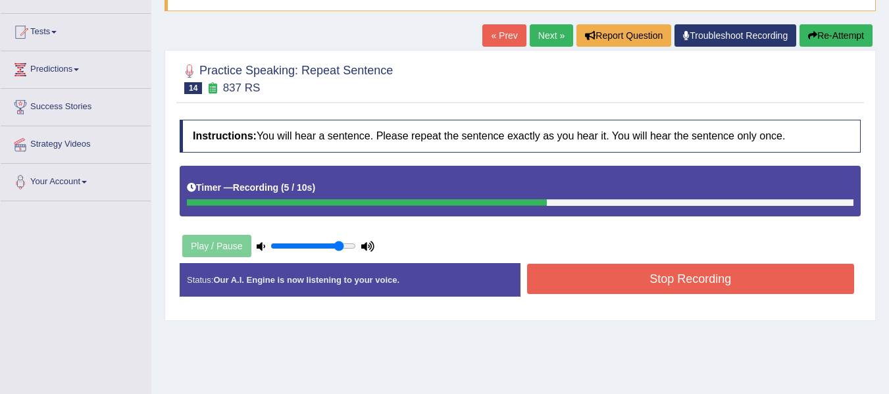
scroll to position [149, 0]
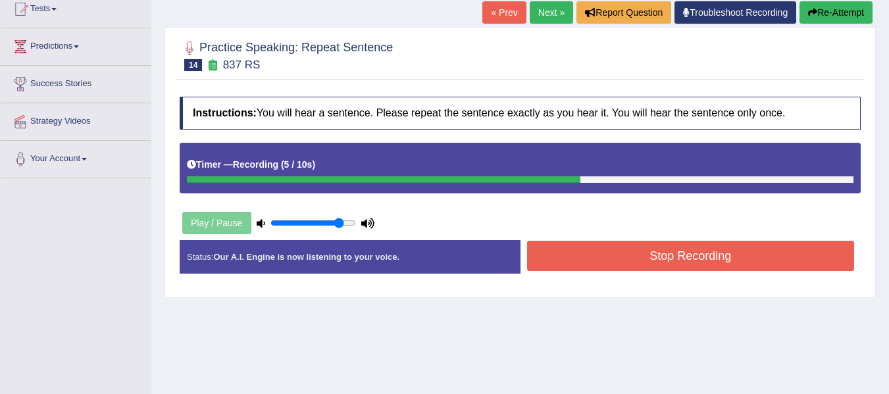
click at [797, 247] on button "Stop Recording" at bounding box center [691, 256] width 328 height 30
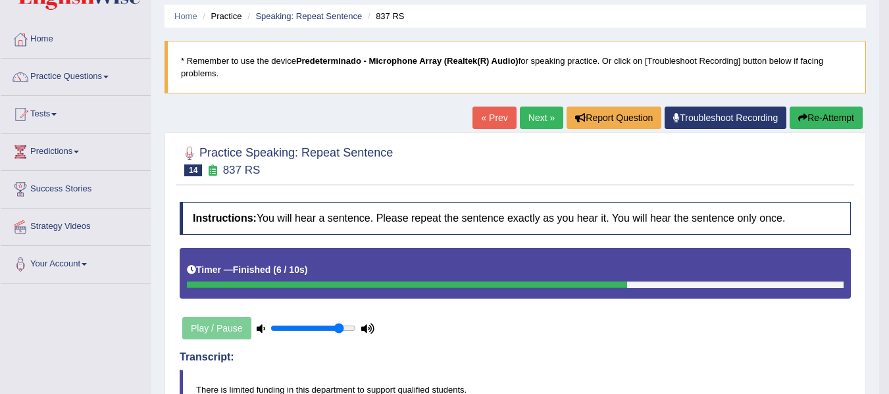
scroll to position [29, 0]
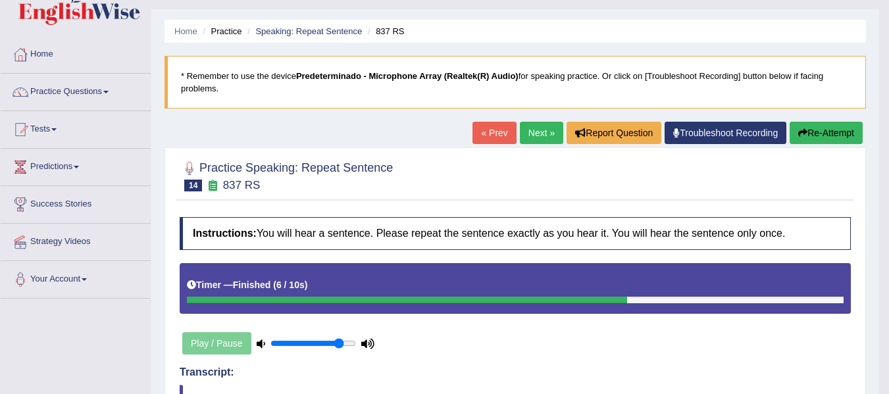
click at [533, 131] on link "Next »" at bounding box center [541, 133] width 43 height 22
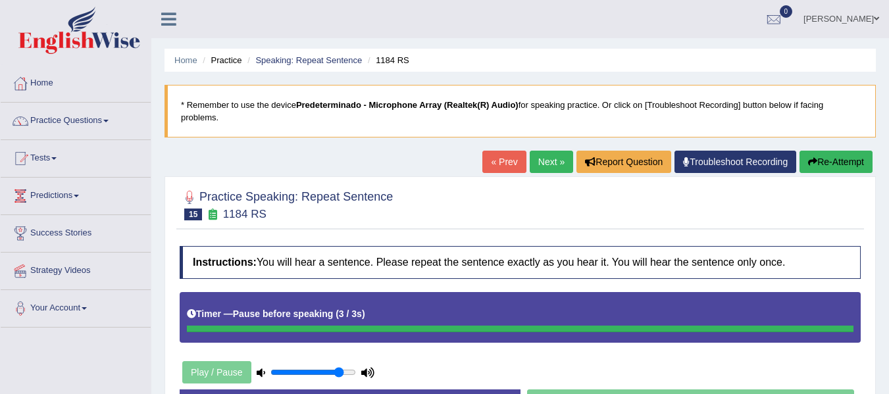
click at [505, 161] on link "« Prev" at bounding box center [503, 162] width 43 height 22
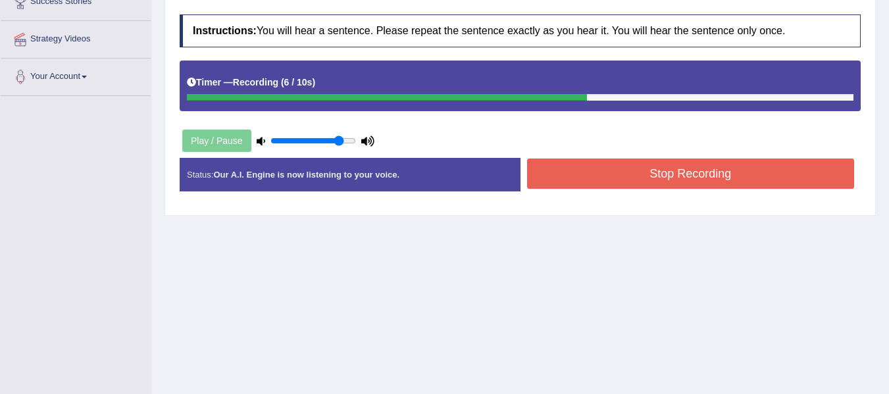
scroll to position [297, 0]
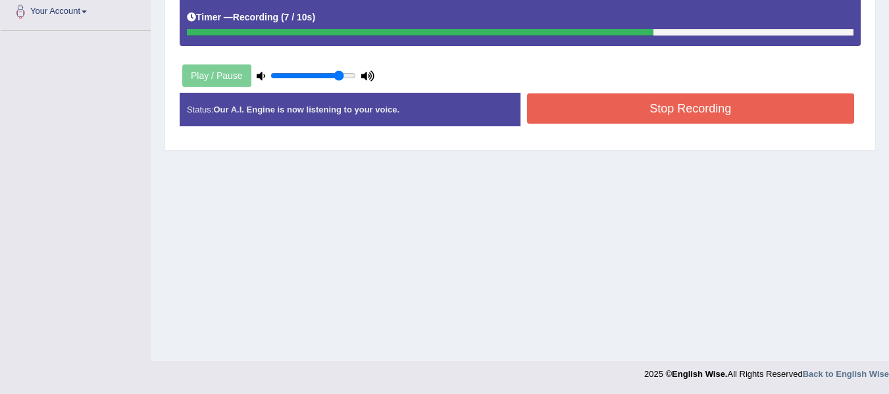
click at [685, 115] on button "Stop Recording" at bounding box center [691, 108] width 328 height 30
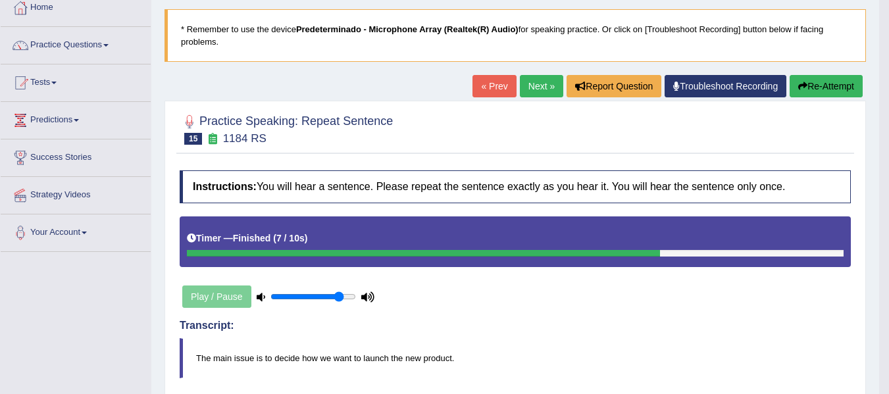
scroll to position [70, 0]
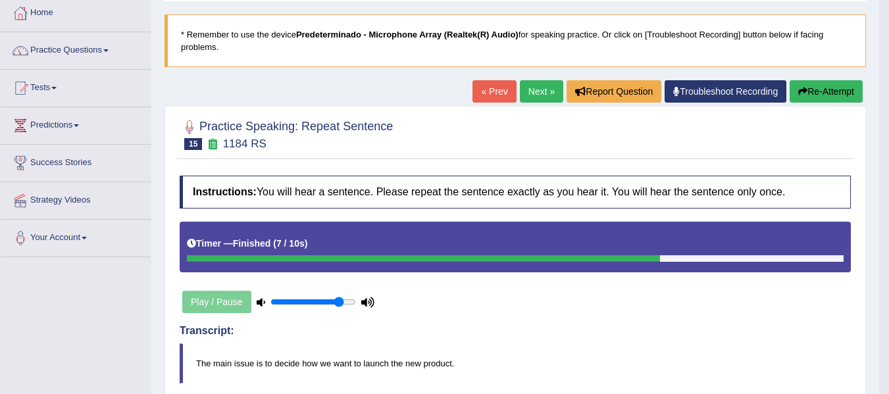
click at [530, 90] on link "Next »" at bounding box center [541, 91] width 43 height 22
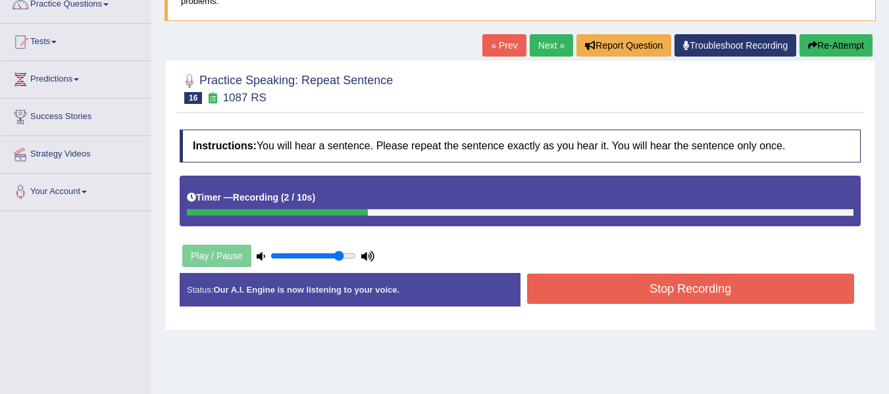
click at [632, 287] on button "Stop Recording" at bounding box center [691, 289] width 328 height 30
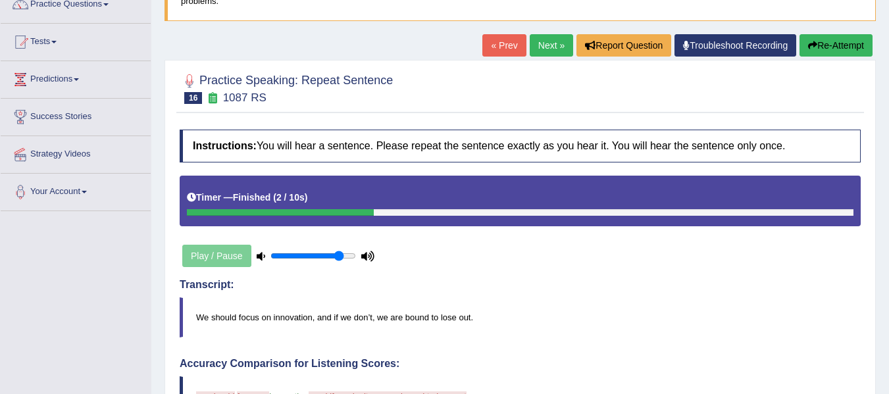
drag, startPoint x: 898, startPoint y: 185, endPoint x: 897, endPoint y: 214, distance: 29.0
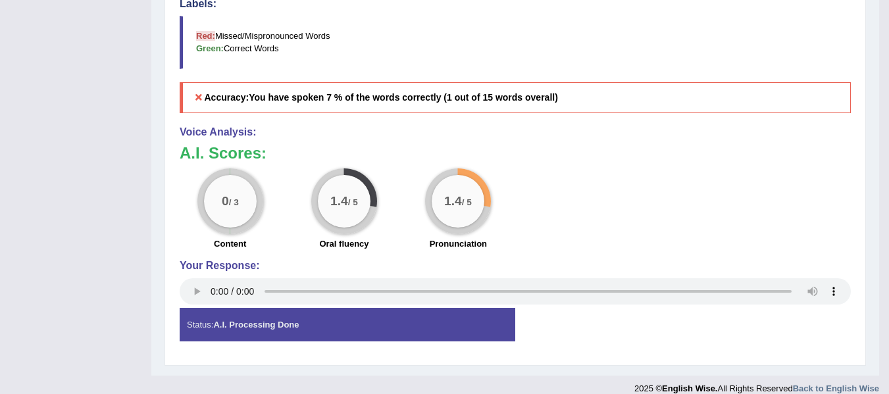
scroll to position [89, 0]
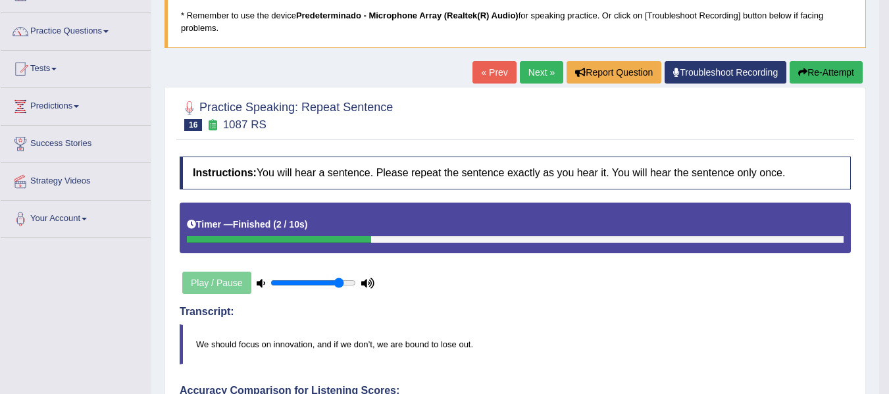
click at [537, 72] on link "Next »" at bounding box center [541, 72] width 43 height 22
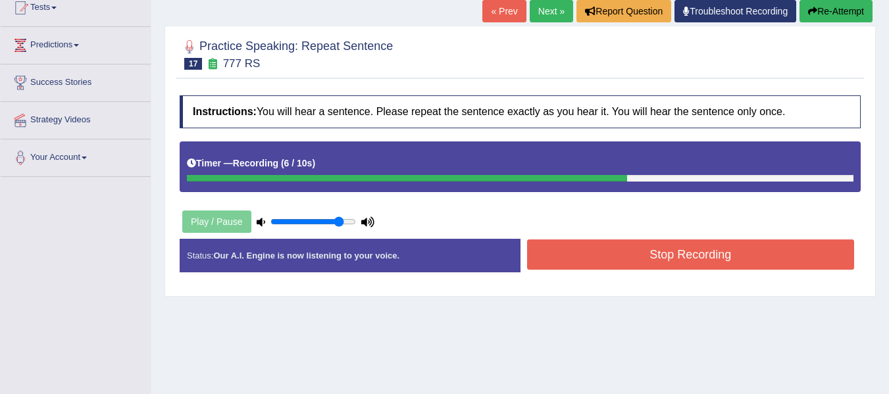
scroll to position [153, 0]
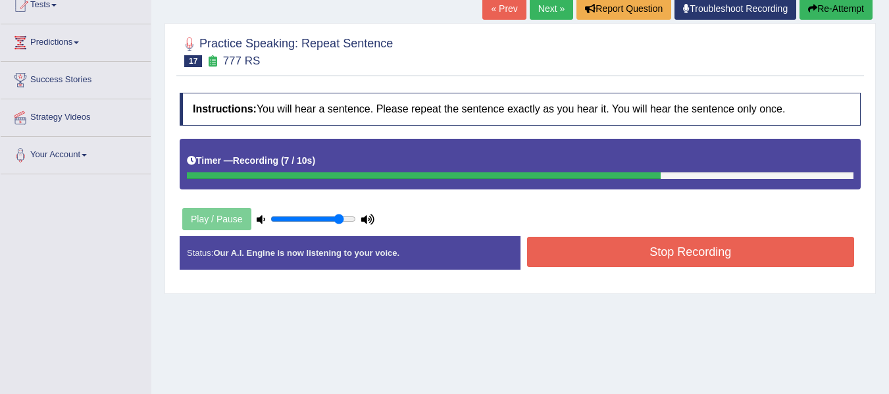
click at [710, 259] on button "Stop Recording" at bounding box center [691, 252] width 328 height 30
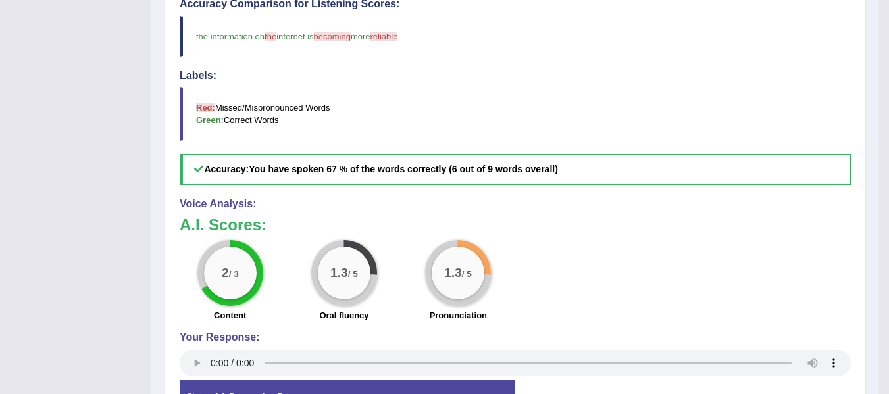
scroll to position [0, 0]
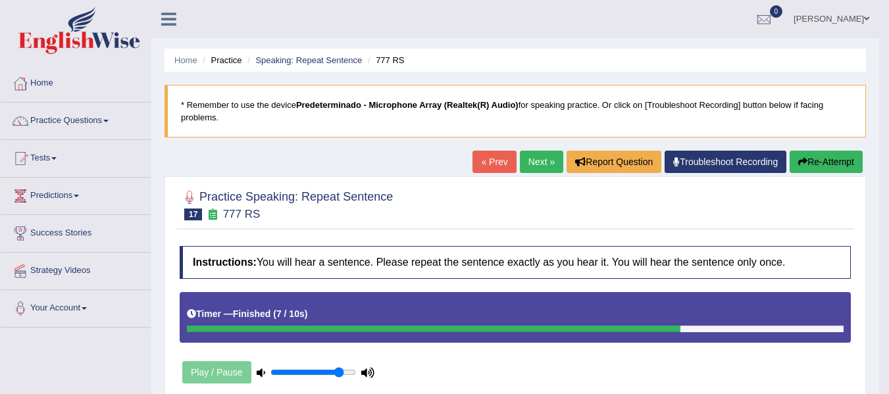
click at [539, 169] on link "Next »" at bounding box center [541, 162] width 43 height 22
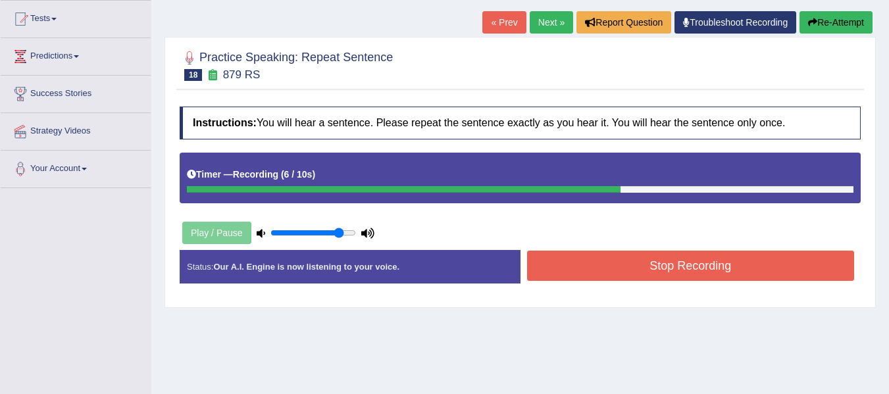
click at [777, 256] on button "Stop Recording" at bounding box center [691, 266] width 328 height 30
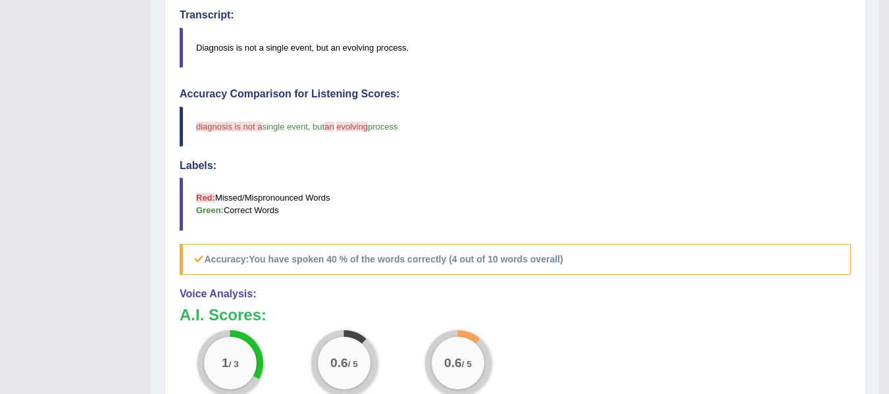
scroll to position [432, 0]
